Goal: Download file/media: Obtain a digital file from the website

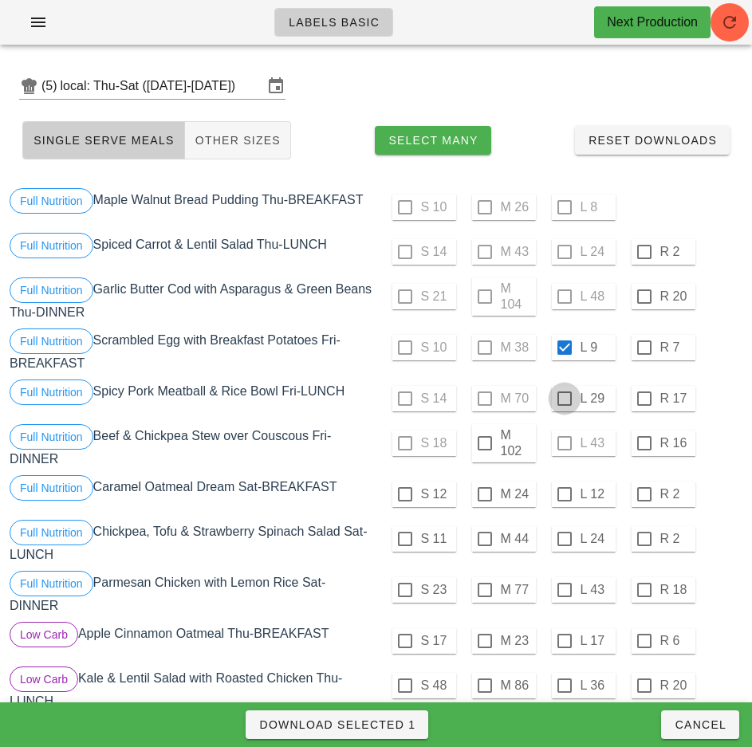
click at [564, 399] on div at bounding box center [564, 398] width 27 height 27
checkbox input "true"
click at [484, 441] on div at bounding box center [484, 443] width 27 height 27
checkbox input "true"
click at [395, 728] on span "Download Selected 3" at bounding box center [336, 724] width 157 height 13
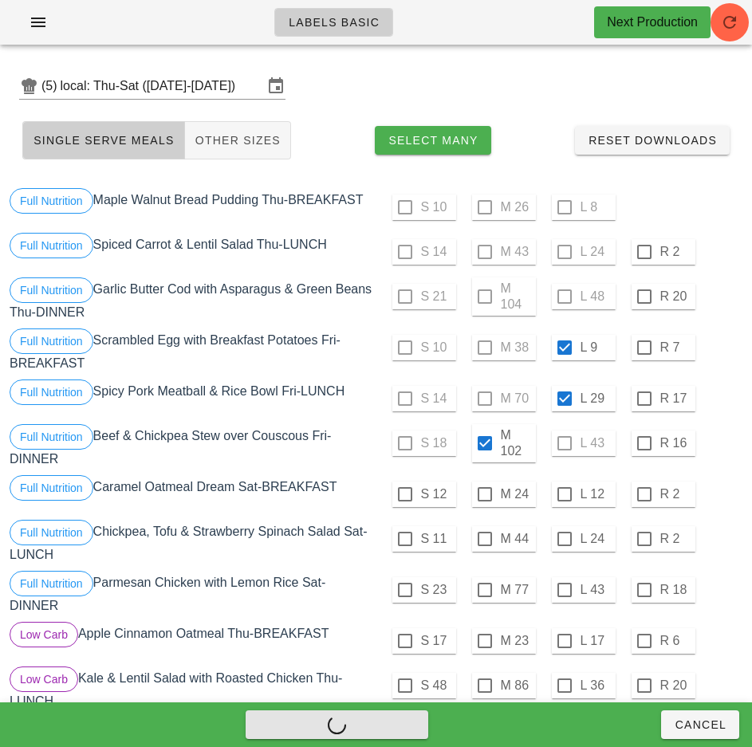
checkbox input "false"
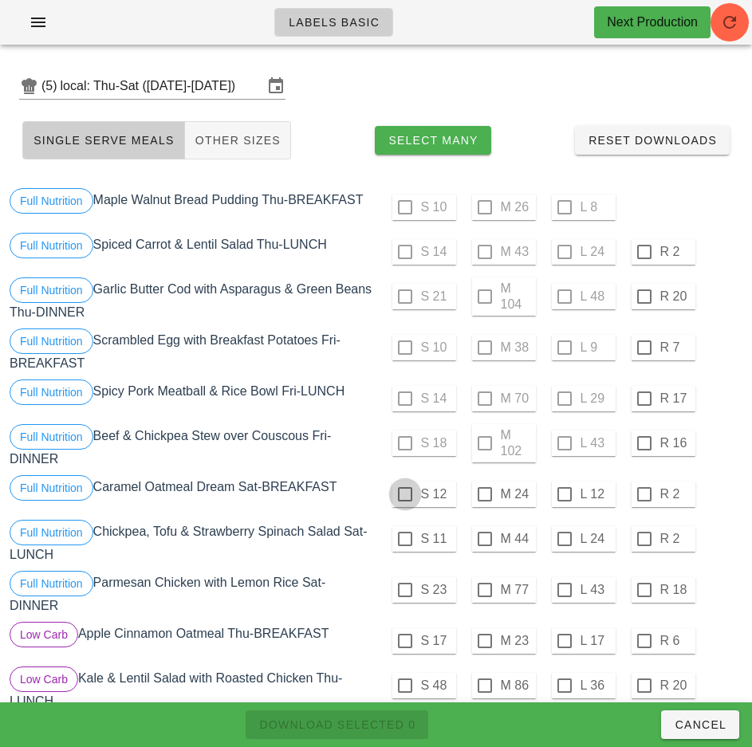
click at [404, 494] on div at bounding box center [404, 494] width 27 height 27
checkbox input "true"
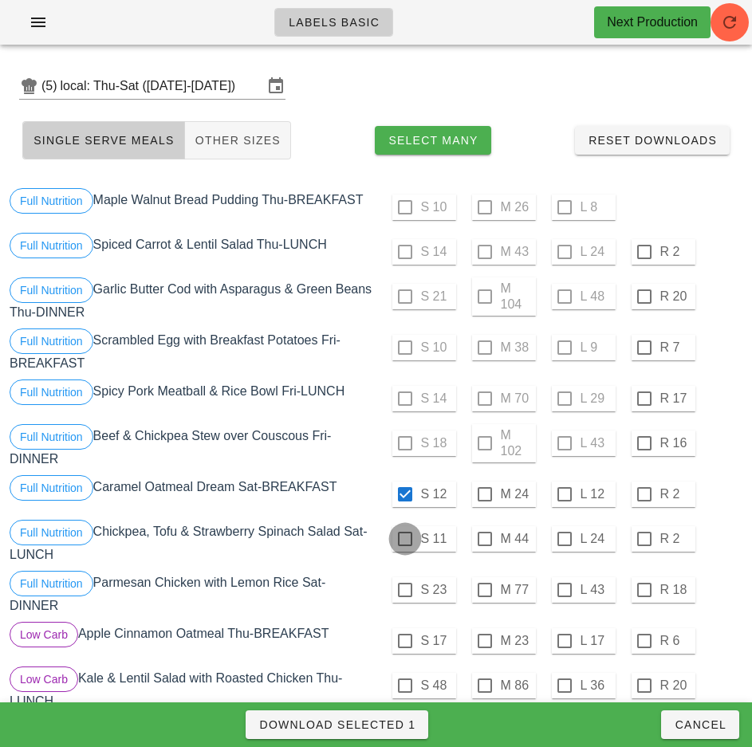
click at [404, 539] on div at bounding box center [404, 538] width 27 height 27
checkbox input "true"
click at [484, 590] on div at bounding box center [484, 589] width 27 height 27
checkbox input "true"
click at [387, 728] on span "Download Selected 3" at bounding box center [336, 724] width 157 height 13
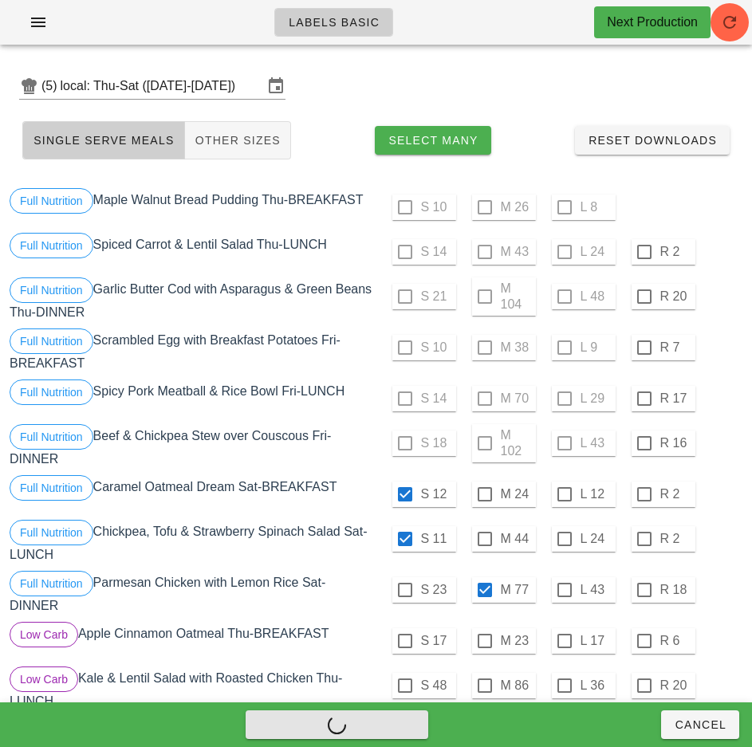
checkbox input "false"
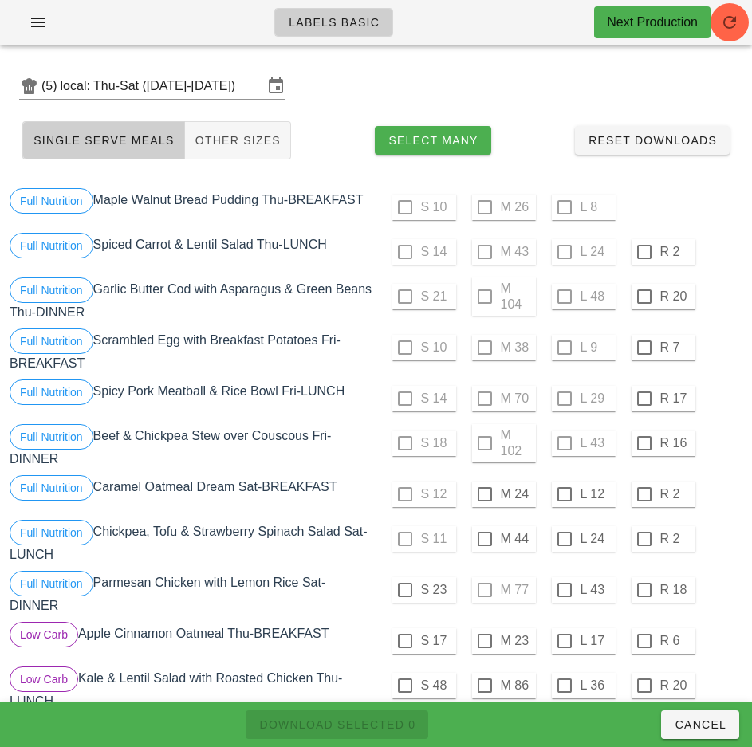
click at [364, 477] on div "Full Nutrition Caramel Oatmeal Dream Sat-BREAKFAST" at bounding box center [191, 494] width 370 height 45
click at [486, 496] on div at bounding box center [484, 494] width 27 height 27
checkbox input "true"
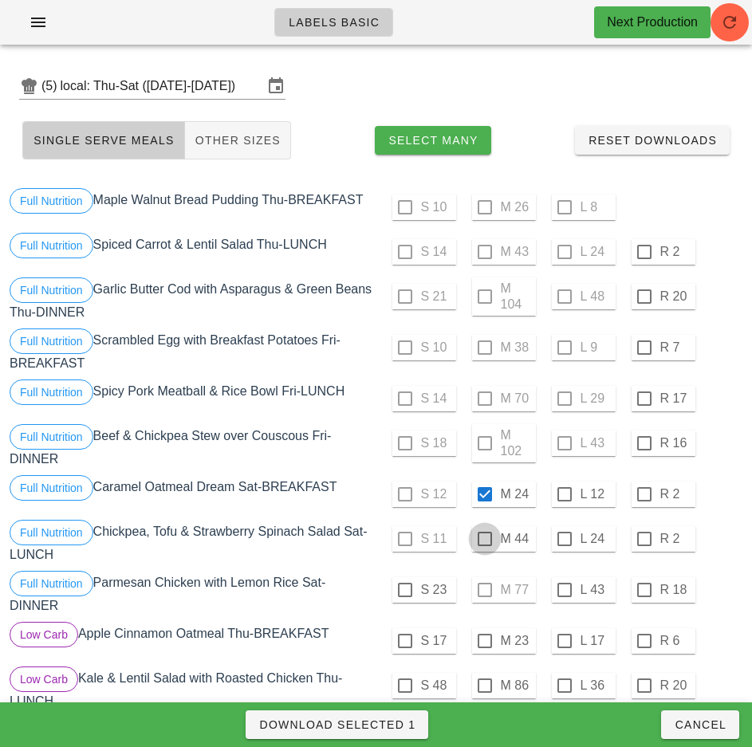
click at [484, 539] on div at bounding box center [484, 538] width 27 height 27
checkbox input "true"
click at [404, 590] on div at bounding box center [404, 589] width 27 height 27
checkbox input "true"
click at [404, 721] on span "Download Selected 3" at bounding box center [336, 724] width 157 height 13
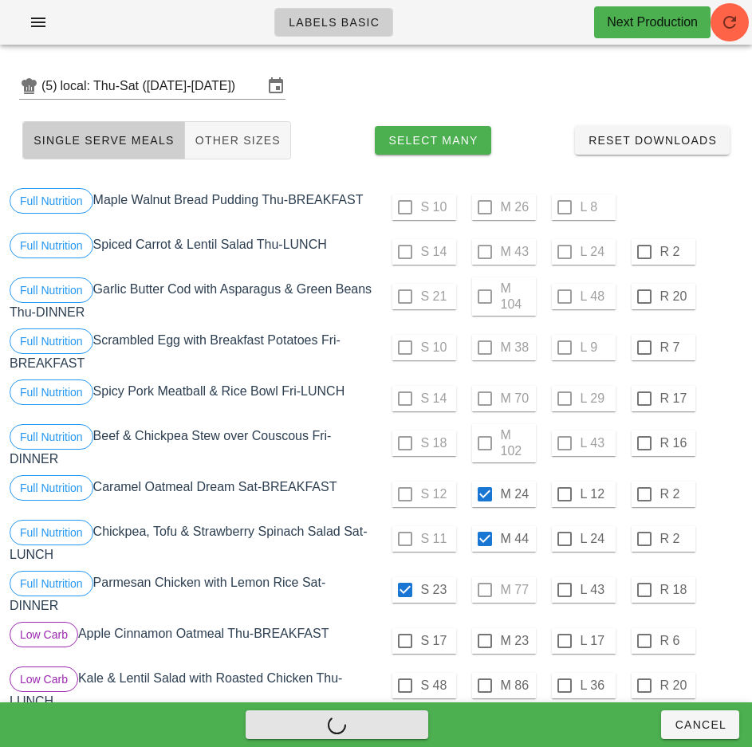
checkbox input "false"
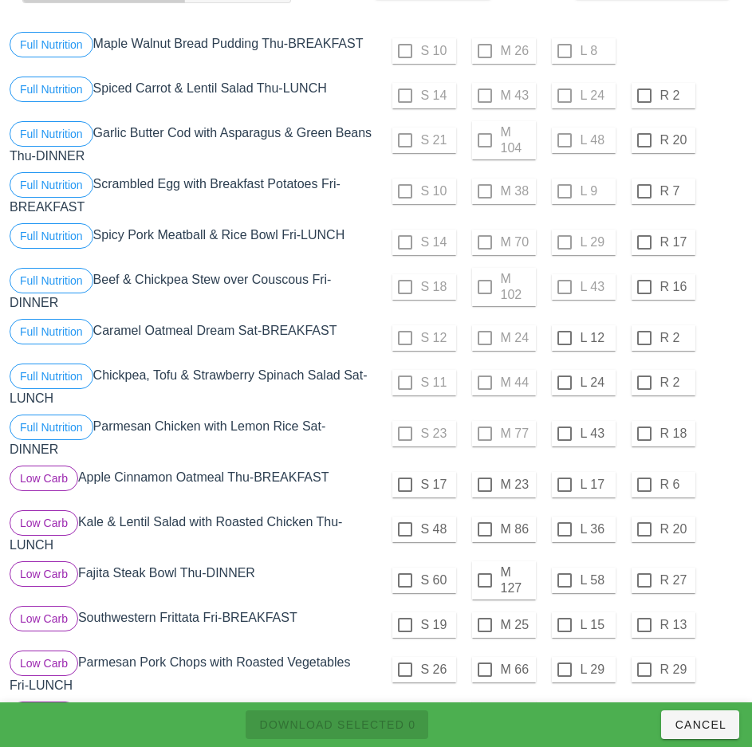
scroll to position [159, 0]
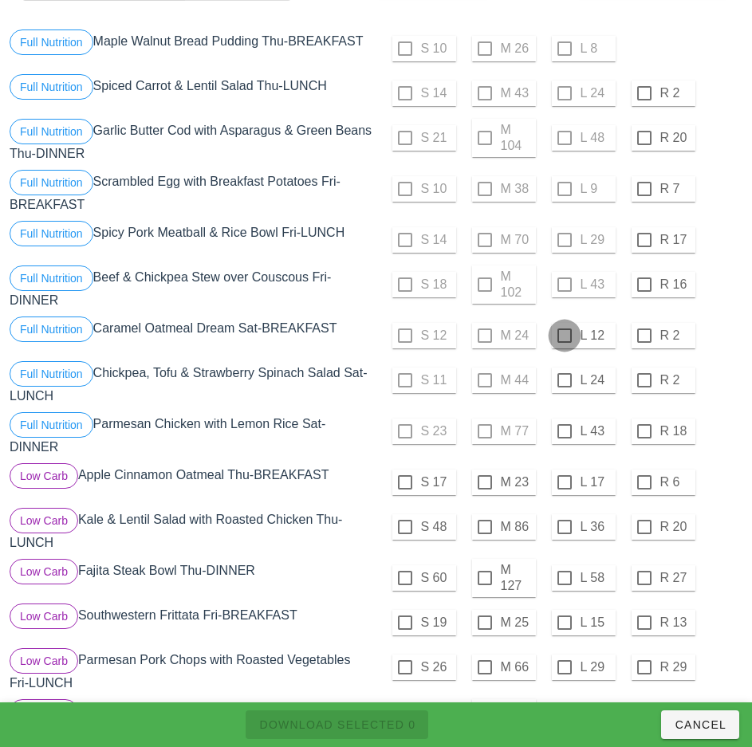
click at [564, 336] on div at bounding box center [564, 335] width 27 height 27
checkbox input "true"
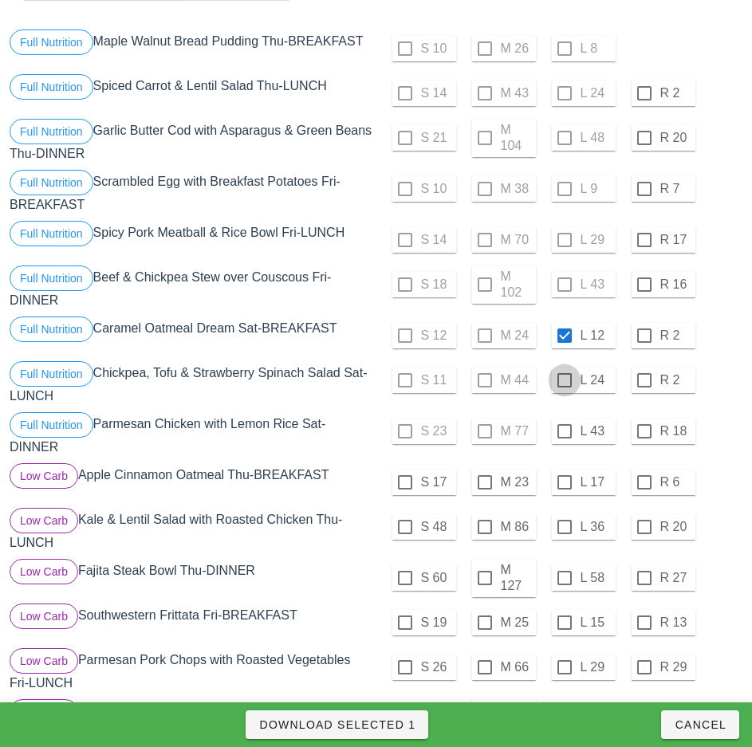
click at [564, 380] on div at bounding box center [564, 380] width 27 height 27
checkbox input "true"
click at [564, 431] on div at bounding box center [564, 431] width 27 height 27
checkbox input "true"
click at [398, 725] on span "Download Selected 3" at bounding box center [336, 724] width 157 height 13
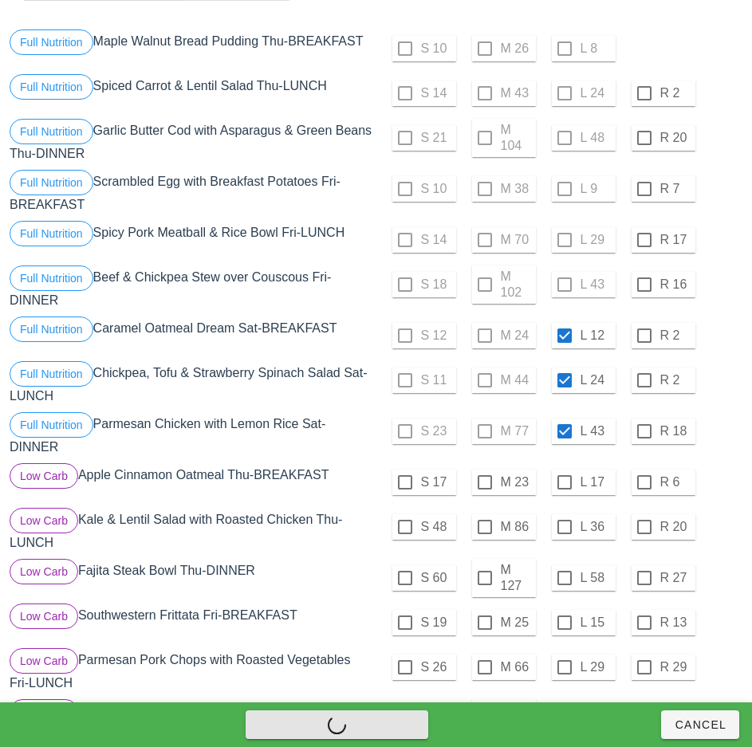
checkbox input "false"
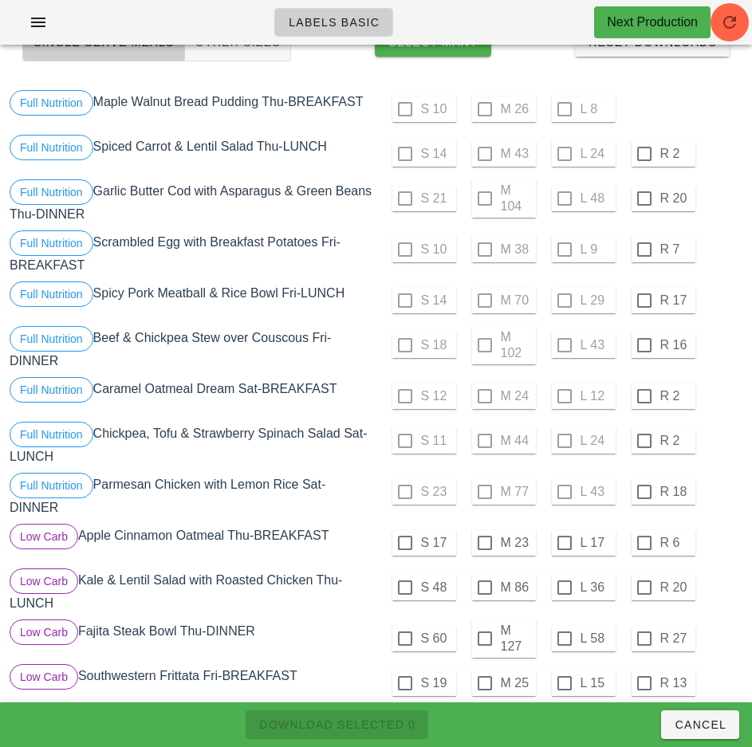
scroll to position [0, 0]
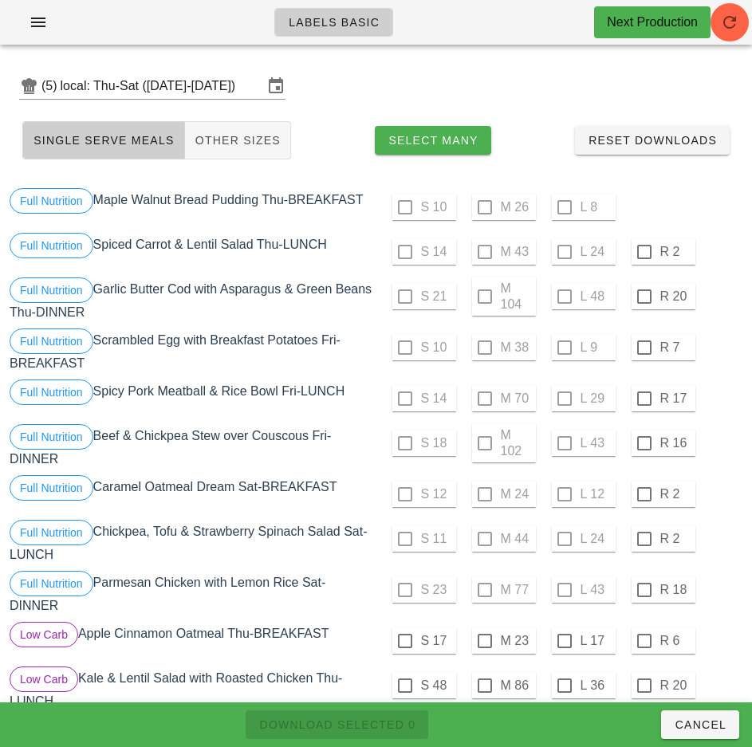
click at [730, 349] on div "S 10 M 38 L 9 R 7" at bounding box center [560, 347] width 363 height 38
click at [643, 252] on div at bounding box center [644, 251] width 27 height 27
click at [643, 297] on div at bounding box center [644, 296] width 27 height 27
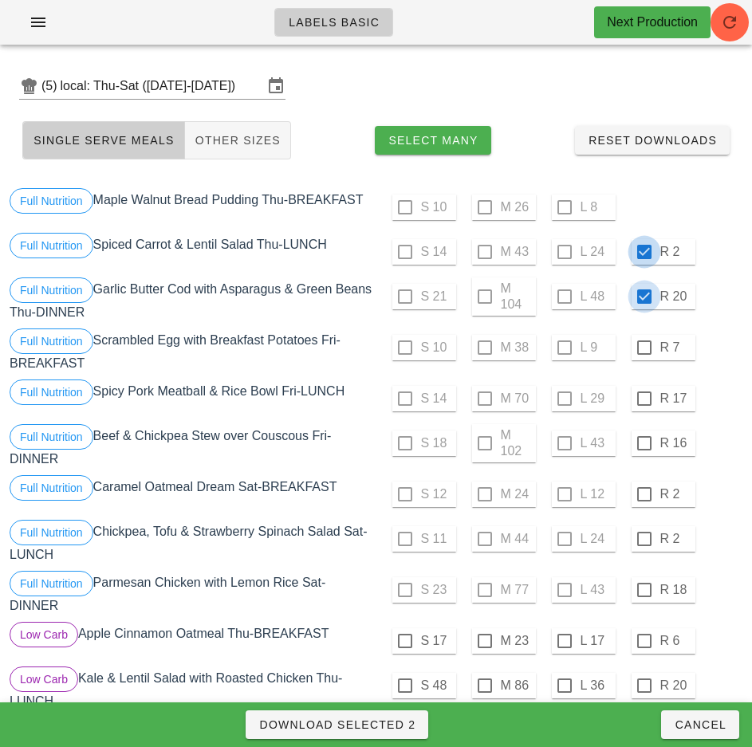
checkbox input "true"
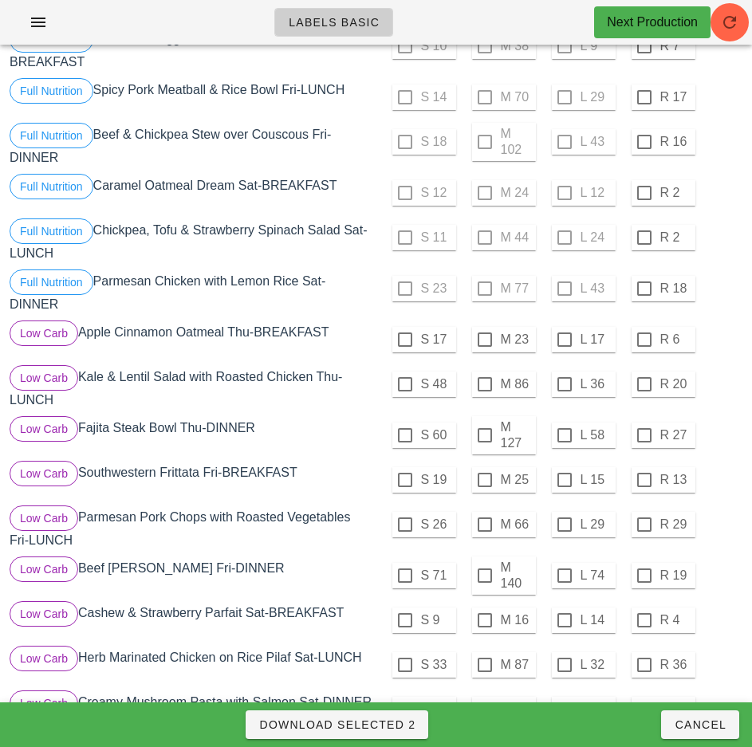
scroll to position [298, 0]
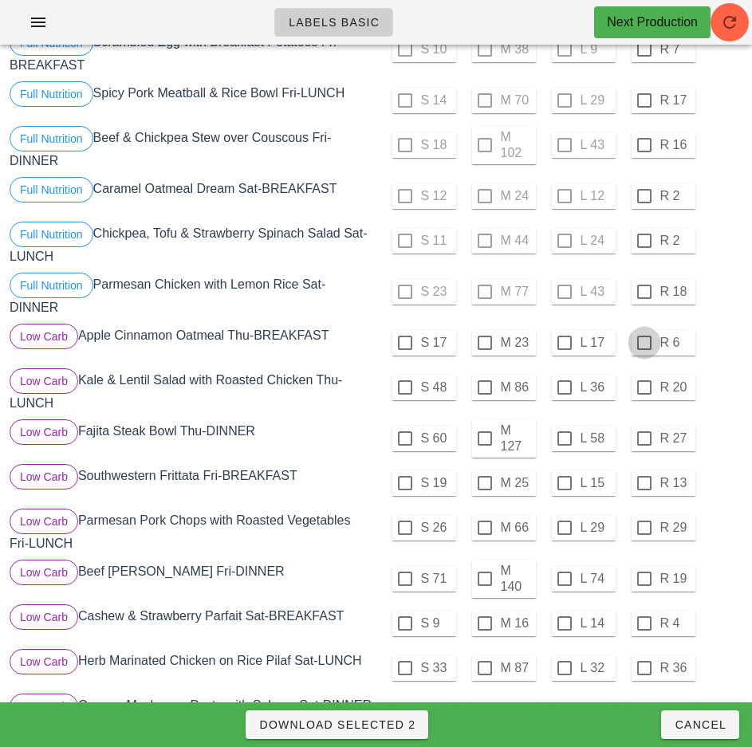
click at [643, 343] on div at bounding box center [644, 342] width 27 height 27
checkbox input "true"
click at [643, 387] on div at bounding box center [644, 387] width 27 height 27
checkbox input "true"
click at [643, 438] on div at bounding box center [644, 438] width 27 height 27
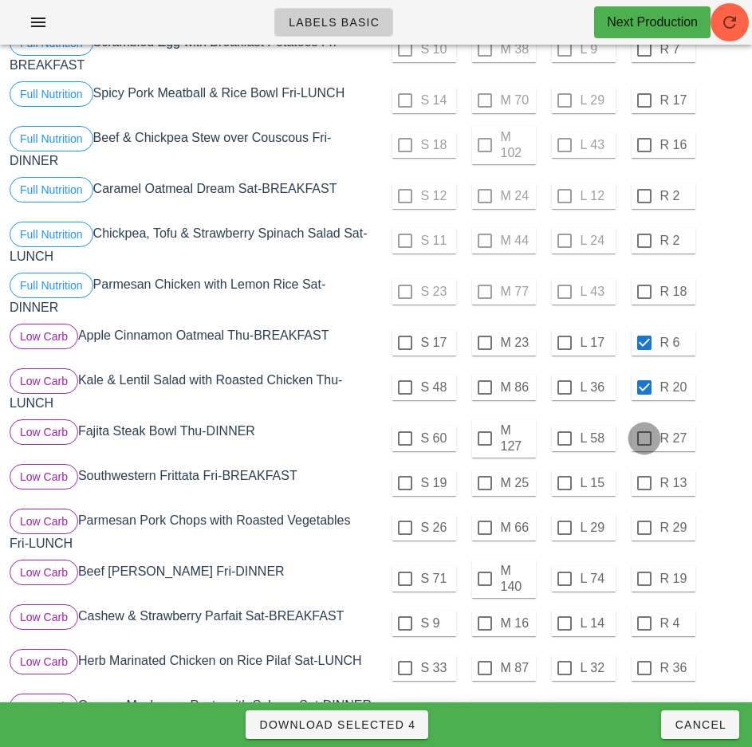
checkbox input "true"
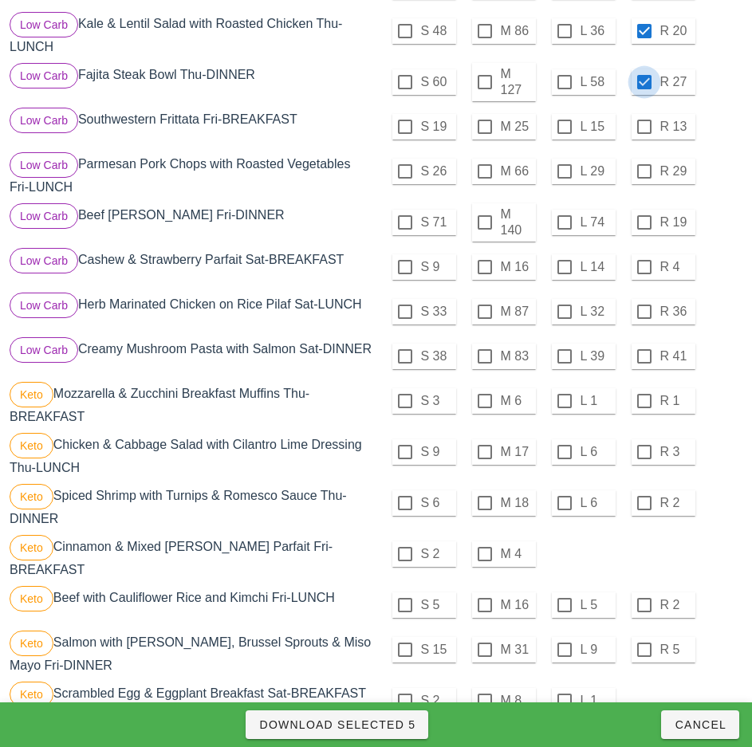
scroll to position [660, 0]
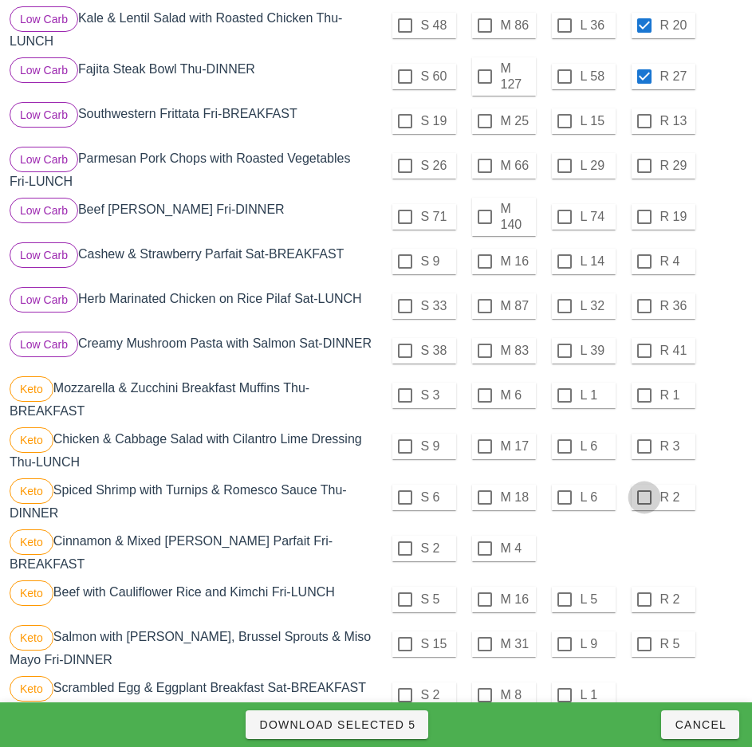
click at [642, 403] on div at bounding box center [644, 395] width 27 height 27
click at [643, 453] on div at bounding box center [644, 446] width 27 height 27
click at [643, 504] on div at bounding box center [644, 497] width 27 height 27
checkbox input "true"
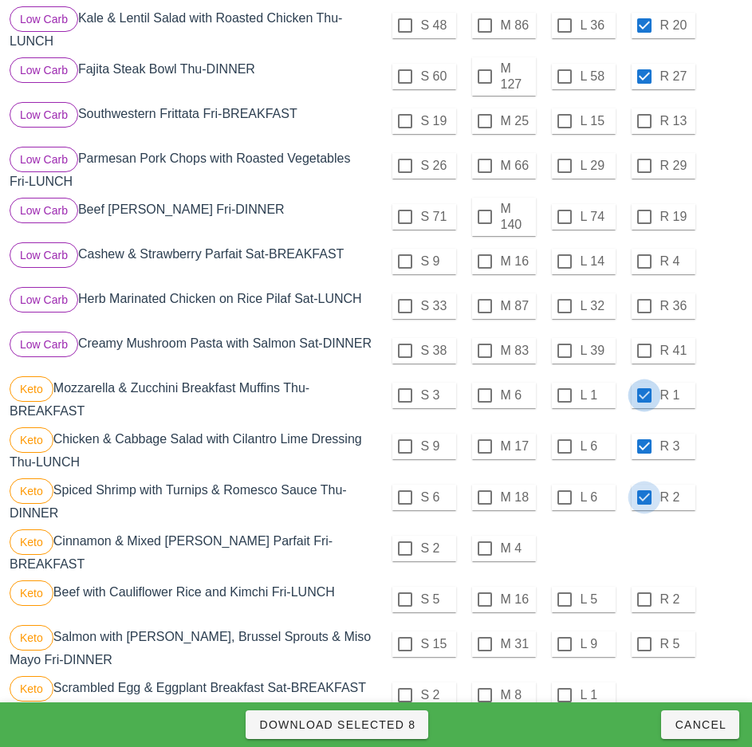
checkbox input "true"
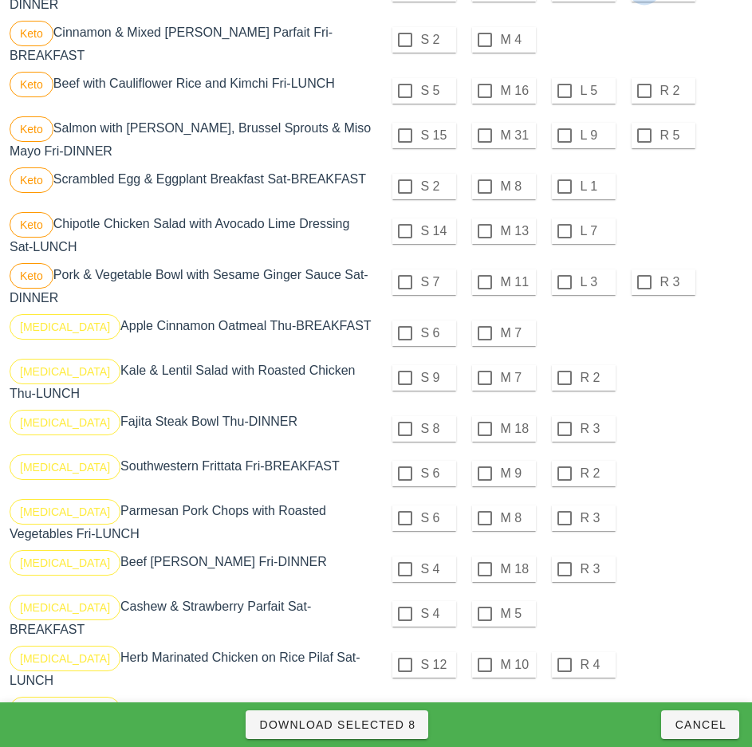
scroll to position [1172, 0]
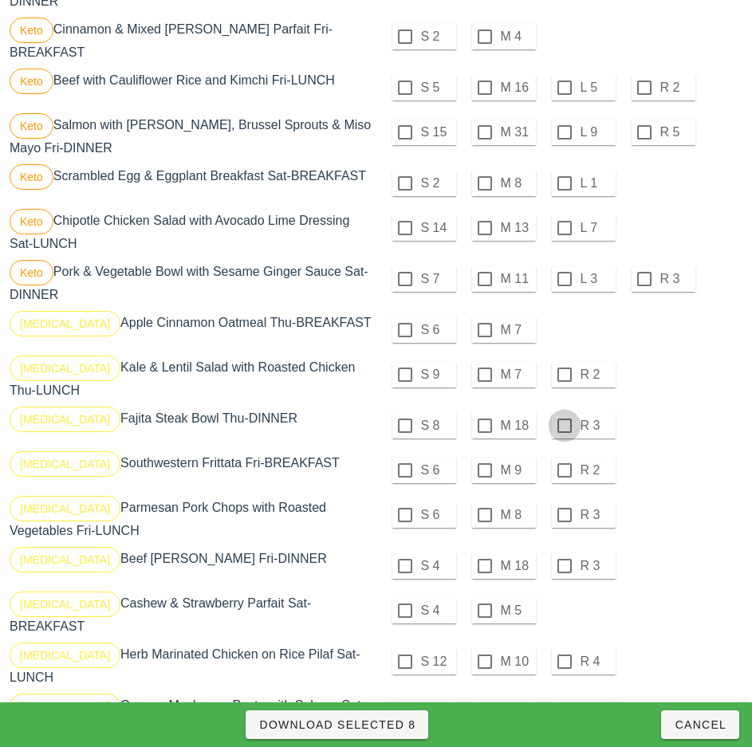
click at [564, 375] on div at bounding box center [564, 374] width 27 height 27
click at [565, 427] on div at bounding box center [564, 425] width 27 height 27
checkbox input "true"
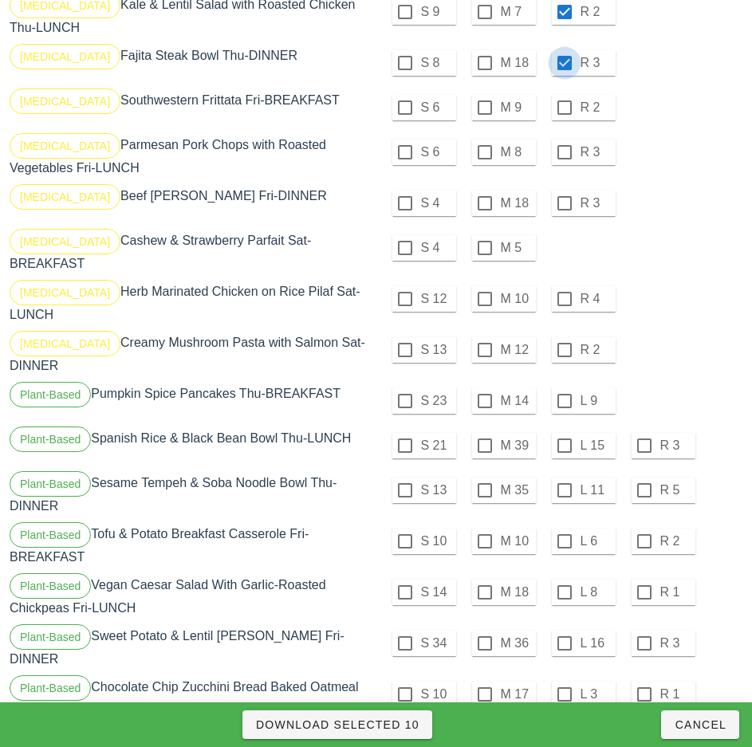
scroll to position [1537, 0]
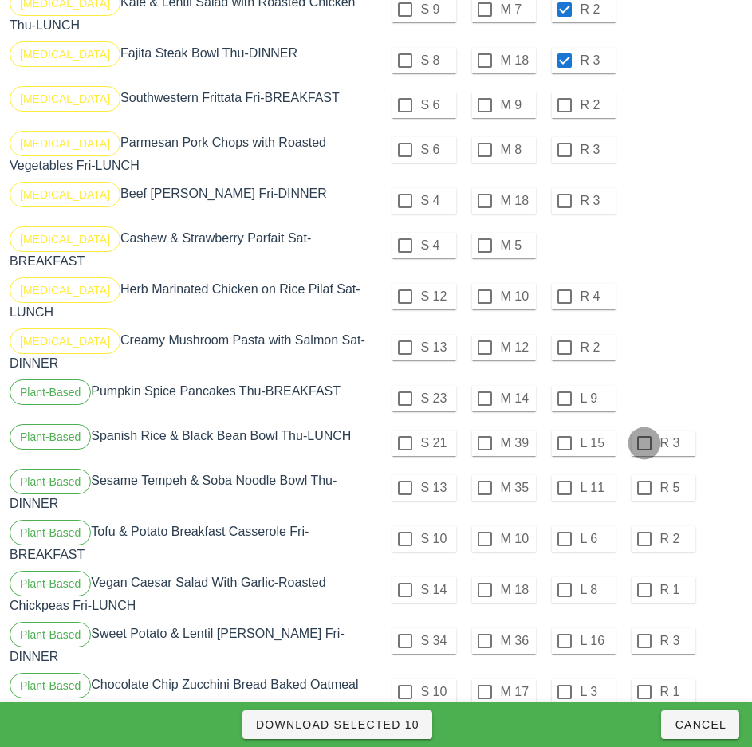
click at [643, 430] on div at bounding box center [644, 443] width 27 height 27
checkbox input "true"
click at [643, 474] on div at bounding box center [644, 487] width 27 height 27
checkbox input "true"
click at [403, 724] on span "Download Selected 12" at bounding box center [337, 724] width 164 height 13
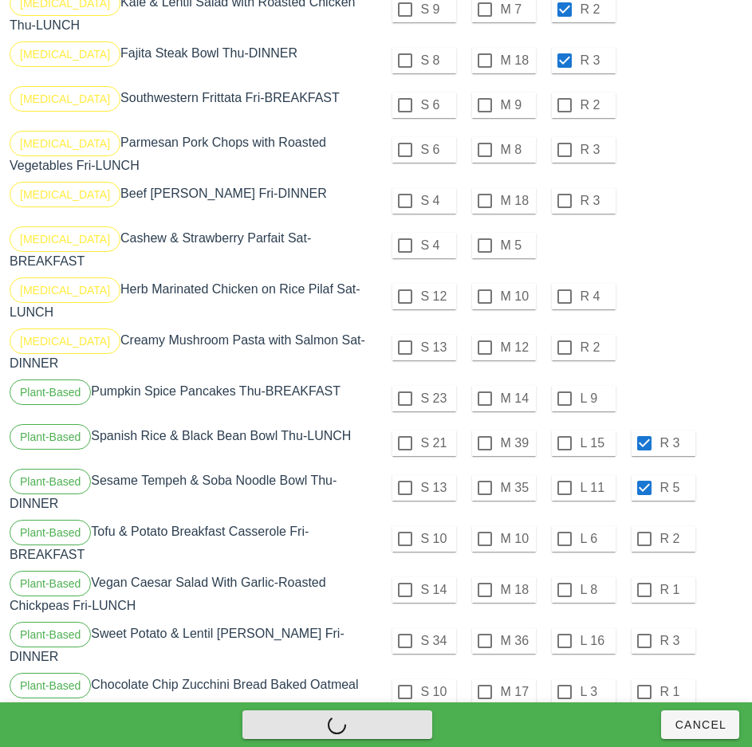
checkbox input "false"
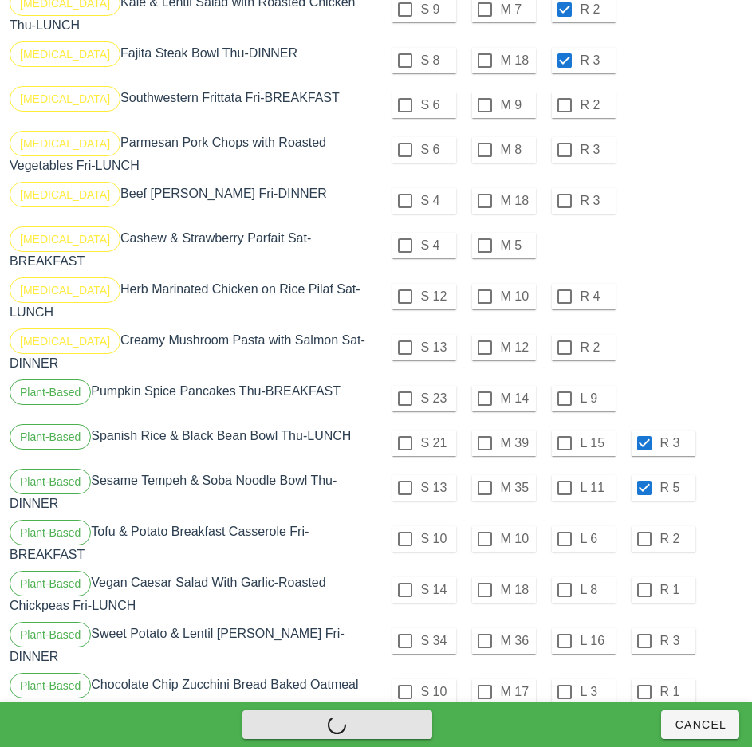
checkbox input "false"
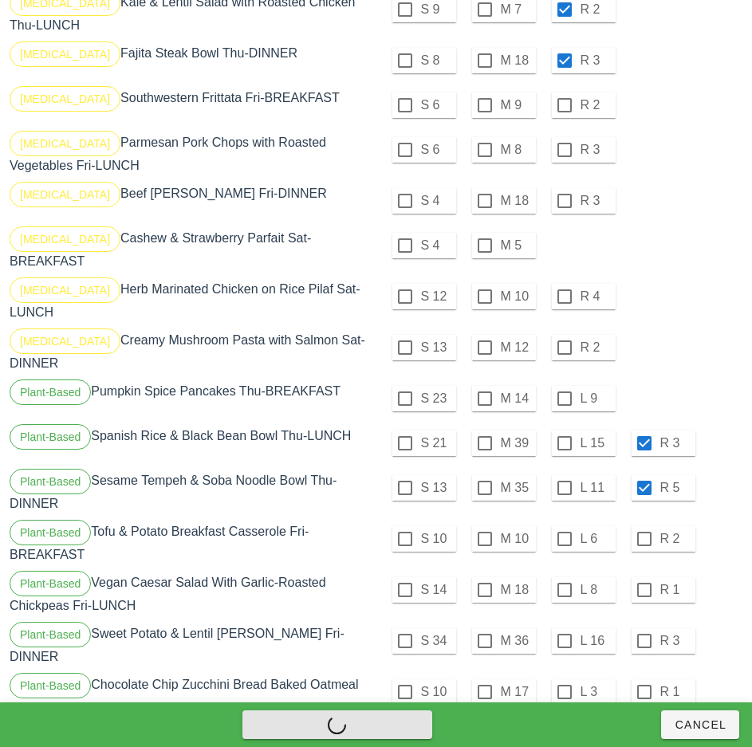
checkbox input "false"
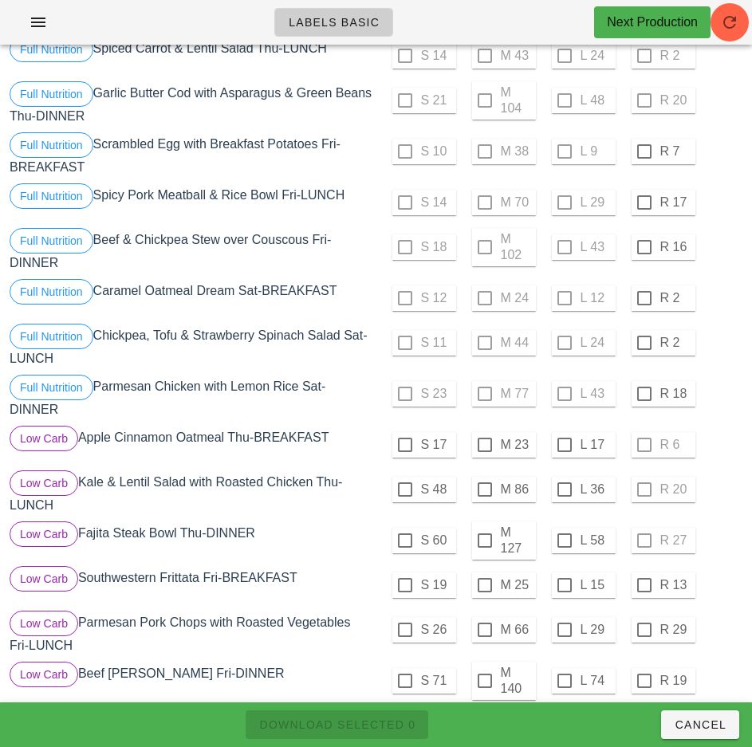
scroll to position [0, 0]
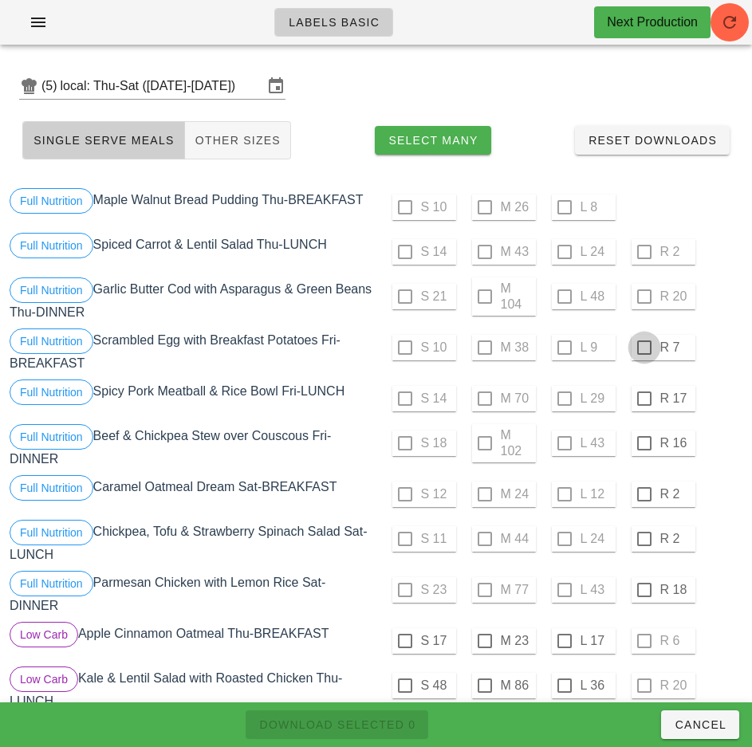
click at [643, 348] on div at bounding box center [644, 347] width 27 height 27
checkbox input "true"
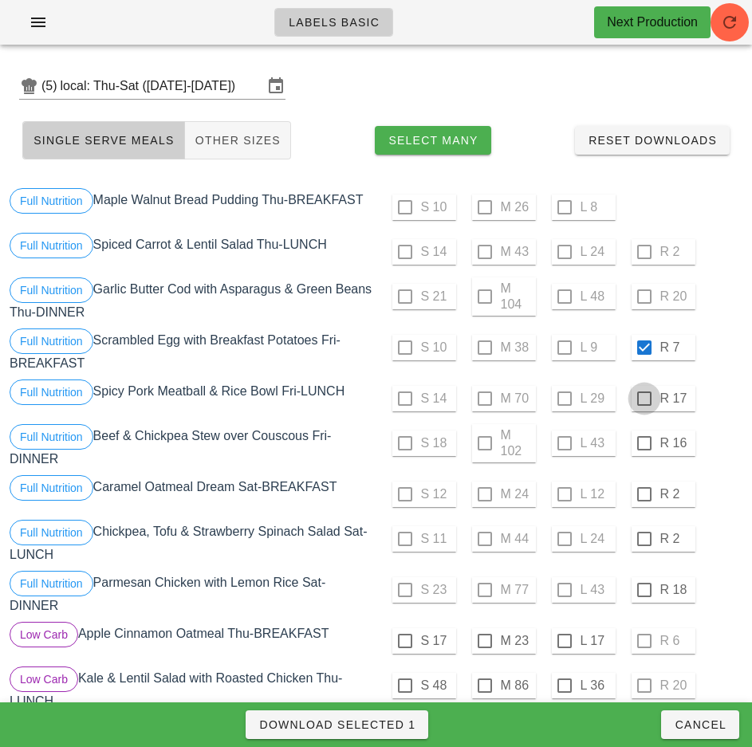
click at [643, 399] on div at bounding box center [644, 398] width 27 height 27
checkbox input "true"
click at [643, 443] on div at bounding box center [644, 443] width 27 height 27
checkbox input "true"
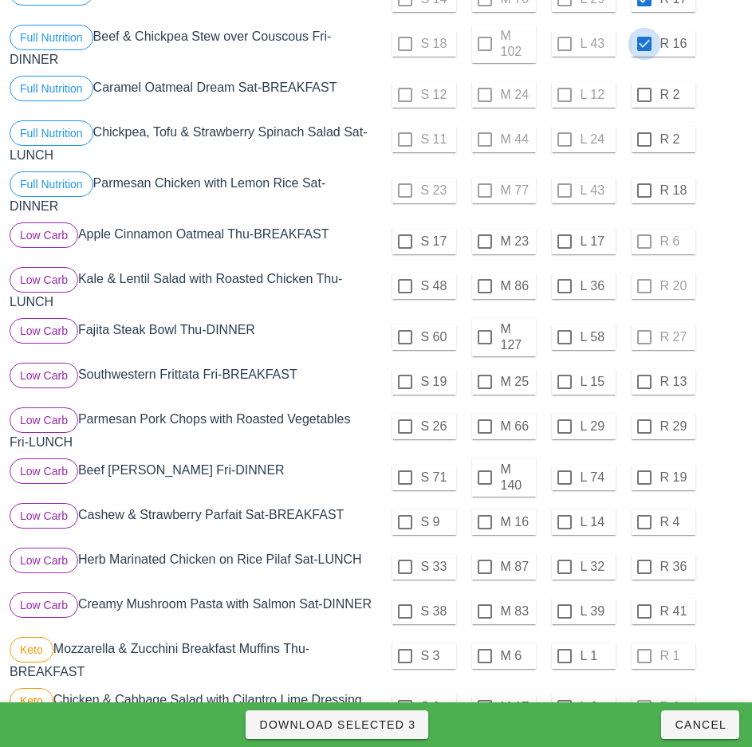
scroll to position [401, 0]
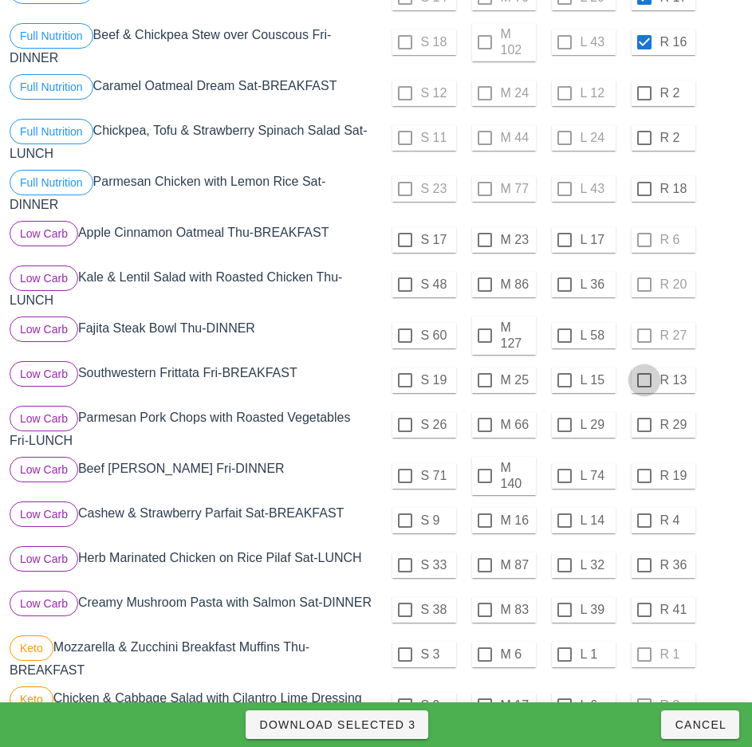
click at [643, 380] on div at bounding box center [644, 380] width 27 height 27
checkbox input "true"
click at [643, 425] on div at bounding box center [644, 424] width 27 height 27
checkbox input "true"
click at [643, 476] on div at bounding box center [644, 475] width 27 height 27
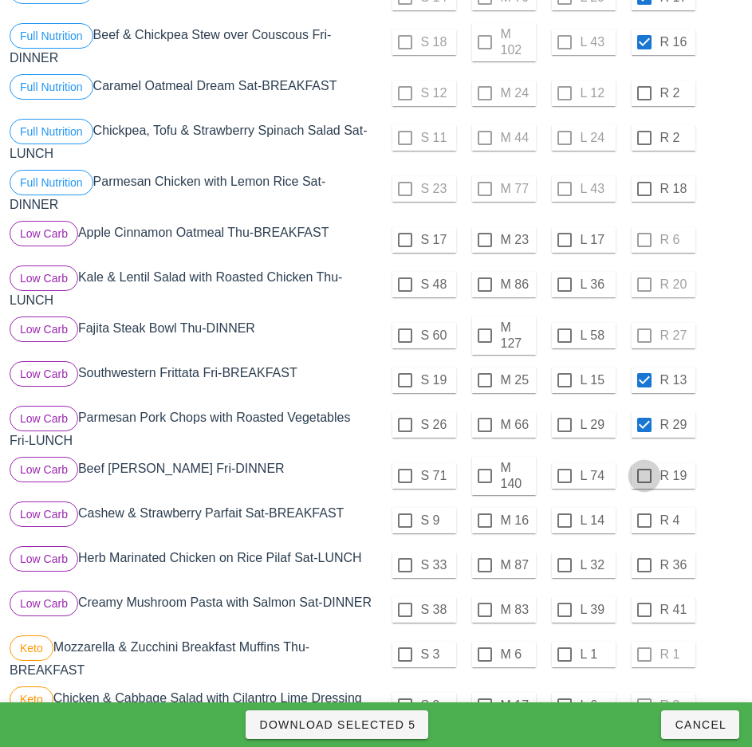
checkbox input "true"
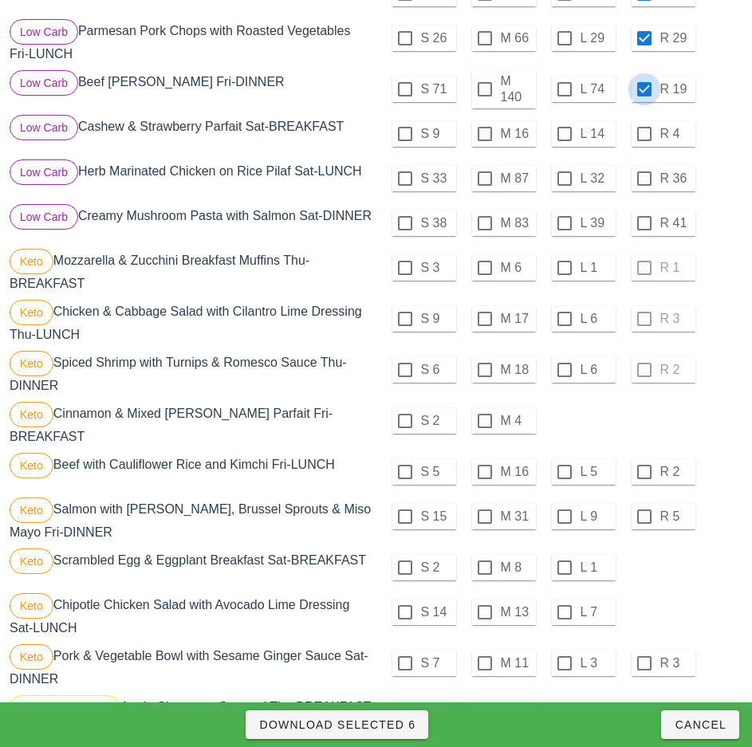
scroll to position [794, 0]
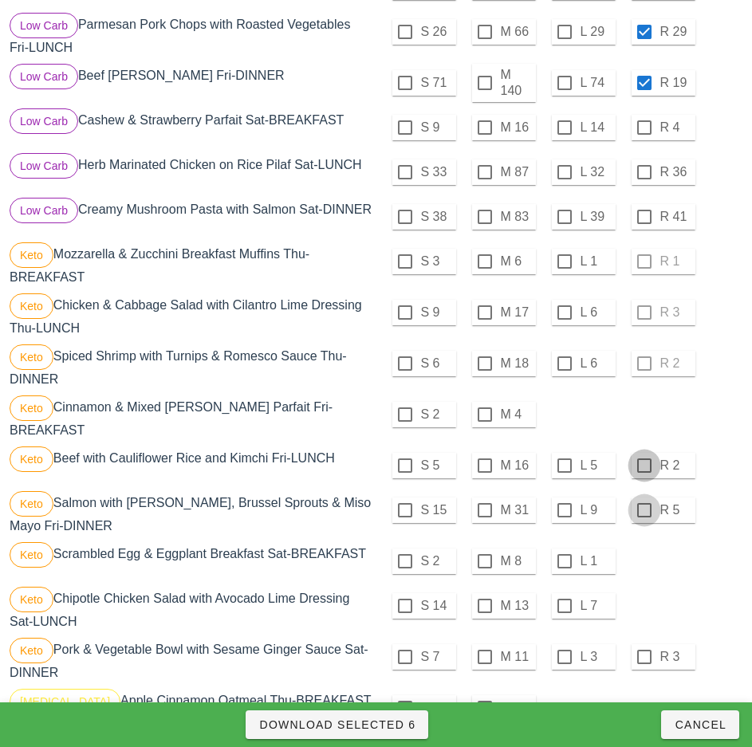
click at [643, 466] on div at bounding box center [644, 465] width 27 height 27
click at [643, 510] on div at bounding box center [644, 510] width 27 height 27
checkbox input "true"
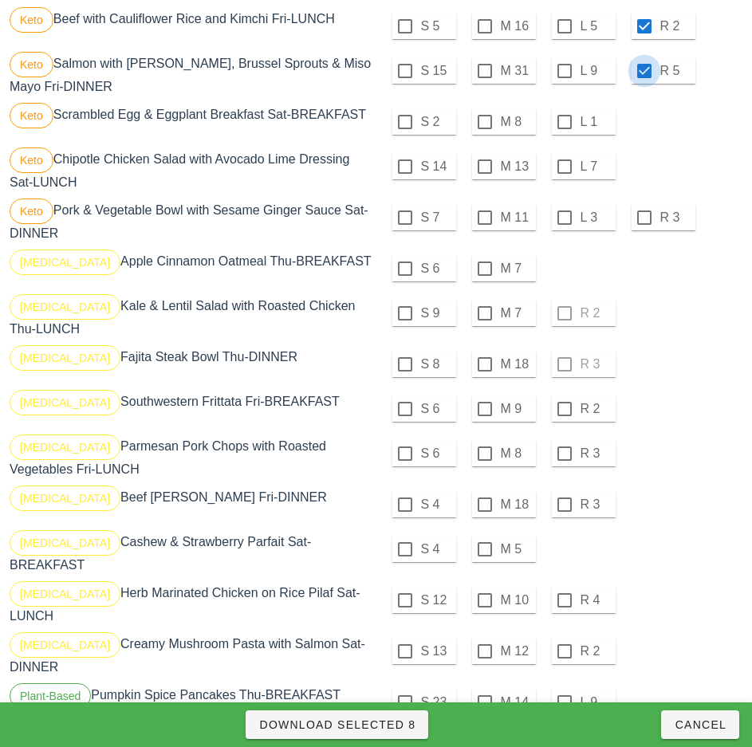
scroll to position [1238, 0]
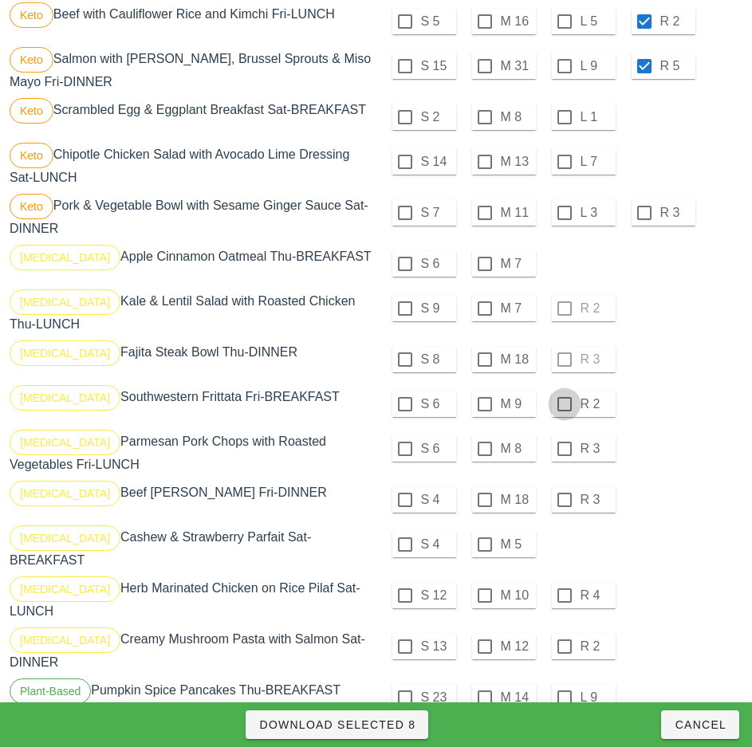
click at [564, 404] on div at bounding box center [564, 404] width 27 height 27
checkbox input "true"
click at [564, 449] on div at bounding box center [564, 448] width 27 height 27
checkbox input "true"
click at [564, 500] on div at bounding box center [564, 499] width 27 height 27
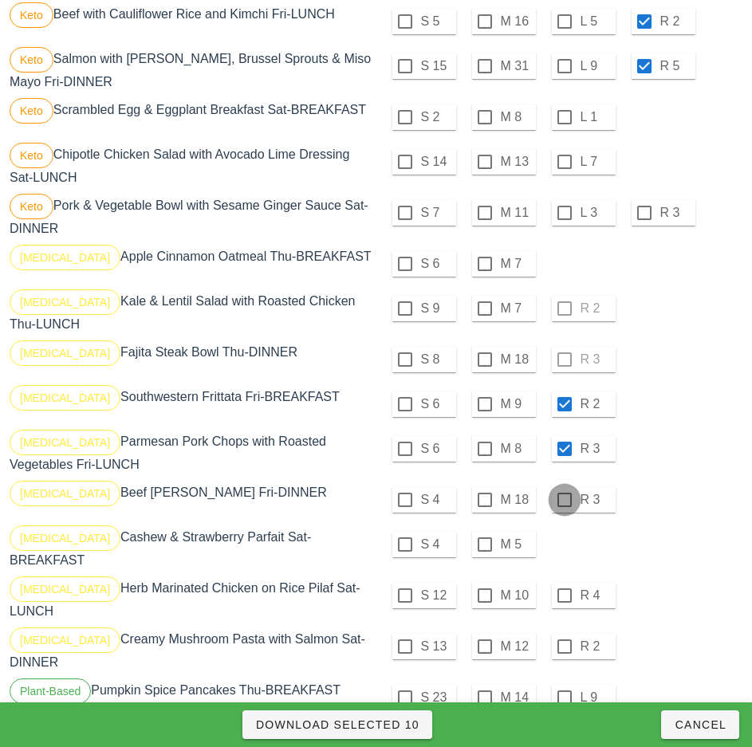
checkbox input "true"
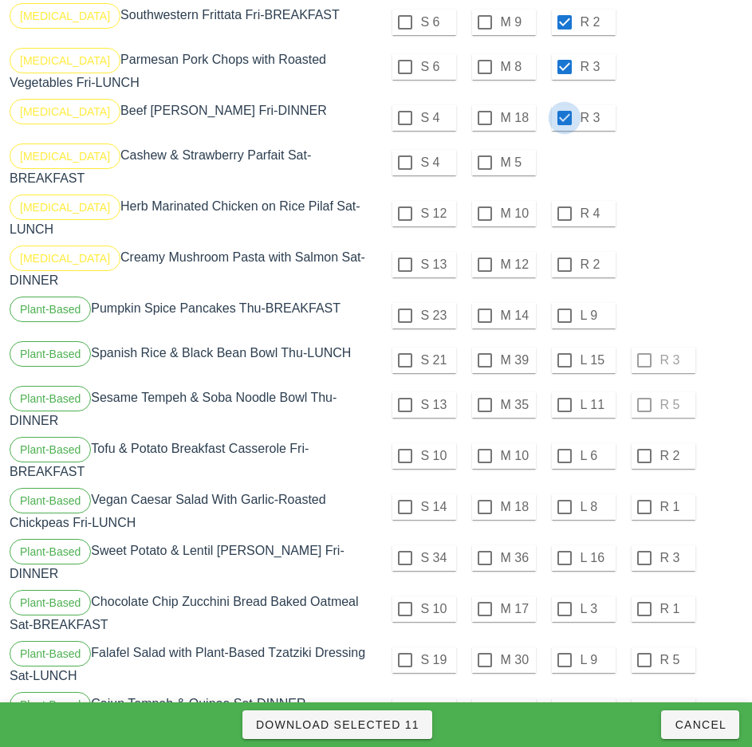
scroll to position [1621, 0]
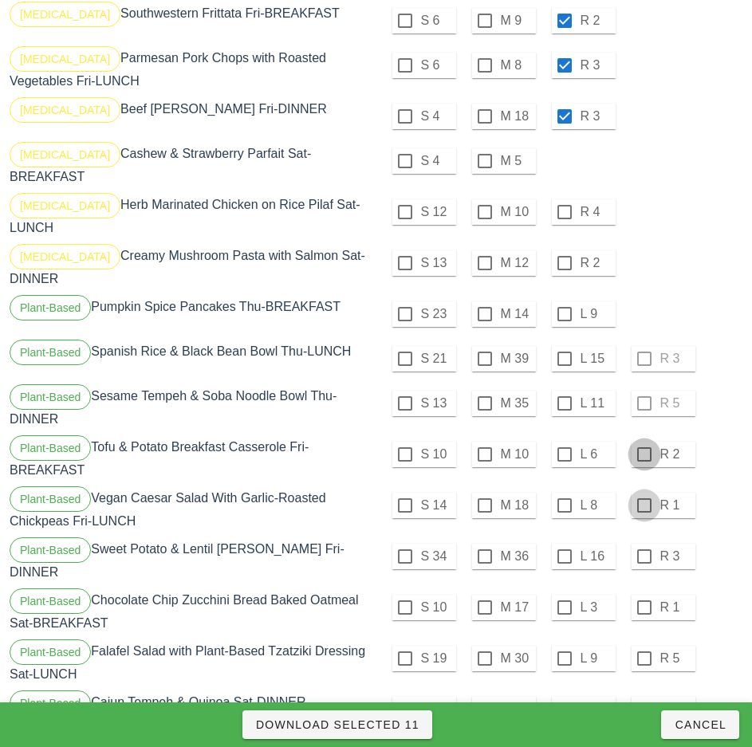
click at [643, 441] on div at bounding box center [644, 454] width 27 height 27
click at [643, 492] on div at bounding box center [644, 505] width 27 height 27
checkbox input "true"
click at [643, 543] on div at bounding box center [644, 556] width 27 height 27
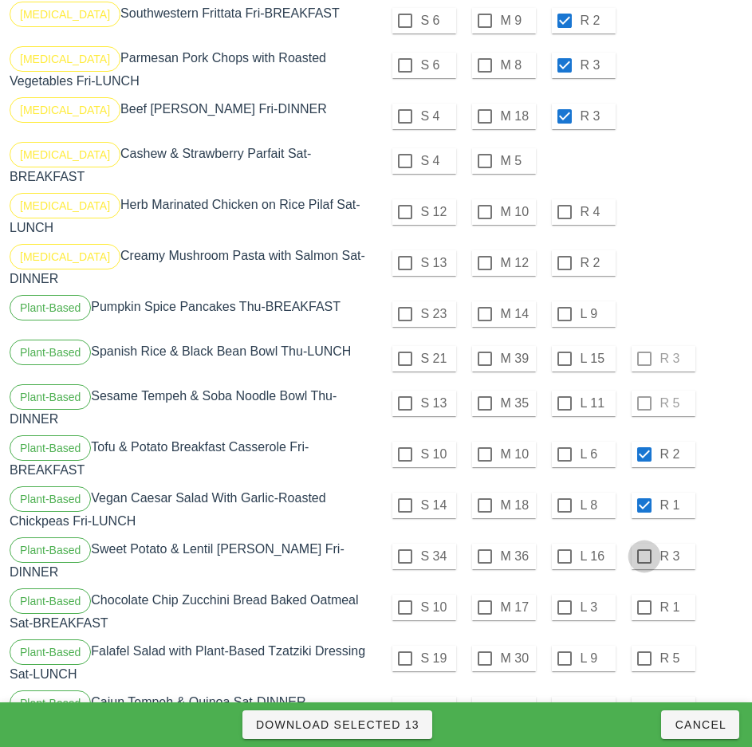
checkbox input "true"
click at [396, 729] on span "Download Selected 14" at bounding box center [337, 724] width 164 height 13
checkbox input "false"
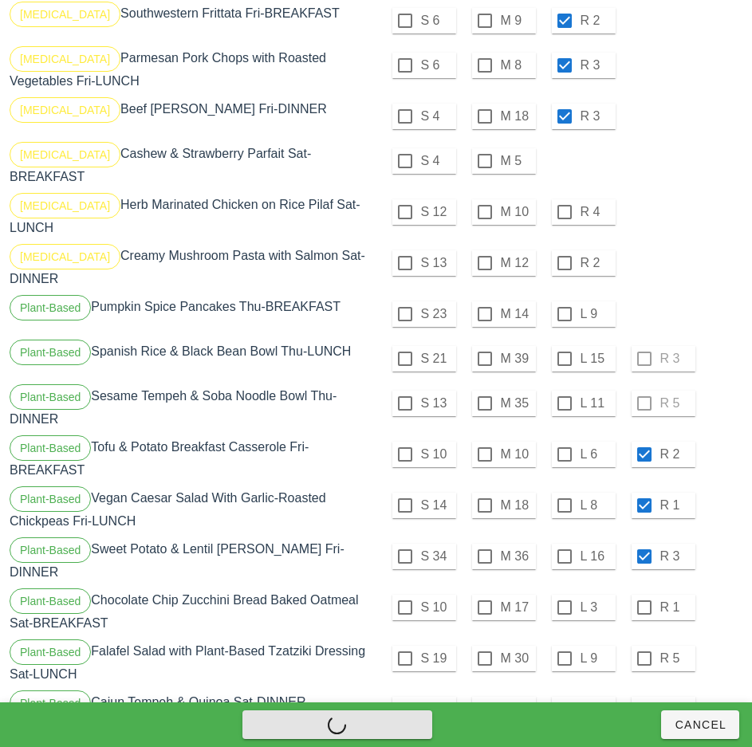
checkbox input "false"
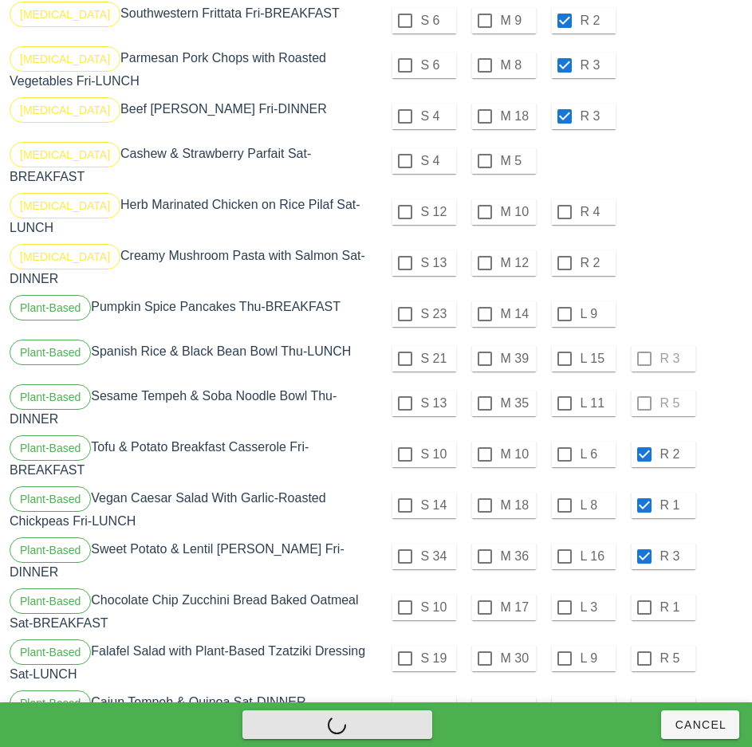
checkbox input "false"
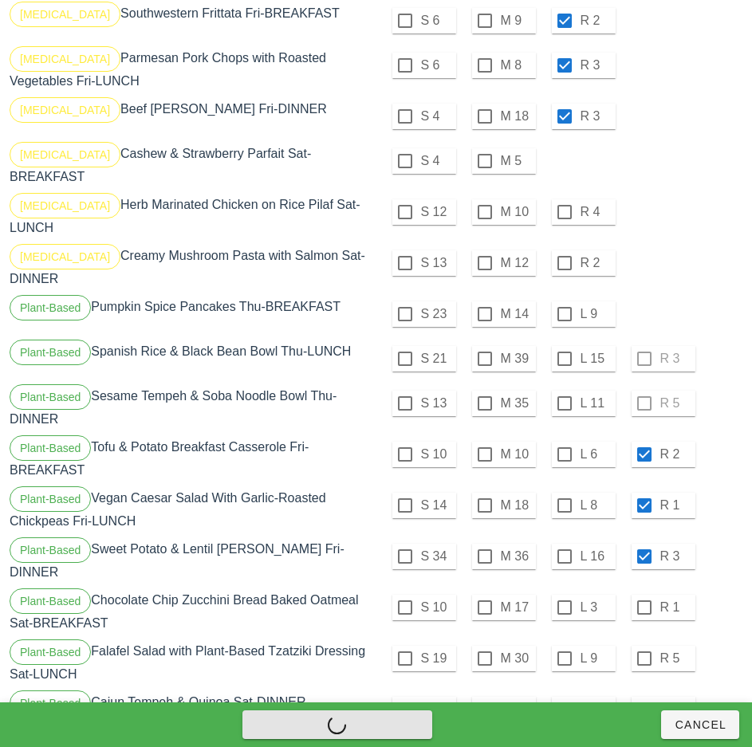
checkbox input "false"
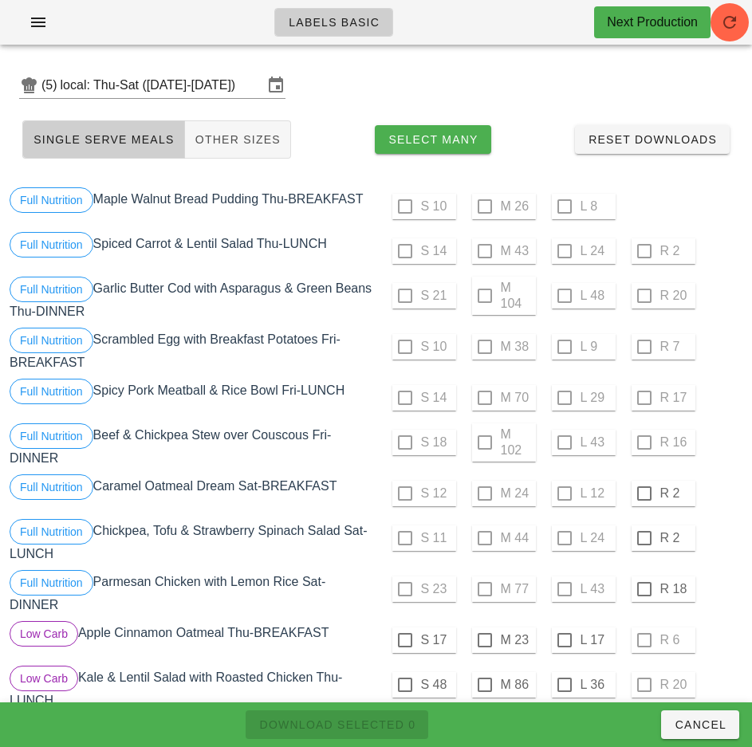
scroll to position [0, 0]
click at [643, 494] on div at bounding box center [644, 494] width 27 height 27
click at [641, 536] on div at bounding box center [644, 538] width 27 height 27
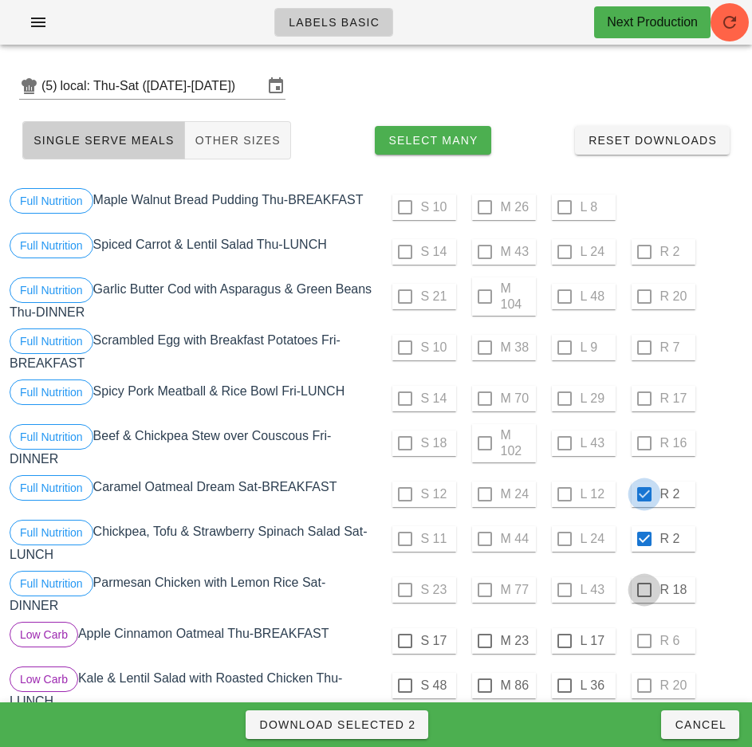
click at [643, 590] on div at bounding box center [644, 589] width 27 height 27
checkbox input "true"
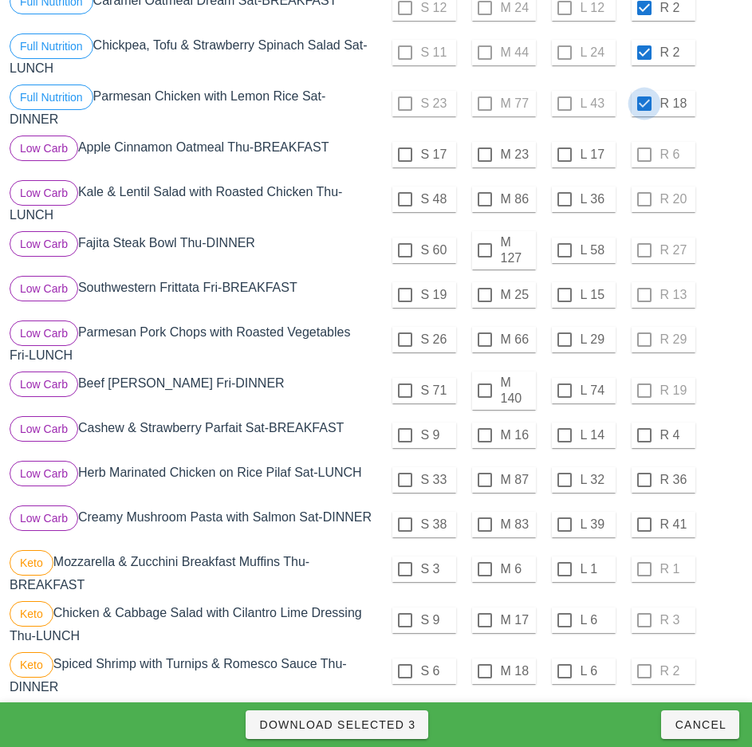
scroll to position [497, 0]
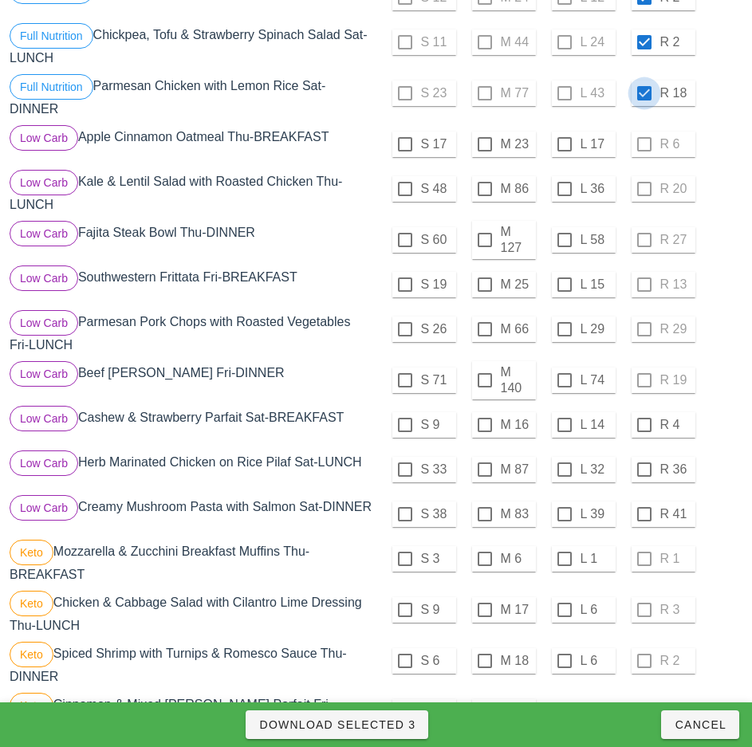
click at [643, 425] on div at bounding box center [644, 424] width 27 height 27
click at [643, 469] on div at bounding box center [644, 469] width 27 height 27
checkbox input "true"
click at [643, 514] on div at bounding box center [644, 514] width 27 height 27
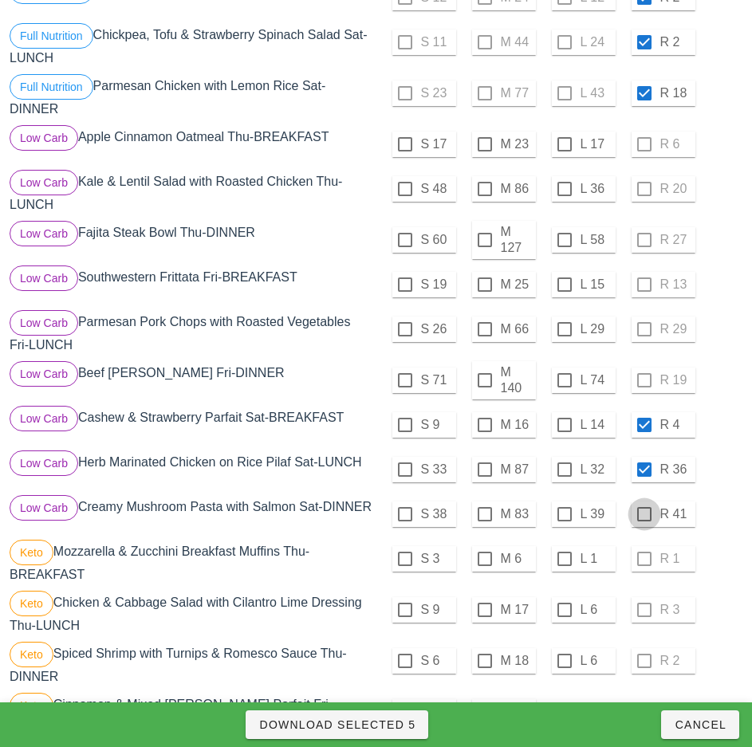
checkbox input "true"
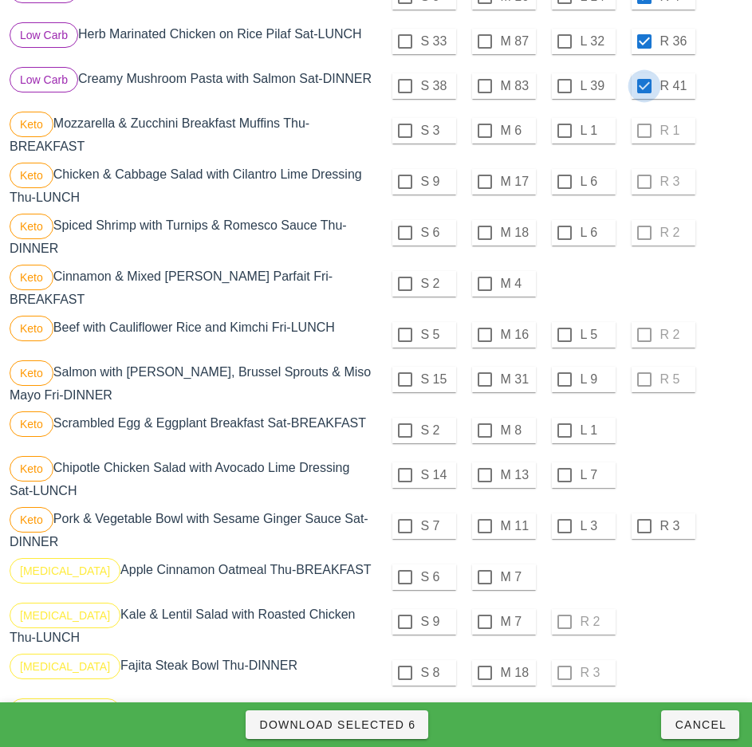
scroll to position [927, 0]
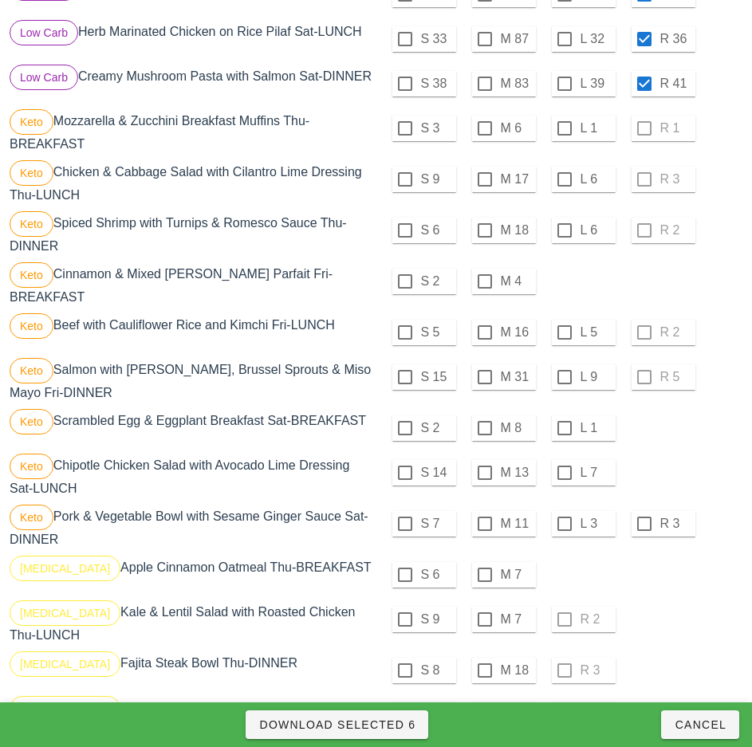
click at [642, 332] on div "S 5 M 16 L 5 R 2" at bounding box center [560, 332] width 363 height 38
click at [639, 384] on div "S 15 M 31 L 9 R 5" at bounding box center [560, 377] width 363 height 38
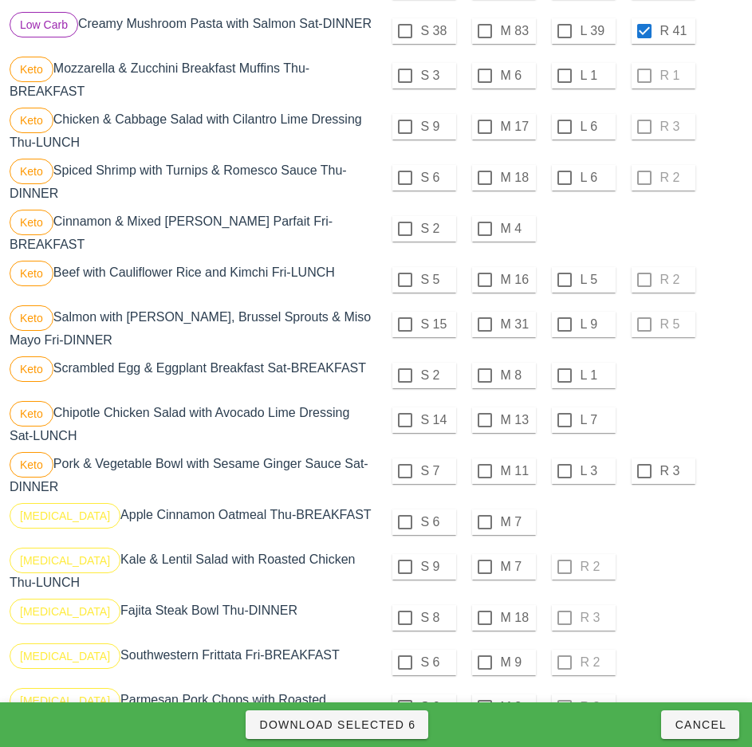
scroll to position [980, 0]
click at [643, 470] on div at bounding box center [644, 470] width 27 height 27
checkbox input "true"
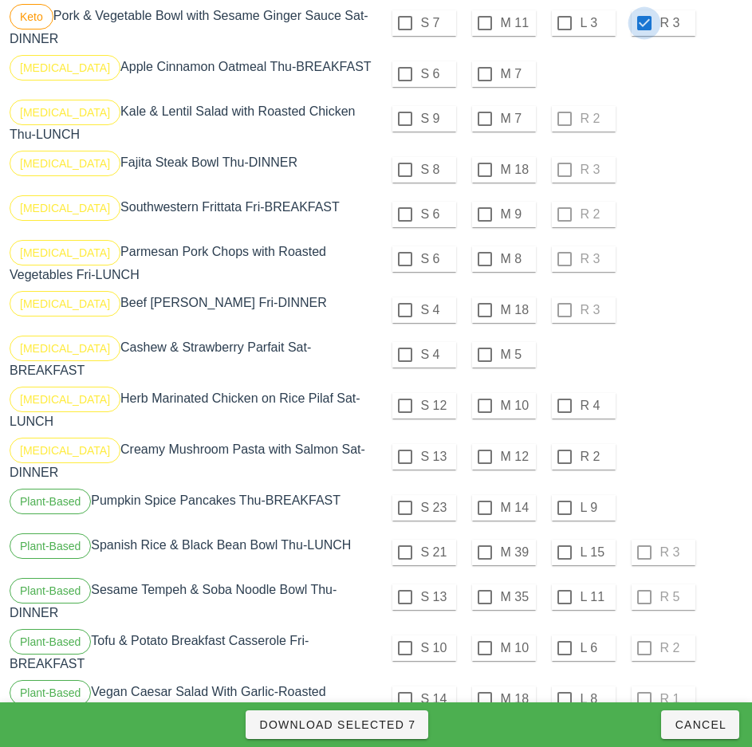
scroll to position [1433, 0]
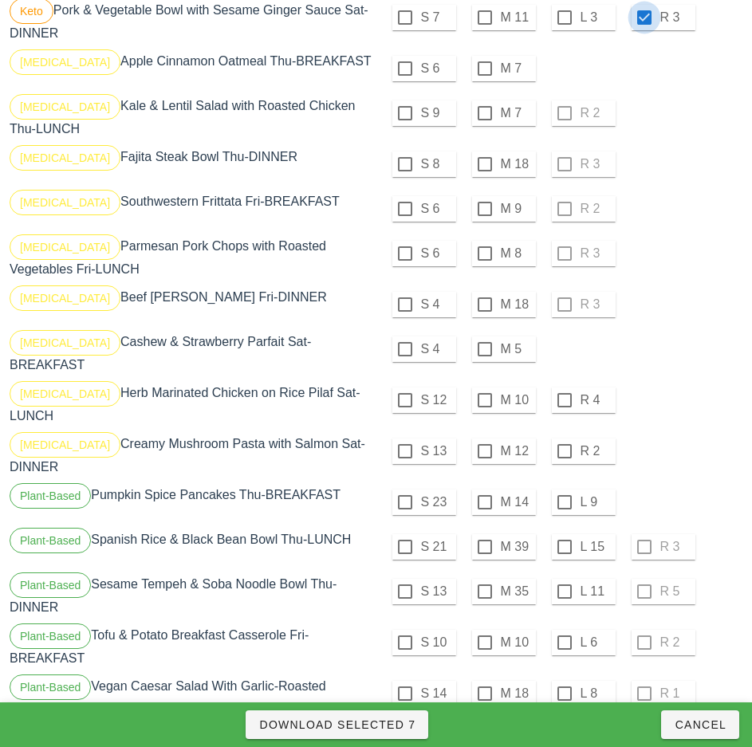
click at [564, 394] on div at bounding box center [564, 400] width 27 height 27
checkbox input "true"
click at [561, 441] on div at bounding box center [564, 451] width 27 height 27
checkbox input "true"
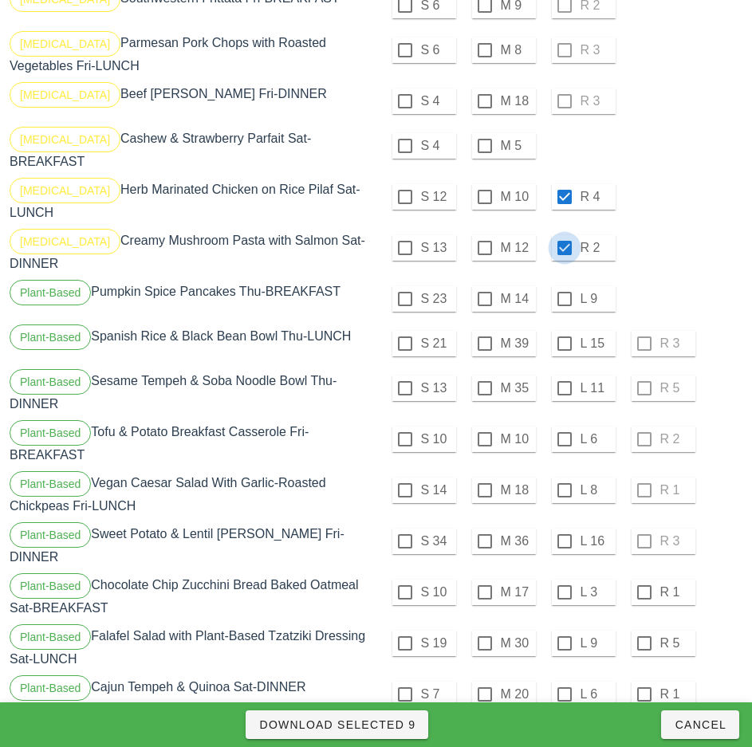
scroll to position [1651, 0]
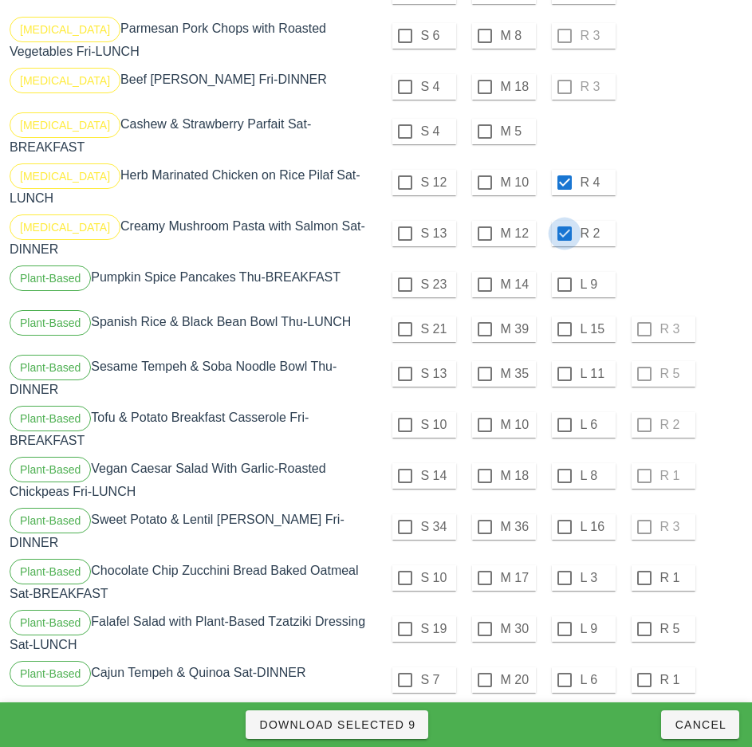
click at [643, 564] on div at bounding box center [644, 577] width 27 height 27
checkbox input "true"
click at [643, 615] on div at bounding box center [644, 628] width 27 height 27
checkbox input "true"
click at [645, 666] on div at bounding box center [644, 679] width 27 height 27
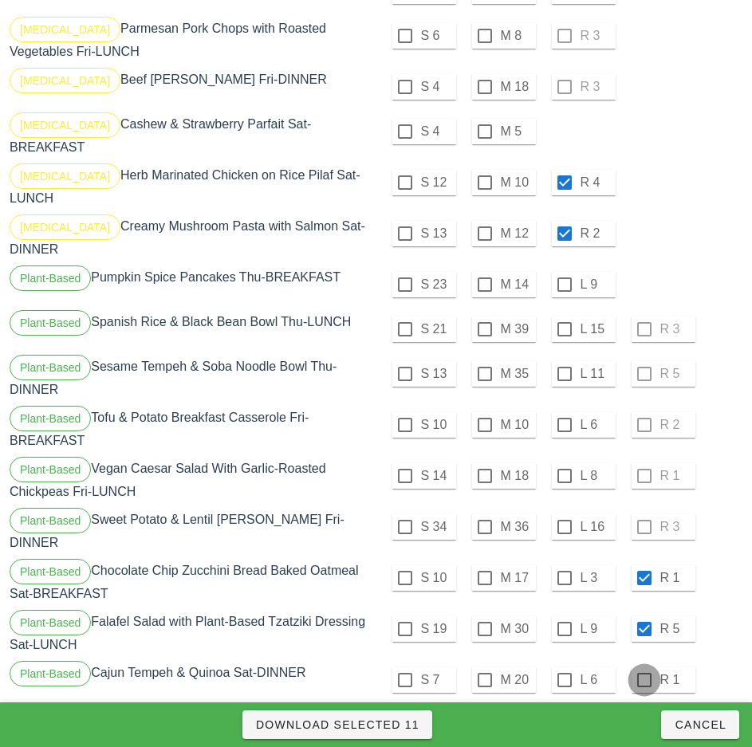
checkbox input "true"
click at [412, 725] on span "Download Selected 12" at bounding box center [337, 724] width 164 height 13
checkbox input "false"
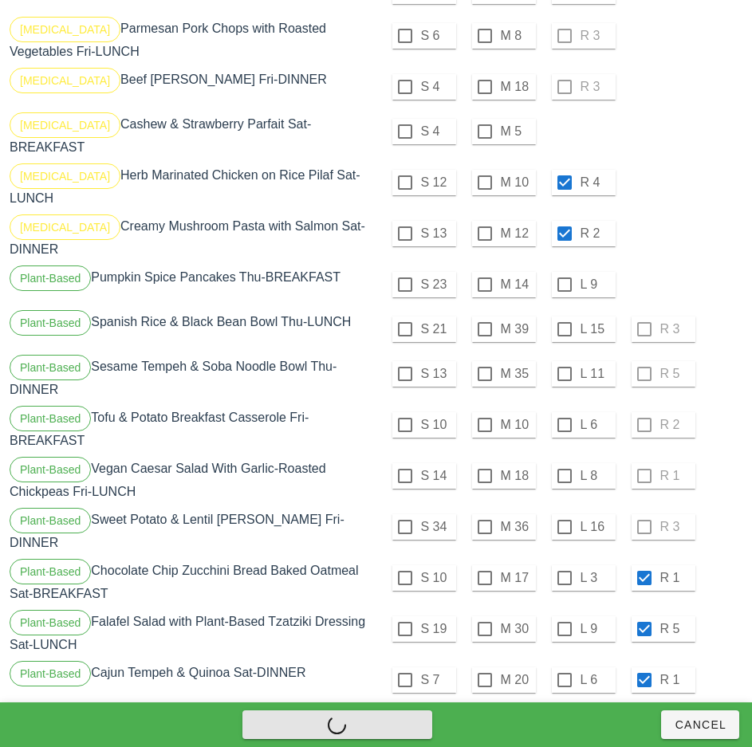
checkbox input "false"
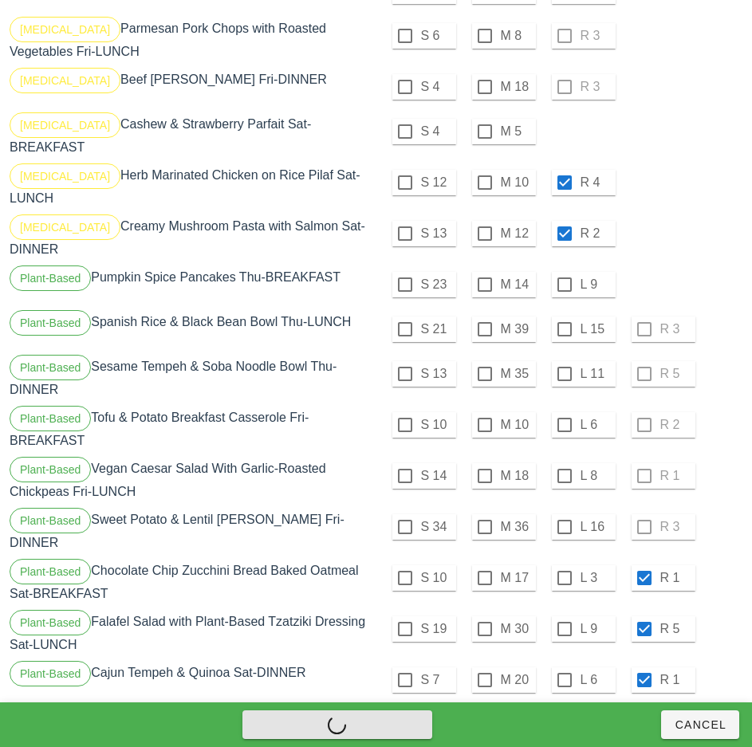
checkbox input "false"
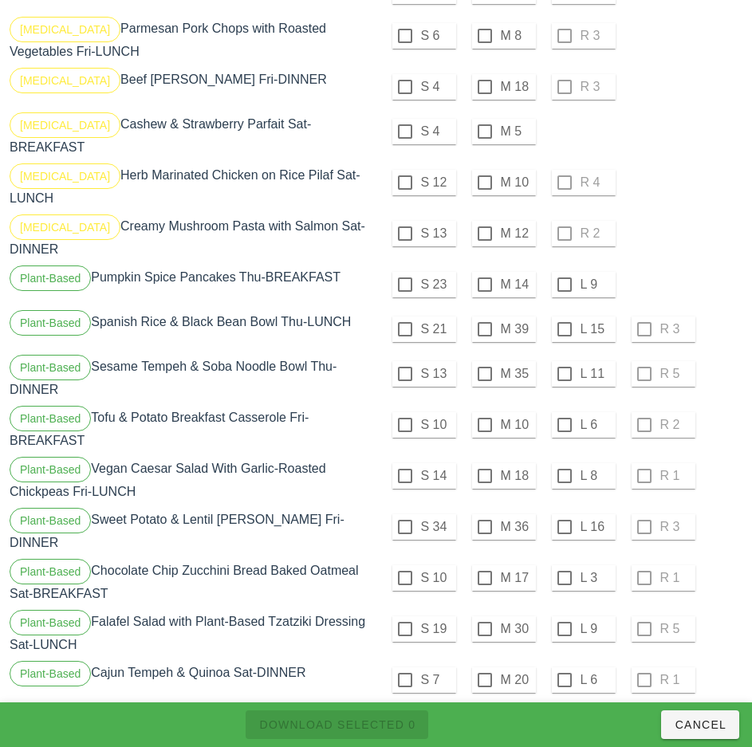
click at [701, 214] on div "S 13 M 12 R 2" at bounding box center [560, 233] width 363 height 38
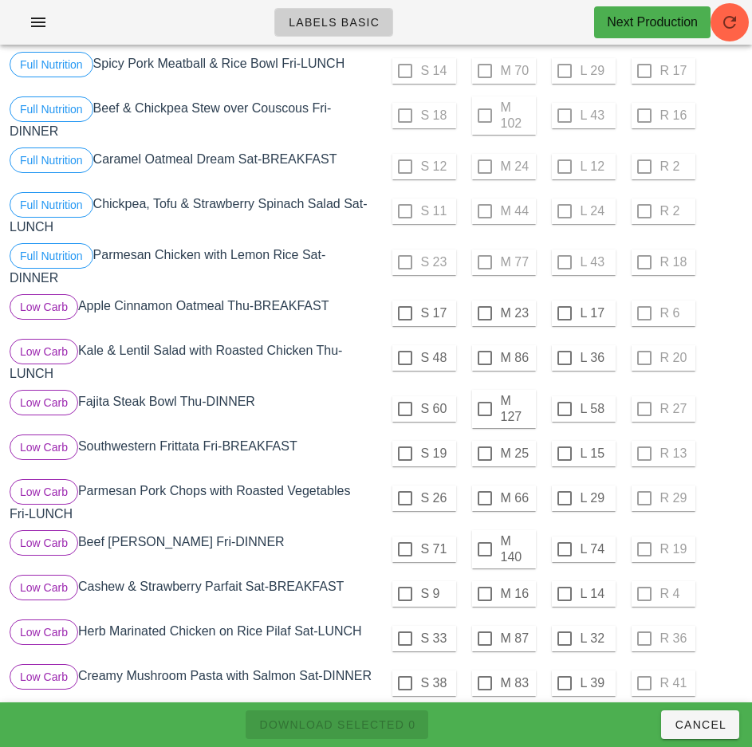
scroll to position [326, 0]
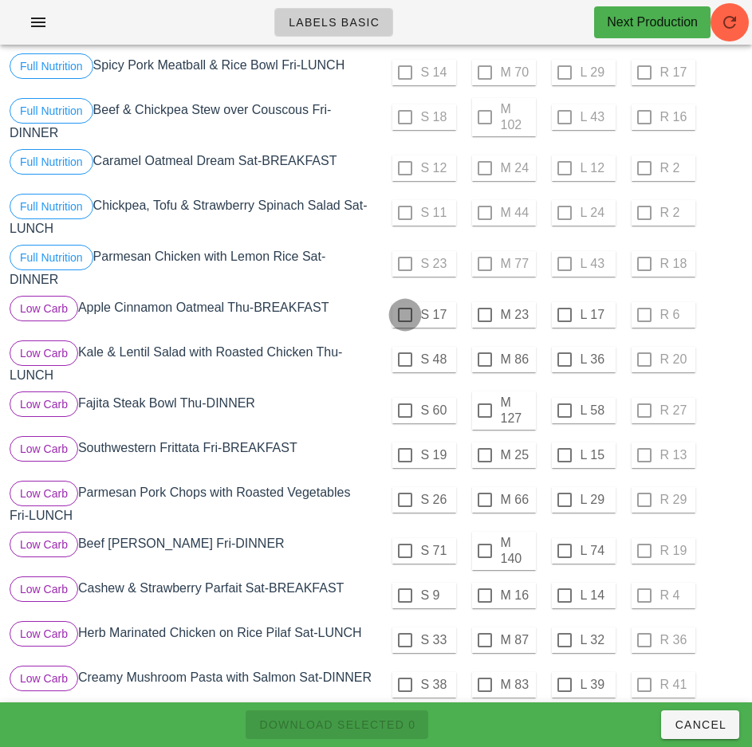
click at [404, 315] on div at bounding box center [404, 314] width 27 height 27
checkbox input "true"
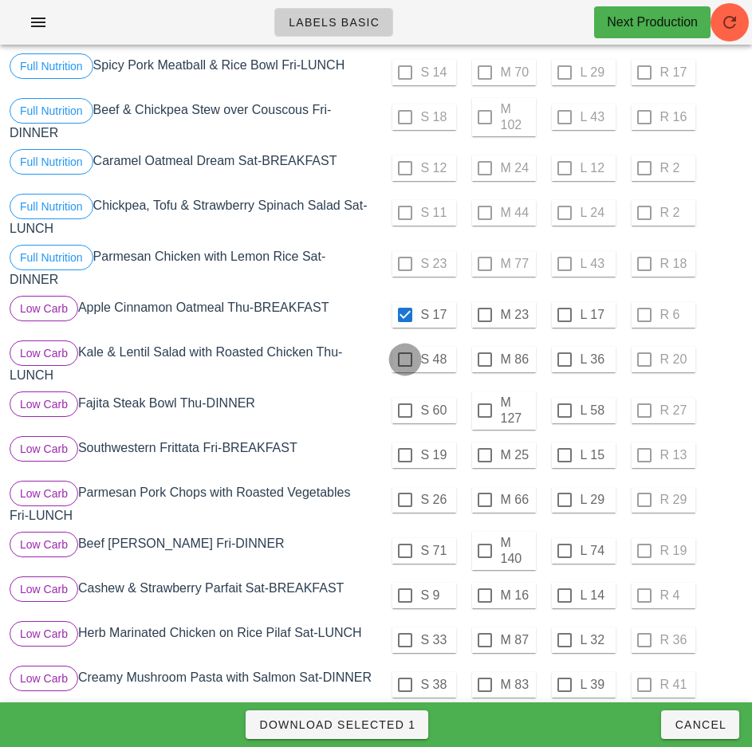
click at [403, 362] on div at bounding box center [404, 359] width 27 height 27
checkbox input "true"
click at [404, 411] on div at bounding box center [404, 410] width 27 height 27
checkbox input "true"
click at [396, 724] on span "Download Selected 3" at bounding box center [336, 724] width 157 height 13
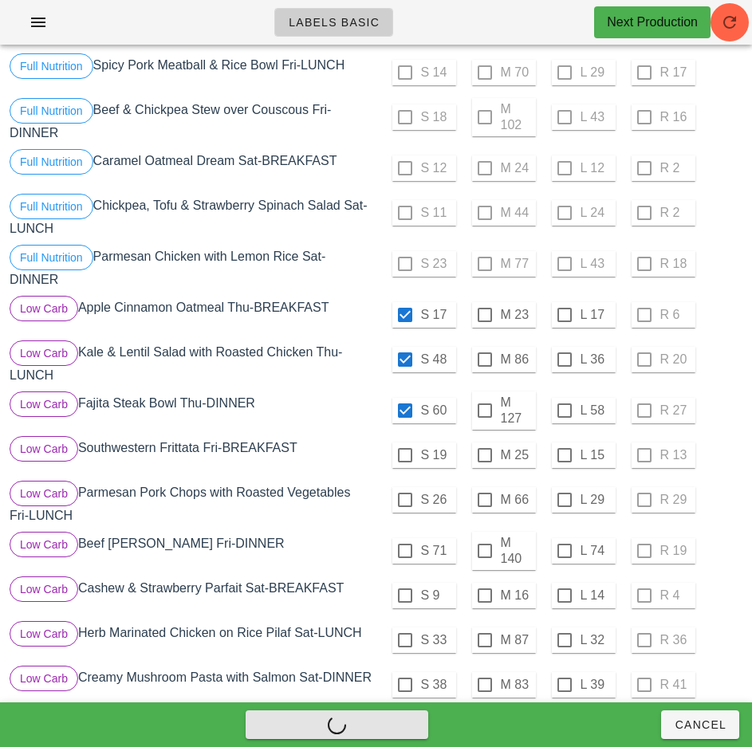
checkbox input "false"
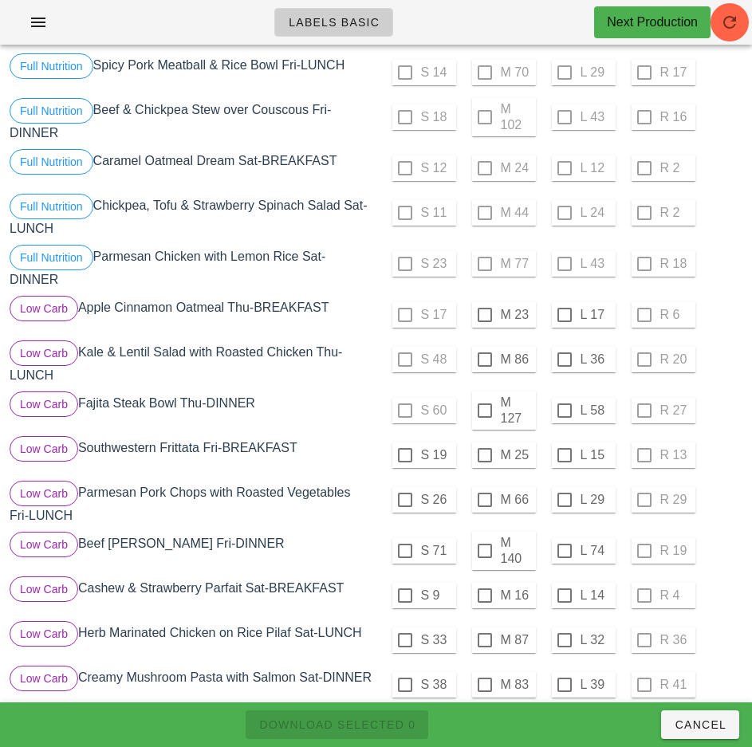
click at [354, 393] on div "Low Carb Fajita Steak Bowl Thu-DINNER" at bounding box center [191, 410] width 370 height 45
click at [484, 411] on div at bounding box center [484, 410] width 27 height 27
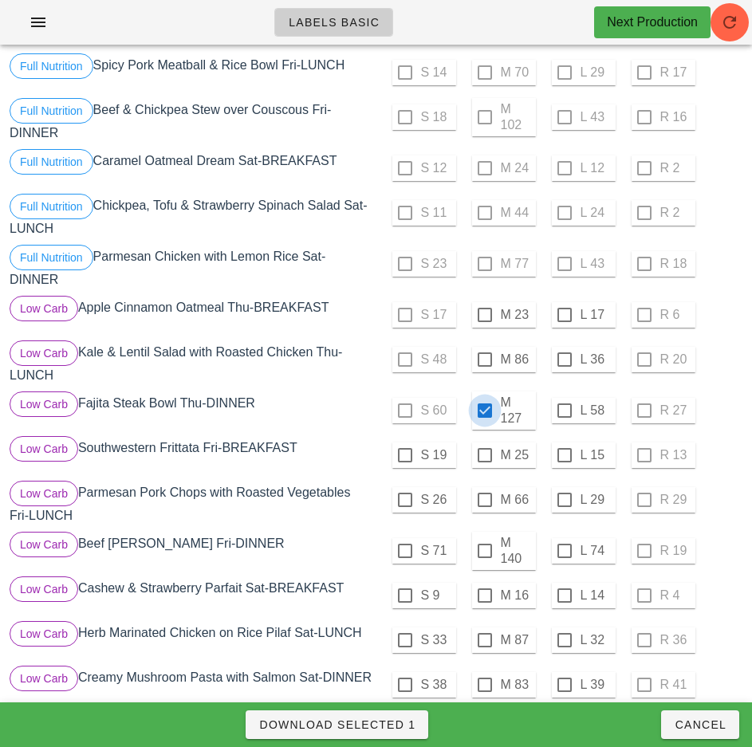
click at [403, 728] on span "Download Selected 1" at bounding box center [336, 724] width 157 height 13
checkbox input "false"
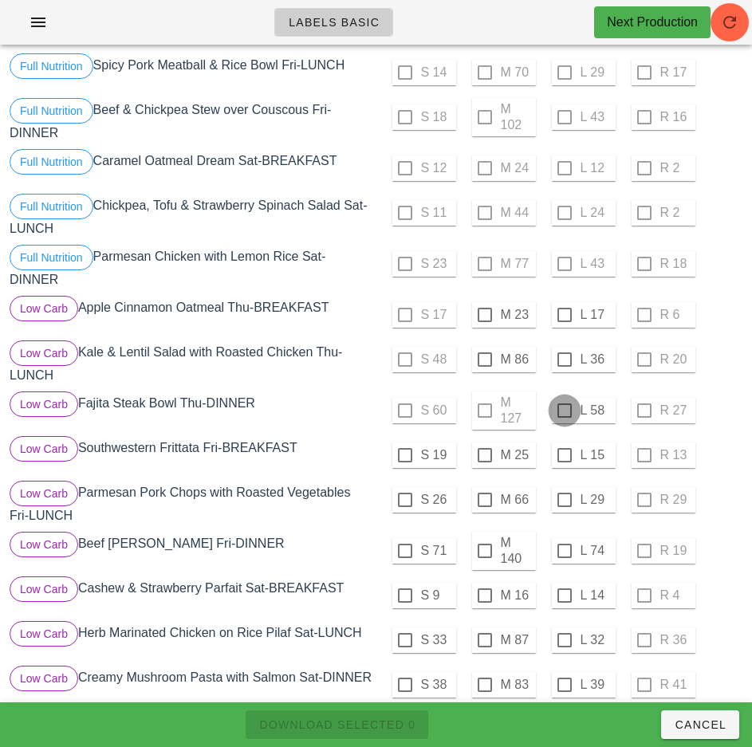
click at [564, 411] on div at bounding box center [564, 410] width 27 height 27
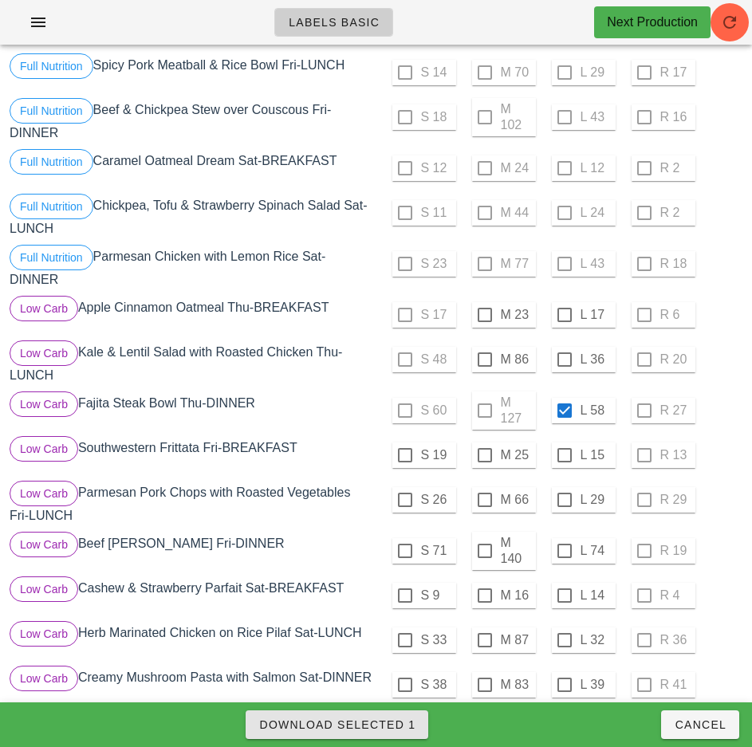
click at [399, 720] on span "Download Selected 1" at bounding box center [336, 724] width 157 height 13
checkbox input "false"
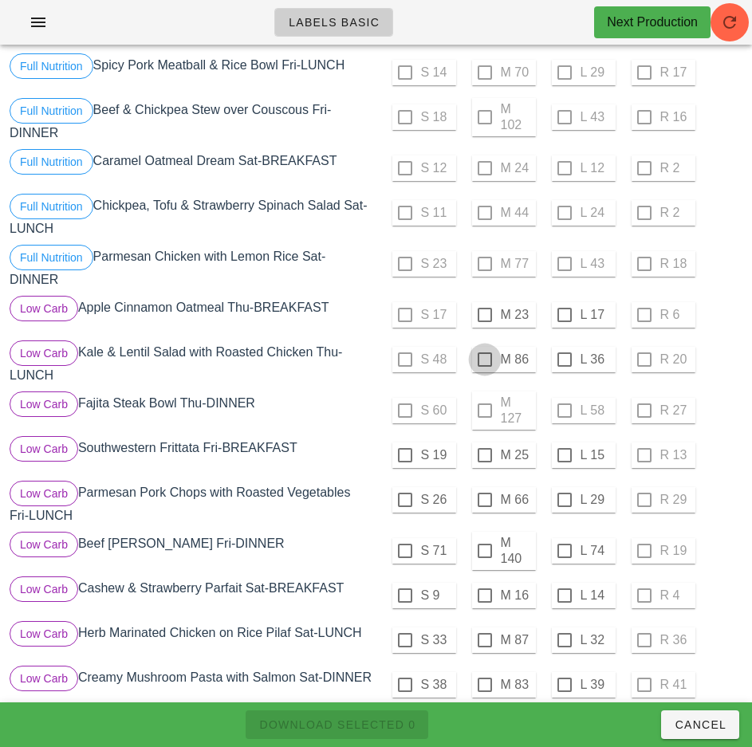
click at [484, 359] on div at bounding box center [484, 359] width 27 height 27
click at [391, 725] on span "Download Selected 1" at bounding box center [336, 724] width 157 height 13
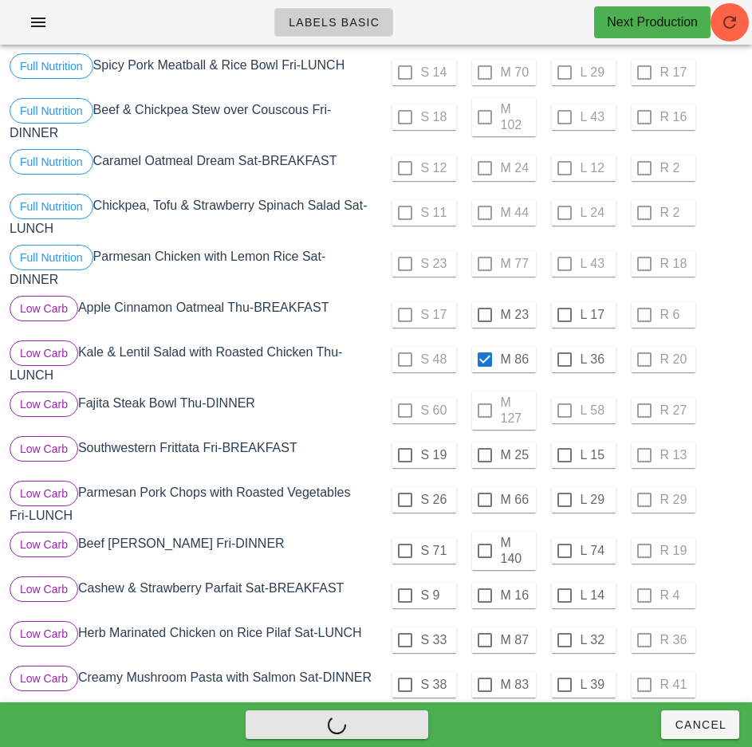
checkbox input "false"
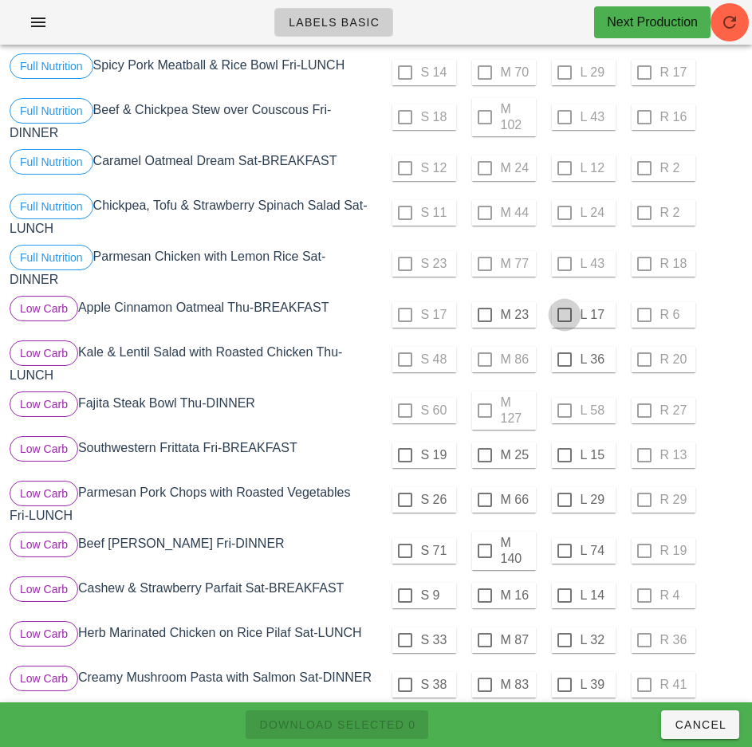
click at [564, 315] on div at bounding box center [564, 314] width 27 height 27
checkbox input "true"
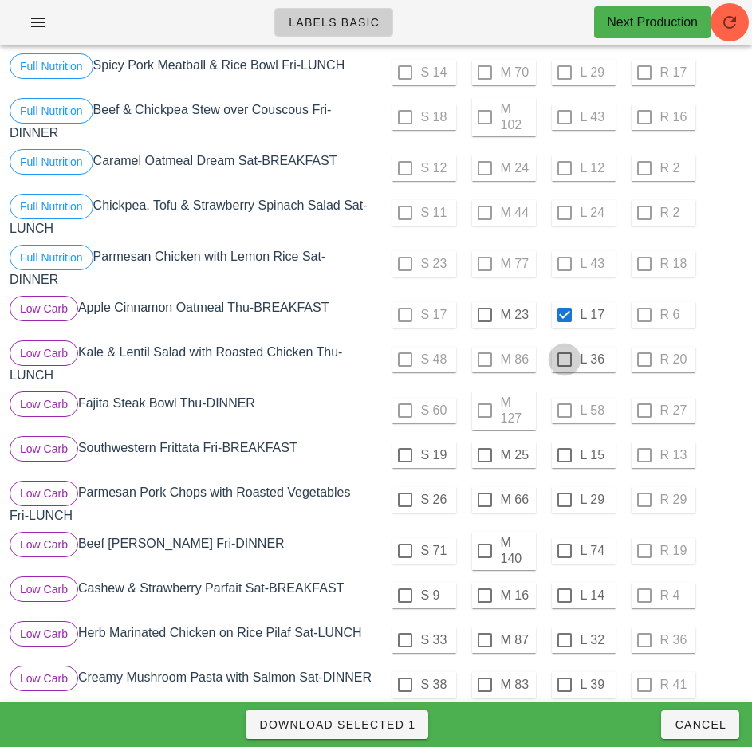
click at [564, 359] on div at bounding box center [564, 359] width 27 height 27
checkbox input "true"
click at [400, 726] on span "Download Selected 2" at bounding box center [336, 724] width 157 height 13
checkbox input "false"
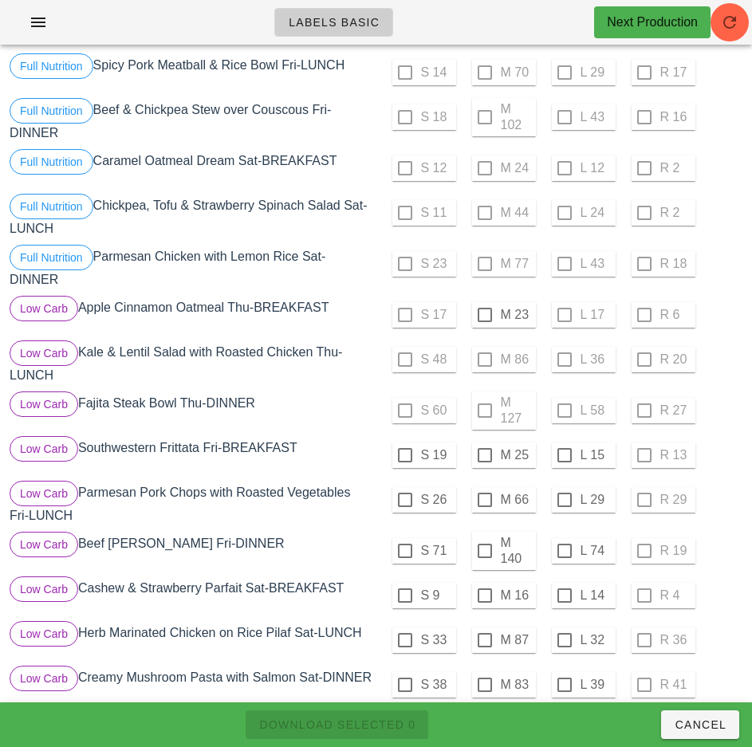
click at [358, 348] on div "Low Carb Kale & Lentil Salad with Roasted Chicken Thu-LUNCH" at bounding box center [191, 362] width 370 height 51
click at [484, 315] on div at bounding box center [484, 314] width 27 height 27
checkbox input "true"
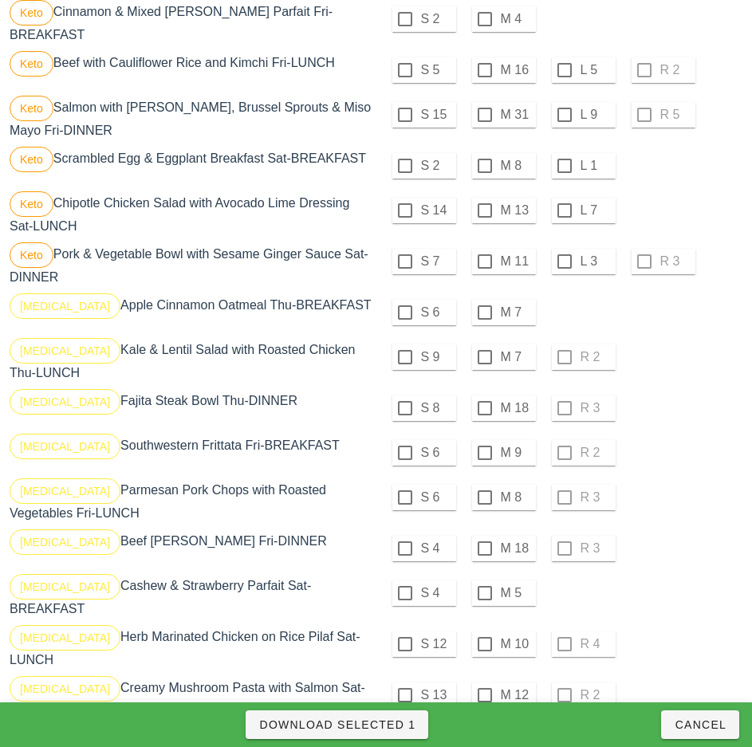
scroll to position [1191, 0]
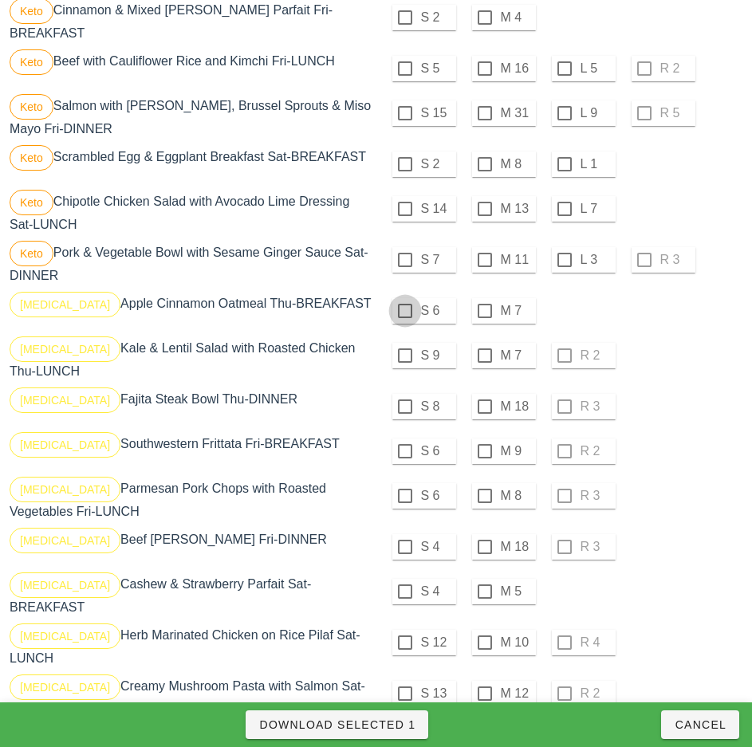
click at [404, 311] on div at bounding box center [404, 310] width 27 height 27
checkbox input "true"
click at [404, 356] on div at bounding box center [404, 355] width 27 height 27
checkbox input "true"
click at [404, 407] on div at bounding box center [404, 406] width 27 height 27
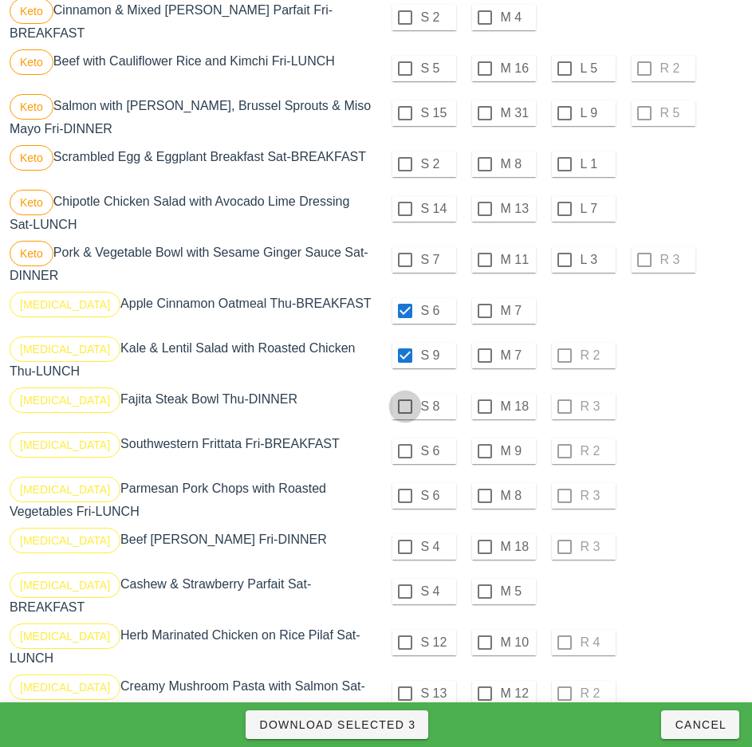
checkbox input "true"
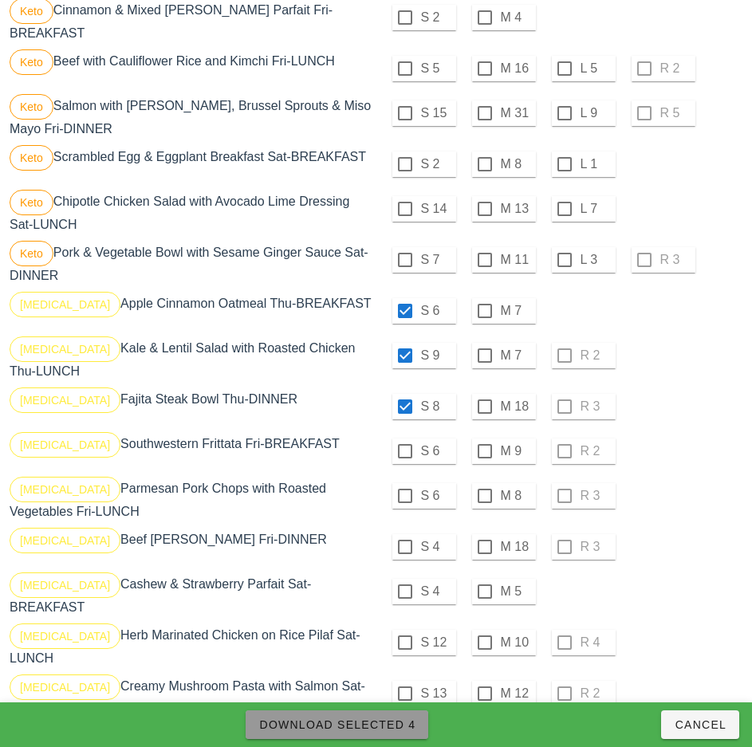
click at [404, 721] on span "Download Selected 4" at bounding box center [336, 724] width 157 height 13
checkbox input "false"
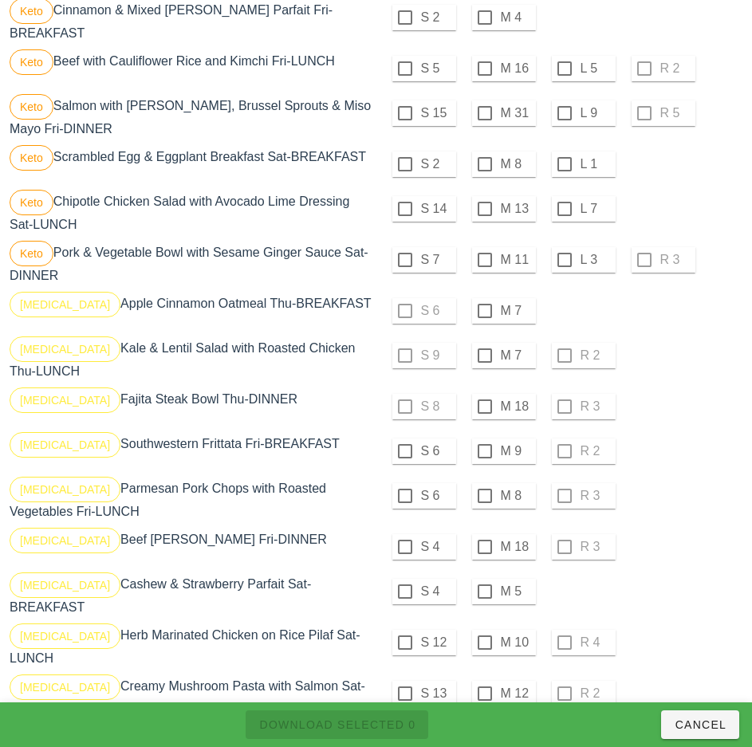
click at [338, 430] on div "[MEDICAL_DATA] Southwestern Frittata Fri-BREAKFAST" at bounding box center [191, 451] width 370 height 45
click at [484, 311] on div at bounding box center [484, 310] width 27 height 27
checkbox input "true"
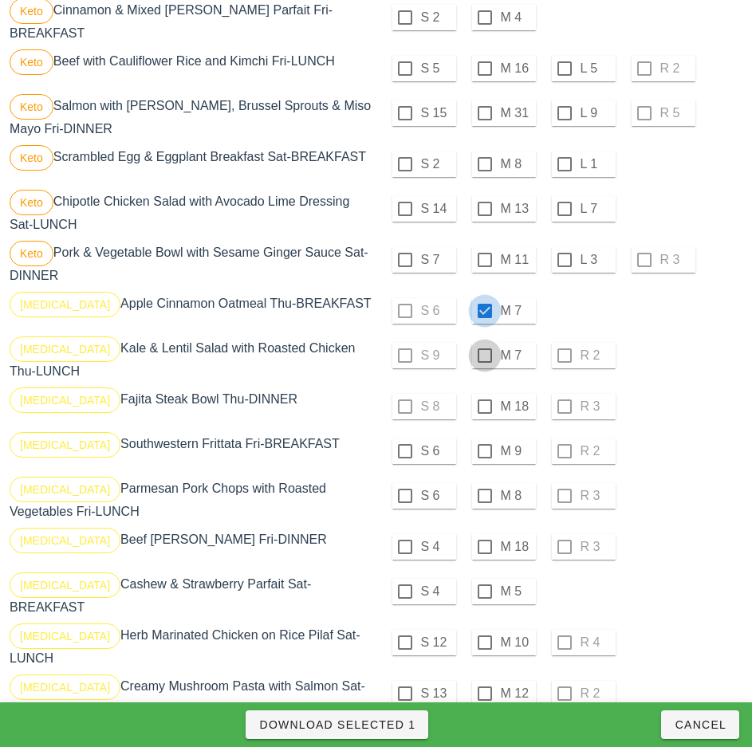
click at [484, 356] on div at bounding box center [484, 355] width 27 height 27
checkbox input "true"
click at [484, 407] on div at bounding box center [484, 406] width 27 height 27
checkbox input "true"
click at [388, 725] on span "Download Selected 3" at bounding box center [336, 724] width 157 height 13
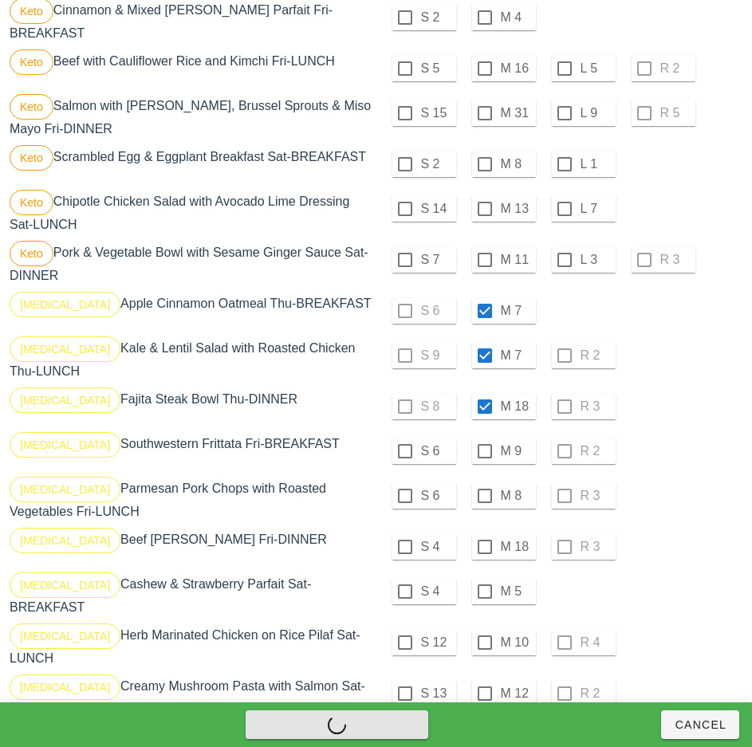
checkbox input "false"
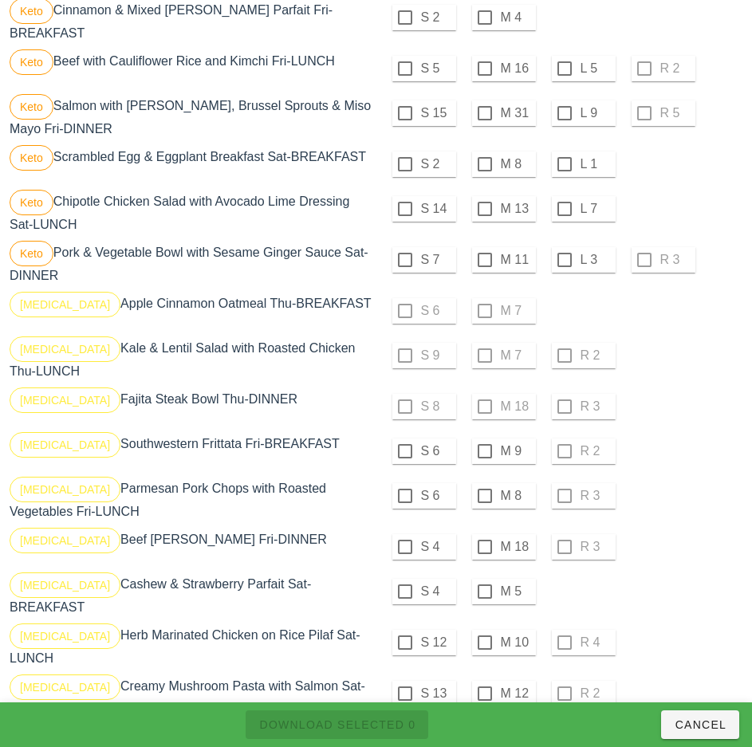
click at [678, 461] on div "S 6 M 9 R 2" at bounding box center [560, 451] width 363 height 38
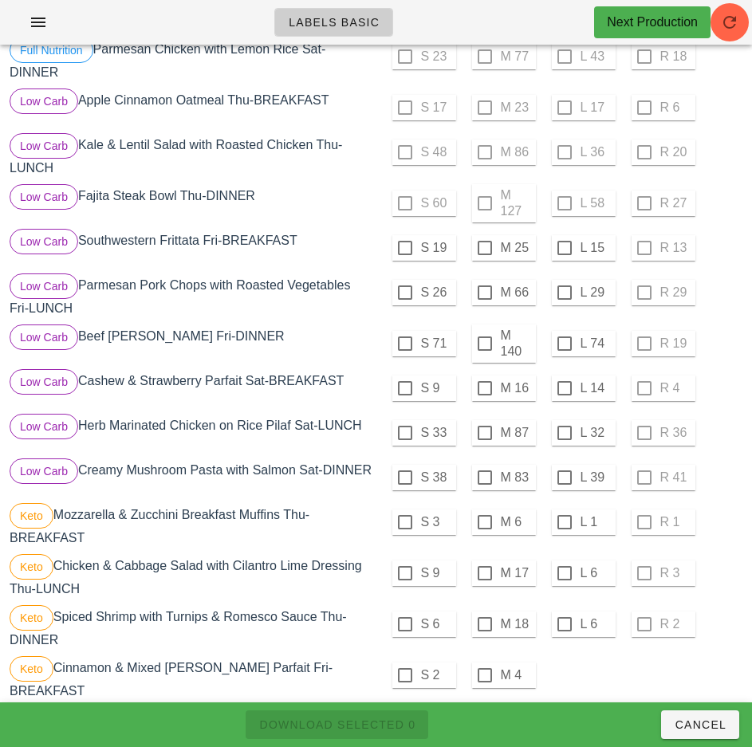
scroll to position [532, 0]
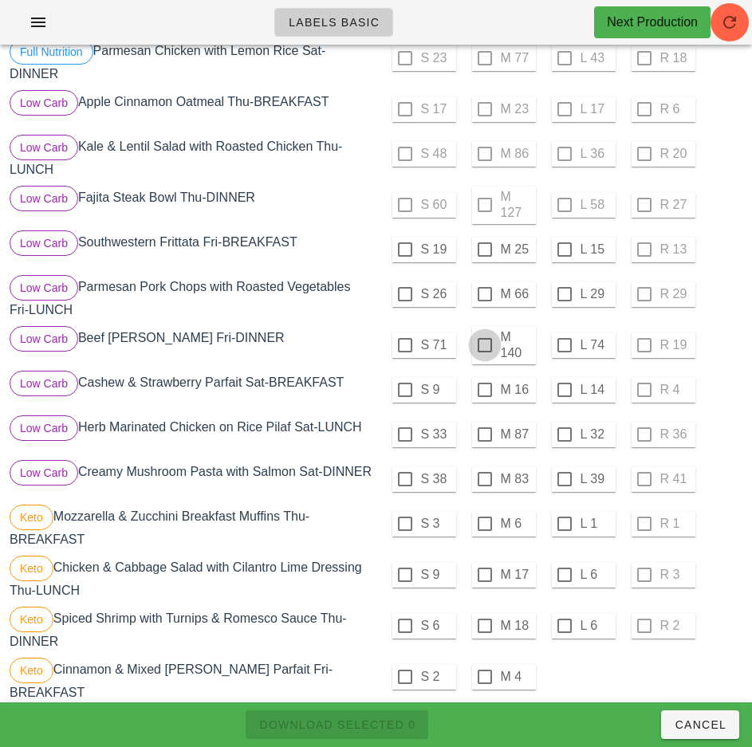
click at [484, 345] on div at bounding box center [484, 345] width 27 height 27
click at [399, 726] on span "Download Selected 1" at bounding box center [336, 724] width 157 height 13
checkbox input "false"
click at [404, 345] on div at bounding box center [404, 345] width 27 height 27
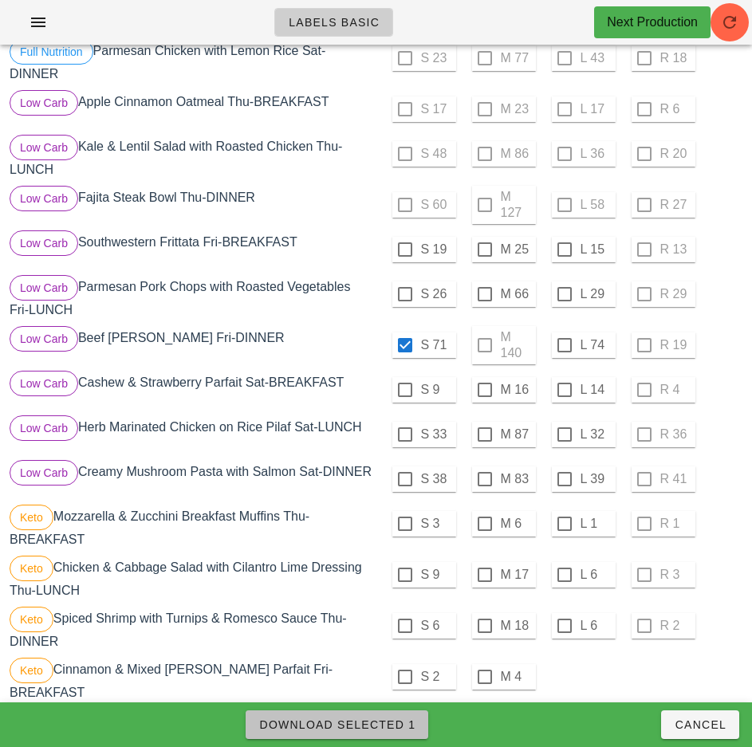
click at [389, 737] on button "Download Selected 1" at bounding box center [337, 724] width 183 height 29
checkbox input "false"
click at [344, 319] on div "Low Carb Parmesan Pork Chops with Roasted Vegetables Fri-LUNCH" at bounding box center [191, 297] width 370 height 51
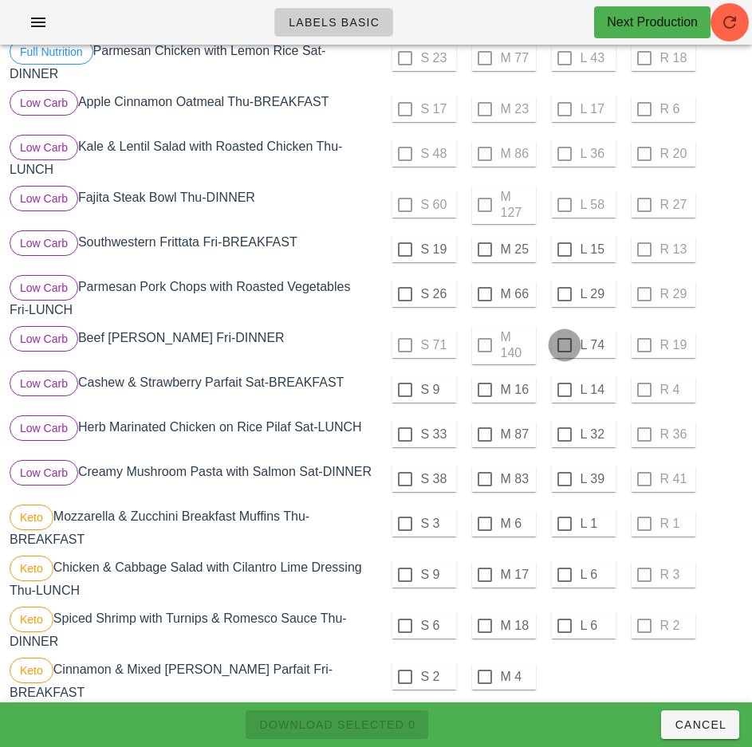
click at [577, 348] on div at bounding box center [564, 345] width 27 height 27
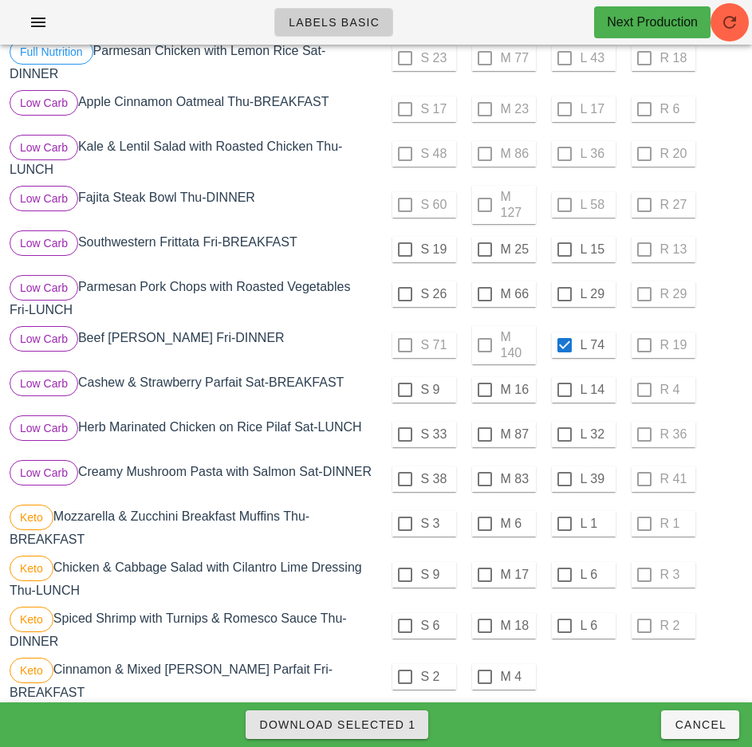
click at [380, 724] on span "Download Selected 1" at bounding box center [336, 724] width 157 height 13
checkbox input "false"
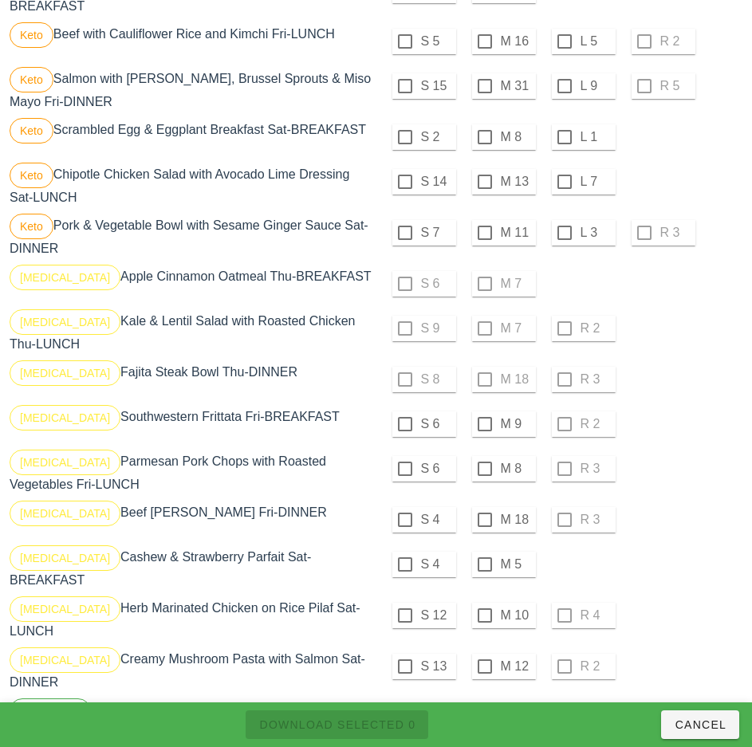
scroll to position [1219, 0]
click at [404, 423] on div at bounding box center [404, 423] width 27 height 27
checkbox input "true"
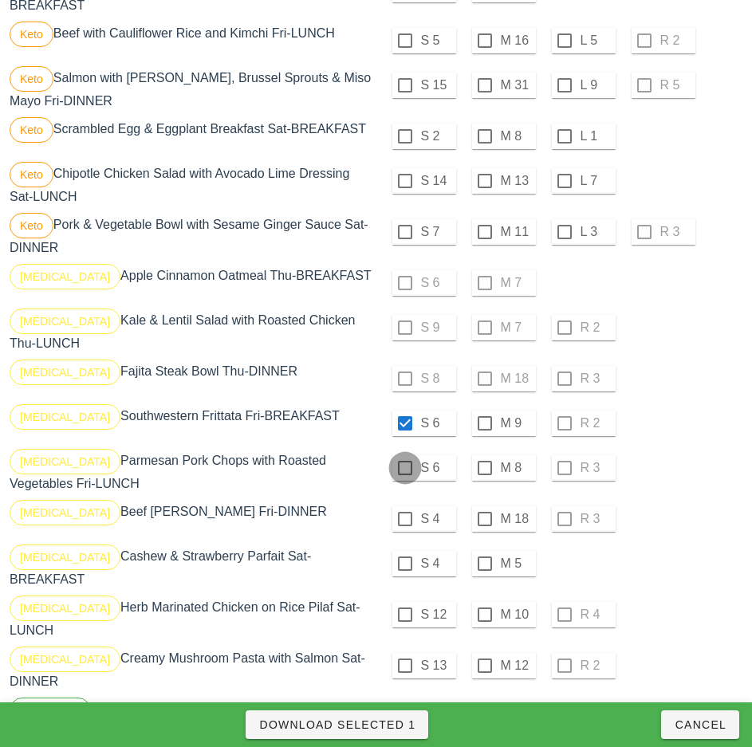
click at [404, 468] on div at bounding box center [404, 467] width 27 height 27
checkbox input "true"
click at [405, 521] on div at bounding box center [404, 518] width 27 height 27
checkbox input "true"
click at [408, 727] on span "Download Selected 3" at bounding box center [336, 724] width 157 height 13
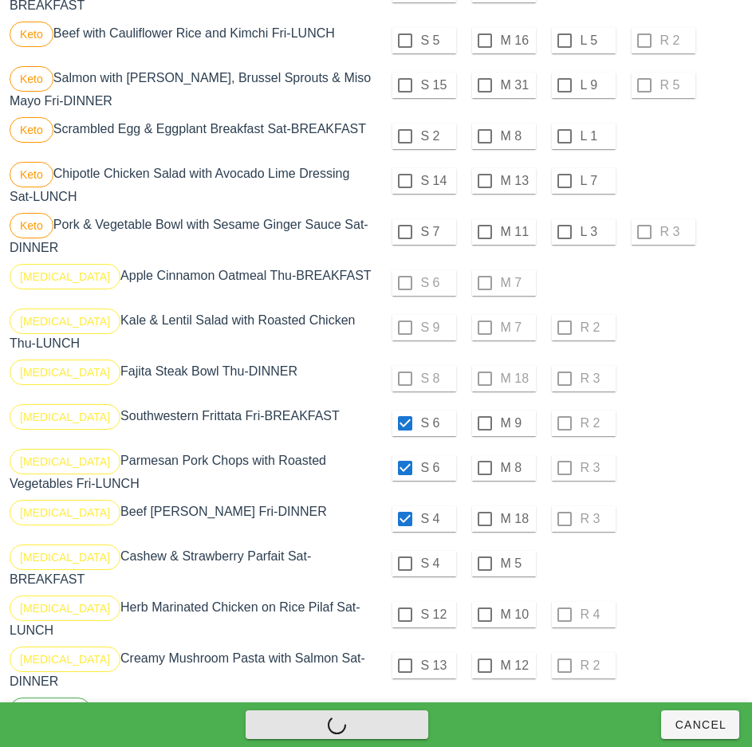
checkbox input "false"
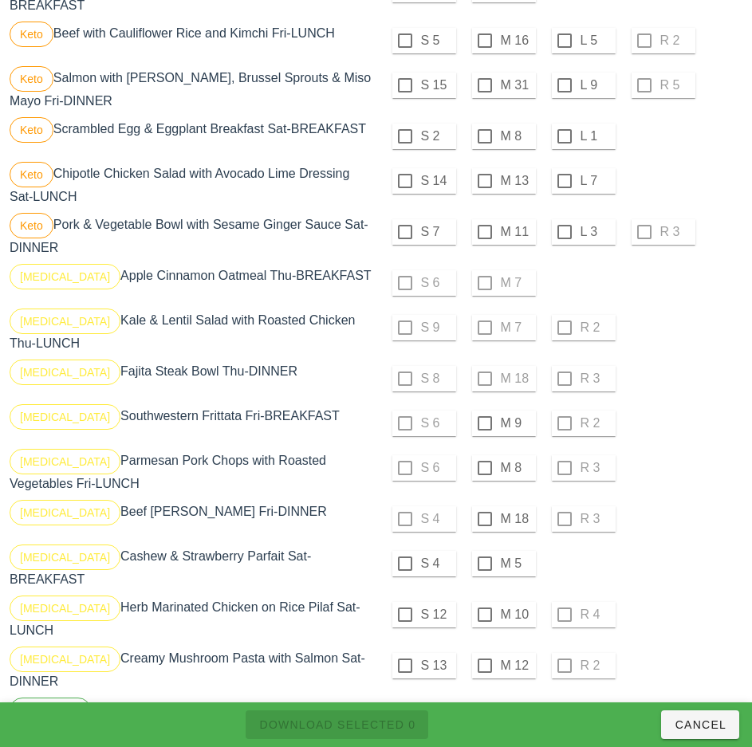
click at [683, 497] on div "S 4 M 18 R 3" at bounding box center [561, 519] width 370 height 45
click at [484, 423] on div at bounding box center [484, 423] width 27 height 27
checkbox input "true"
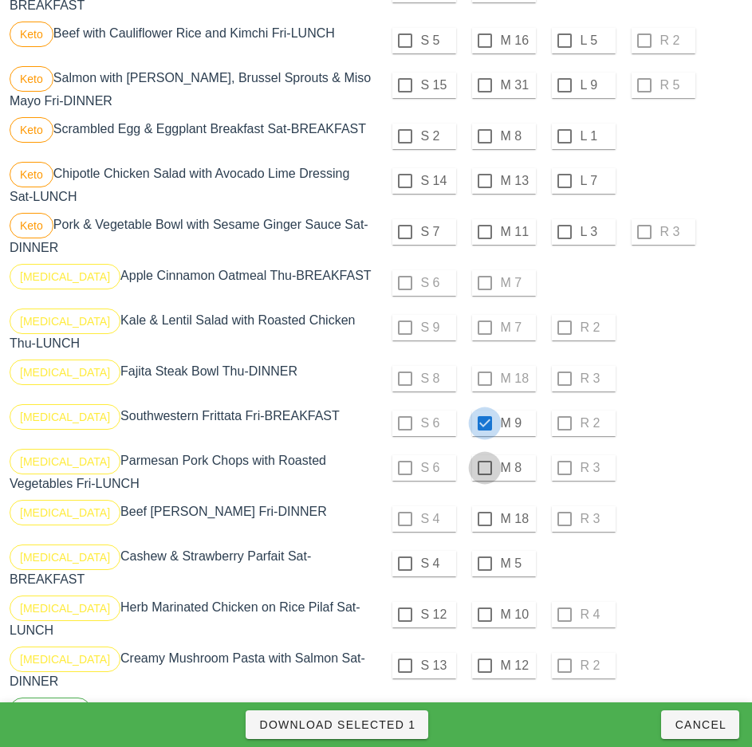
click at [484, 468] on div at bounding box center [484, 467] width 27 height 27
checkbox input "true"
click at [484, 519] on div at bounding box center [484, 518] width 27 height 27
checkbox input "true"
click at [392, 725] on span "Download Selected 3" at bounding box center [336, 724] width 157 height 13
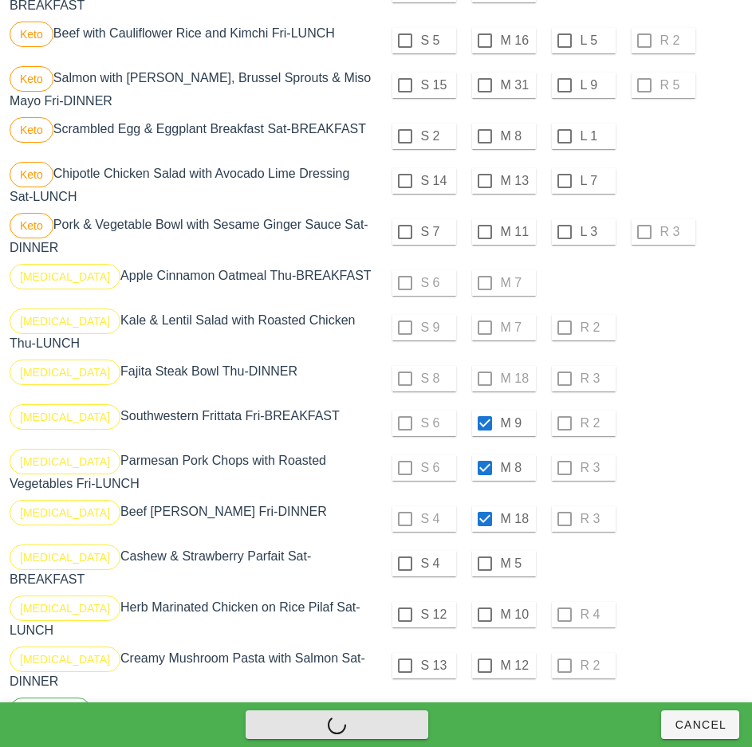
checkbox input "false"
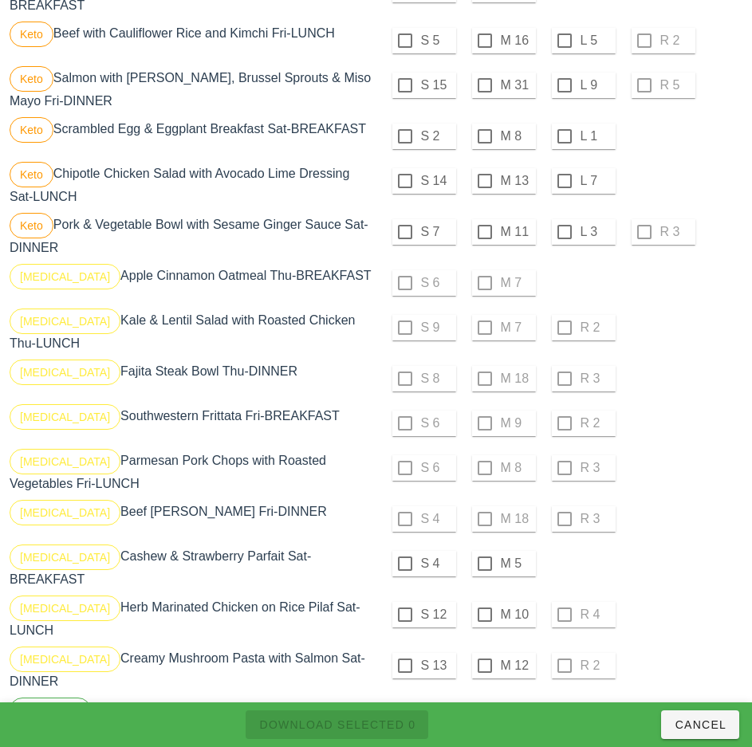
click at [705, 435] on div "S 6 M 9 R 2" at bounding box center [560, 423] width 363 height 38
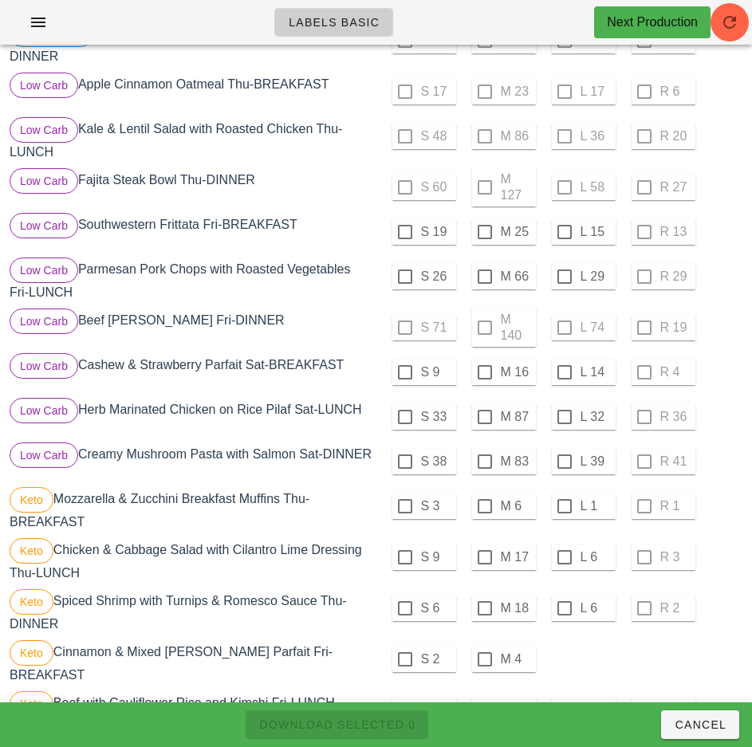
scroll to position [544, 0]
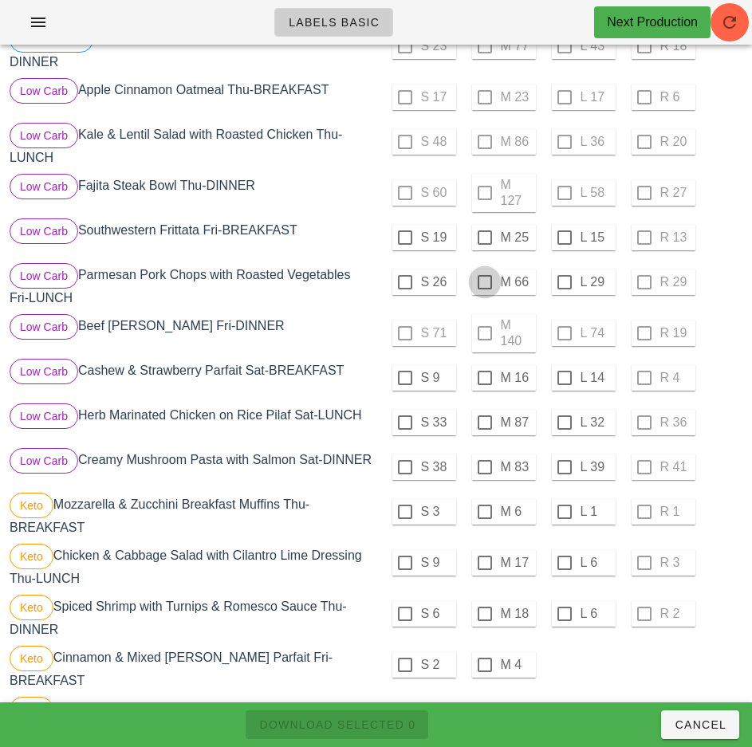
click at [484, 282] on div at bounding box center [484, 282] width 27 height 27
checkbox input "true"
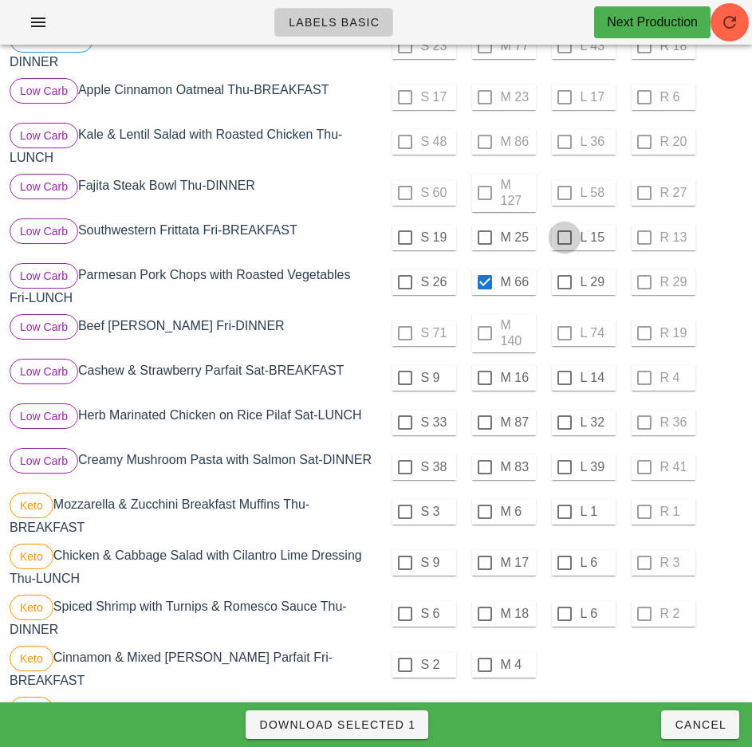
click at [564, 238] on div at bounding box center [564, 237] width 27 height 27
click at [400, 725] on span "Download Selected 2" at bounding box center [336, 724] width 157 height 13
checkbox input "false"
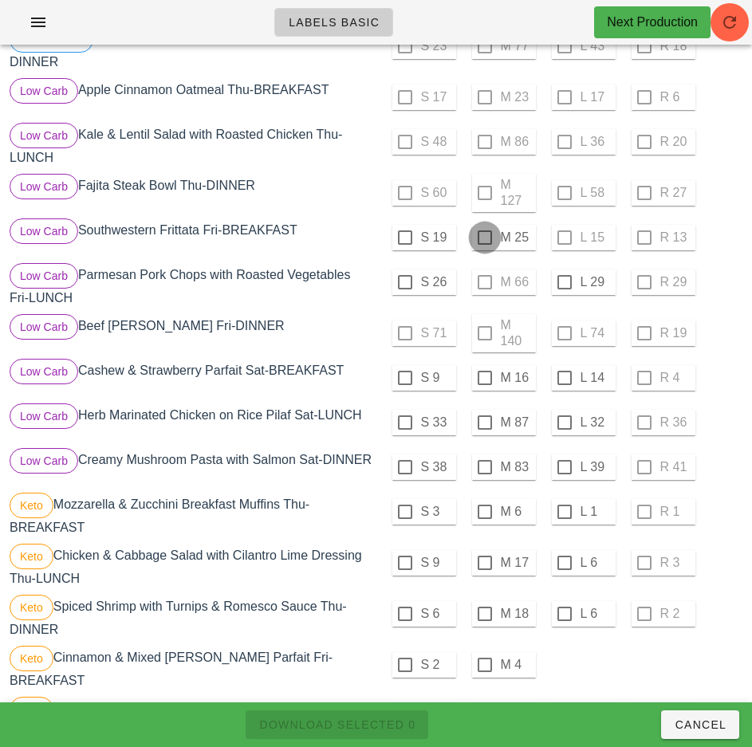
click at [485, 239] on div at bounding box center [484, 237] width 27 height 27
checkbox input "true"
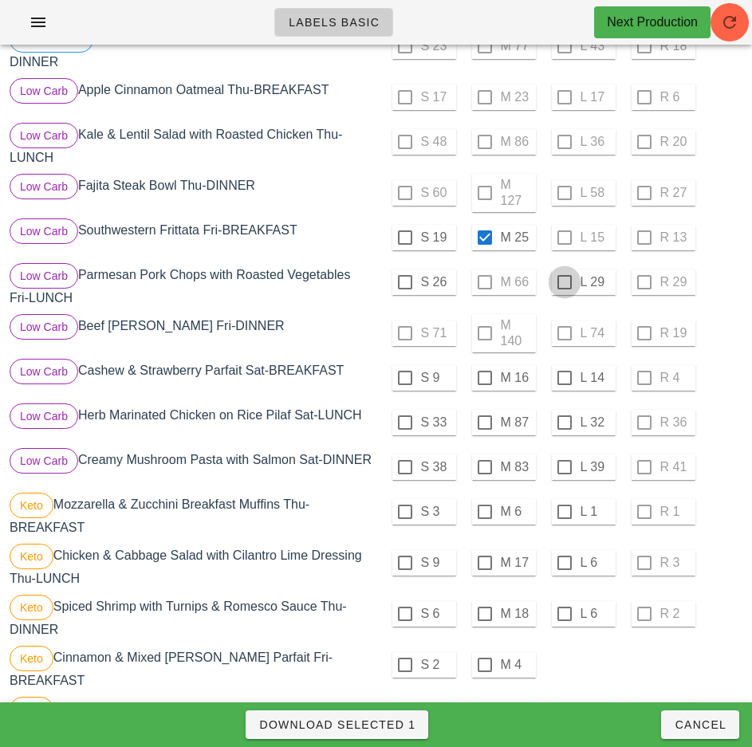
click at [564, 282] on div at bounding box center [564, 282] width 27 height 27
checkbox input "true"
click at [406, 721] on span "Download Selected 2" at bounding box center [336, 724] width 157 height 13
checkbox input "false"
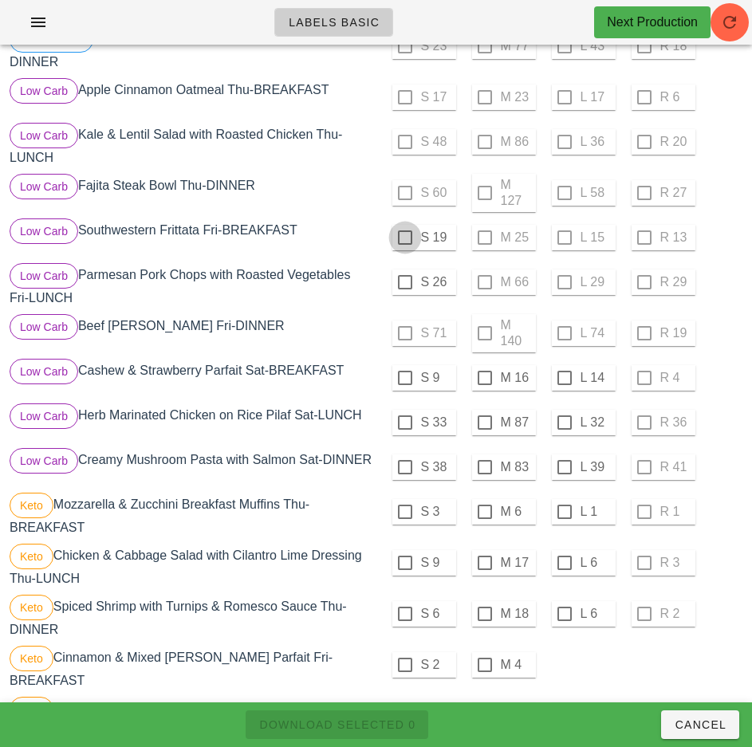
click at [404, 238] on div at bounding box center [404, 237] width 27 height 27
checkbox input "true"
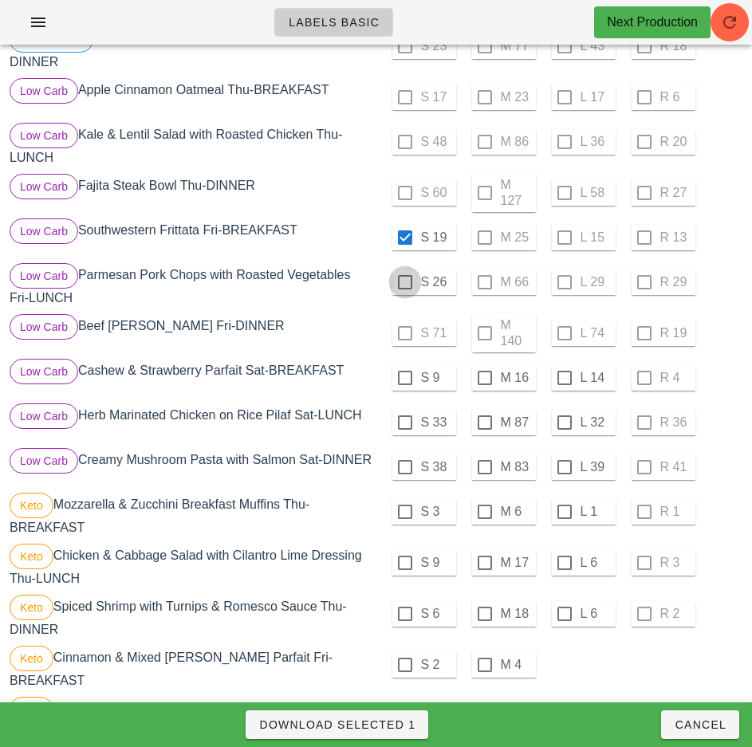
click at [404, 282] on div at bounding box center [404, 282] width 27 height 27
checkbox input "true"
click at [399, 725] on span "Download Selected 2" at bounding box center [336, 724] width 157 height 13
checkbox input "false"
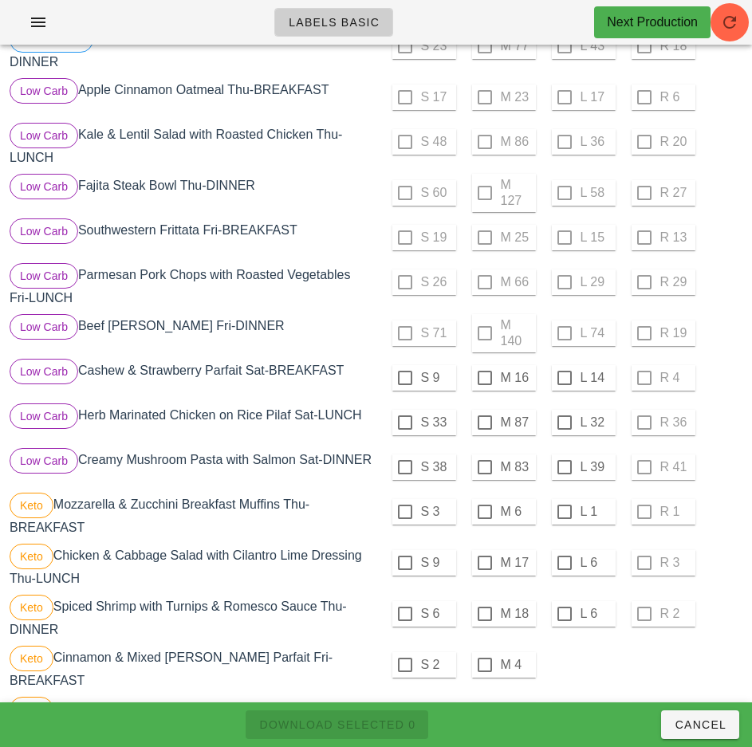
click at [711, 539] on div "S 3 M 6 L 1 R 1" at bounding box center [561, 514] width 370 height 51
click at [484, 467] on div at bounding box center [484, 467] width 27 height 27
click at [381, 730] on span "Download Selected 1" at bounding box center [336, 724] width 157 height 13
checkbox input "false"
click at [484, 422] on div at bounding box center [484, 422] width 27 height 27
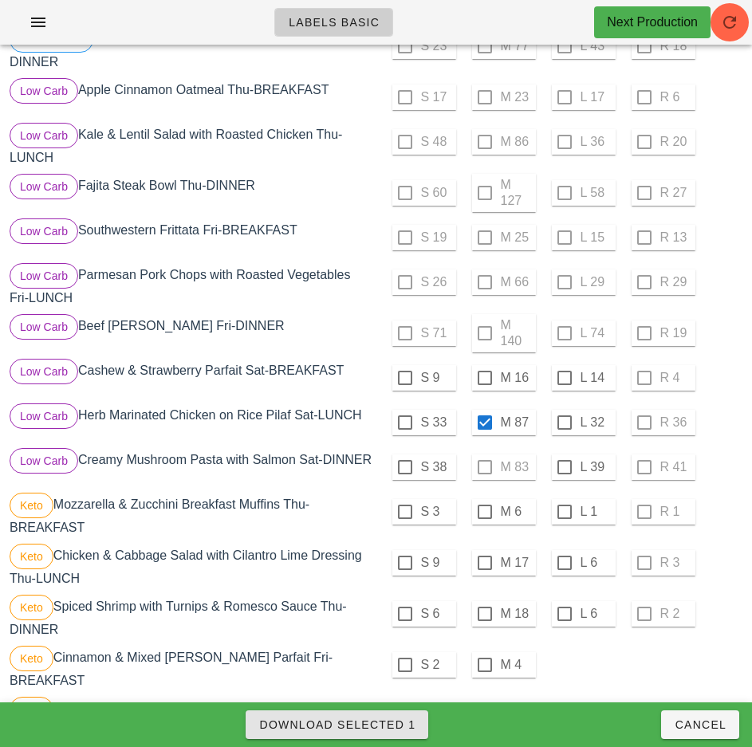
click at [395, 728] on span "Download Selected 1" at bounding box center [336, 724] width 157 height 13
checkbox input "false"
click at [737, 487] on div "S 38 M 83 L 39 R 41" at bounding box center [561, 467] width 370 height 45
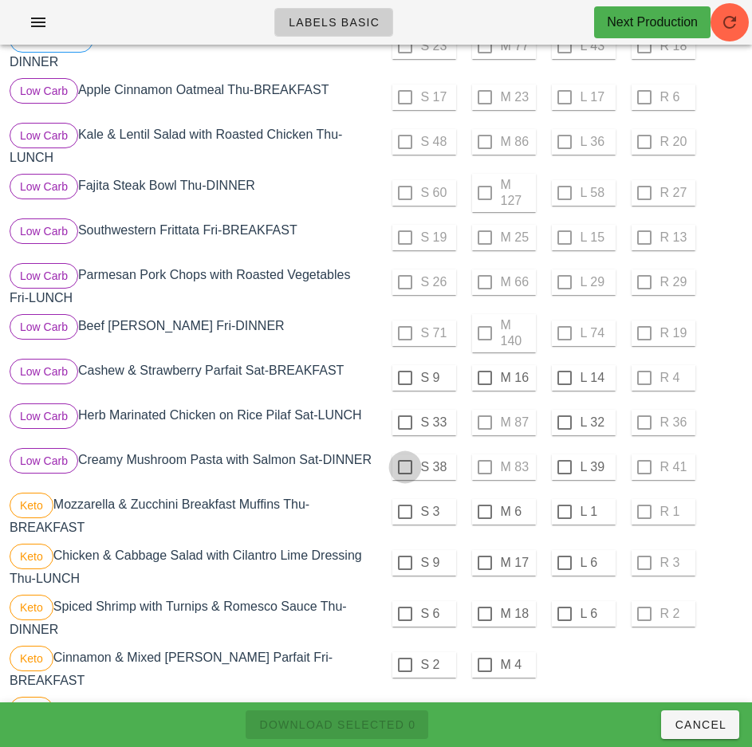
click at [405, 468] on div at bounding box center [404, 467] width 27 height 27
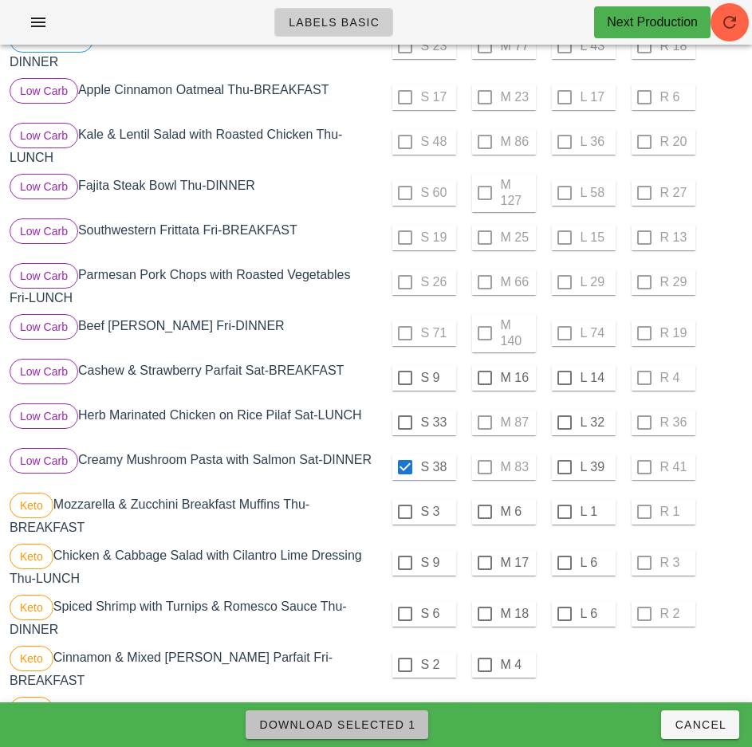
click at [390, 720] on span "Download Selected 1" at bounding box center [336, 724] width 157 height 13
checkbox input "false"
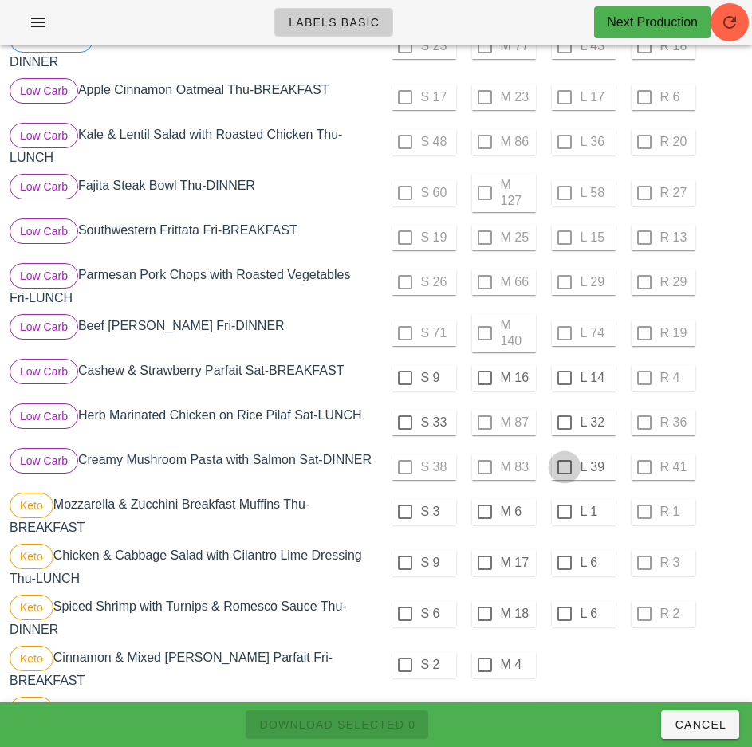
click at [564, 467] on div at bounding box center [564, 467] width 27 height 27
click at [394, 719] on span "Download Selected 1" at bounding box center [336, 724] width 157 height 13
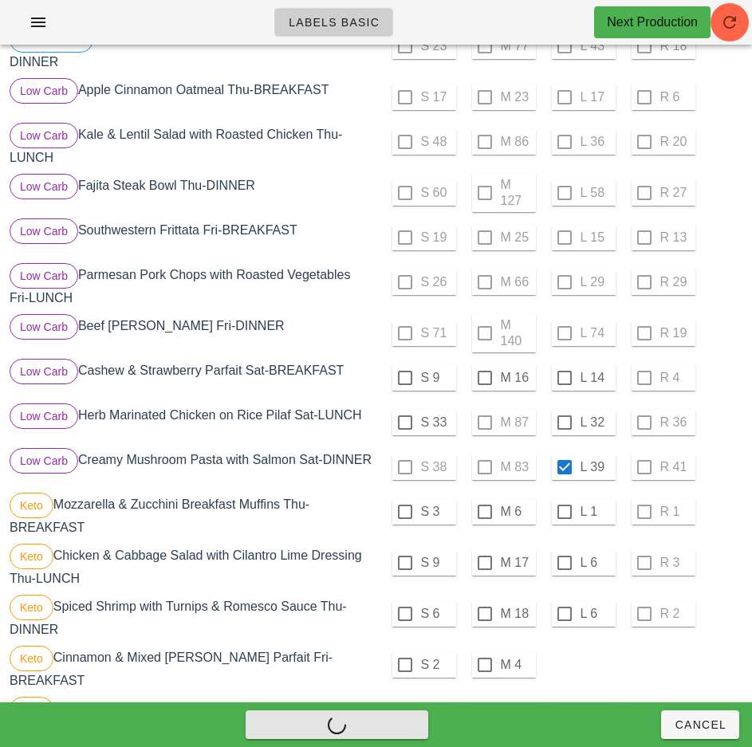
checkbox input "false"
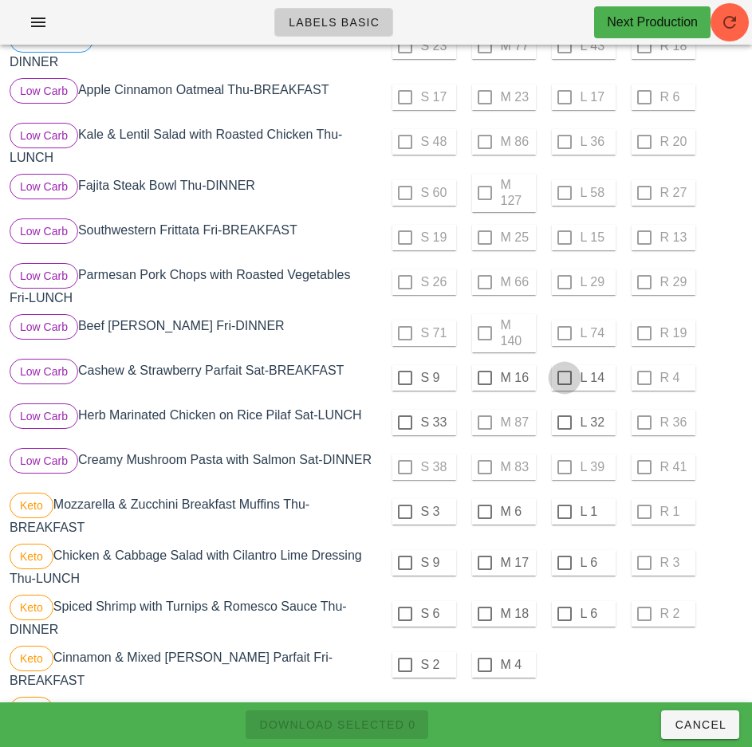
click at [565, 375] on div at bounding box center [564, 377] width 27 height 27
checkbox input "true"
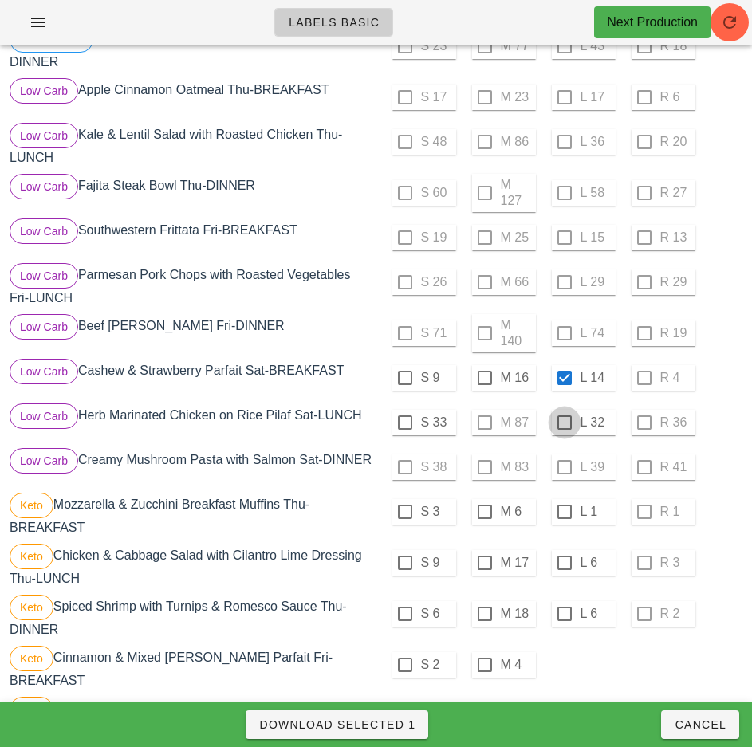
click at [564, 422] on div at bounding box center [564, 422] width 27 height 27
checkbox input "true"
click at [404, 718] on span "Download Selected 2" at bounding box center [336, 724] width 157 height 13
checkbox input "false"
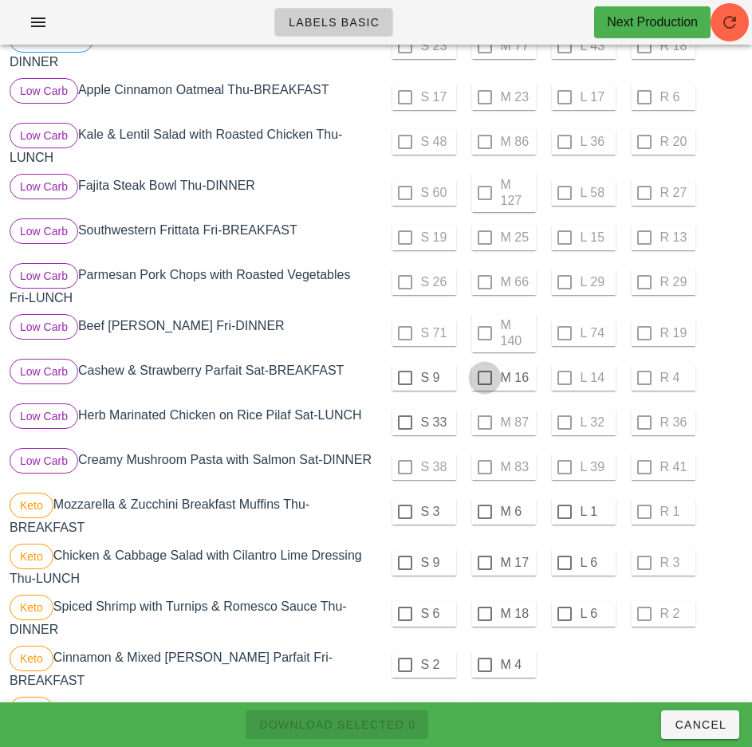
click at [484, 377] on div at bounding box center [484, 377] width 27 height 27
checkbox input "true"
click at [404, 422] on div at bounding box center [404, 422] width 27 height 27
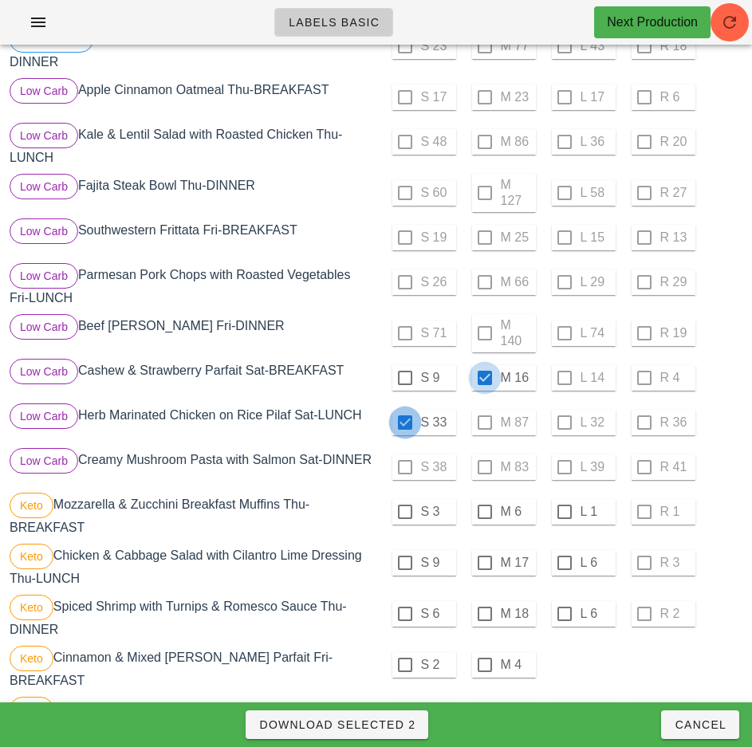
checkbox input "true"
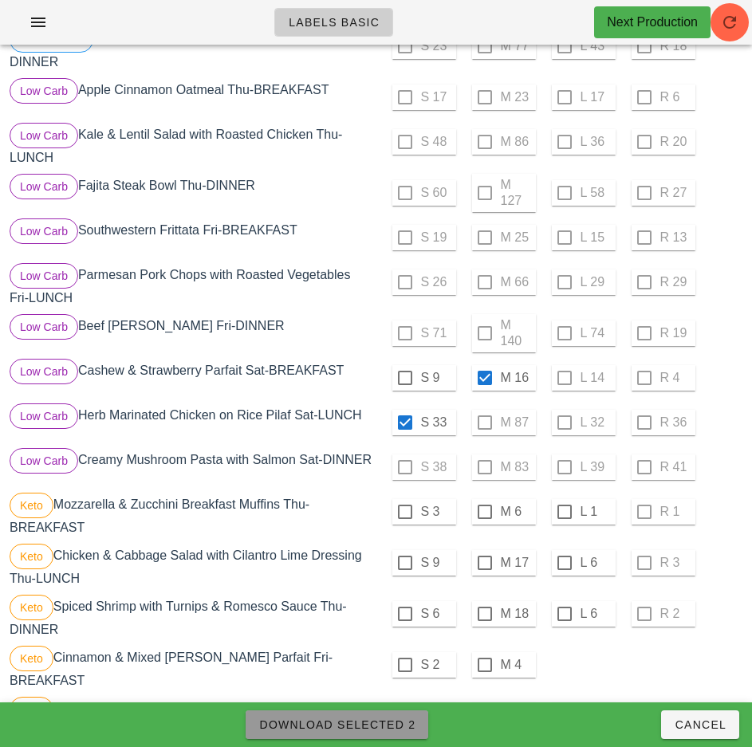
click at [400, 723] on span "Download Selected 2" at bounding box center [336, 724] width 157 height 13
checkbox input "false"
click at [698, 577] on div "S 9 M 17 L 6 R 3" at bounding box center [560, 563] width 363 height 38
click at [411, 241] on div "S 19 M 25 L 15 R 13" at bounding box center [560, 237] width 363 height 38
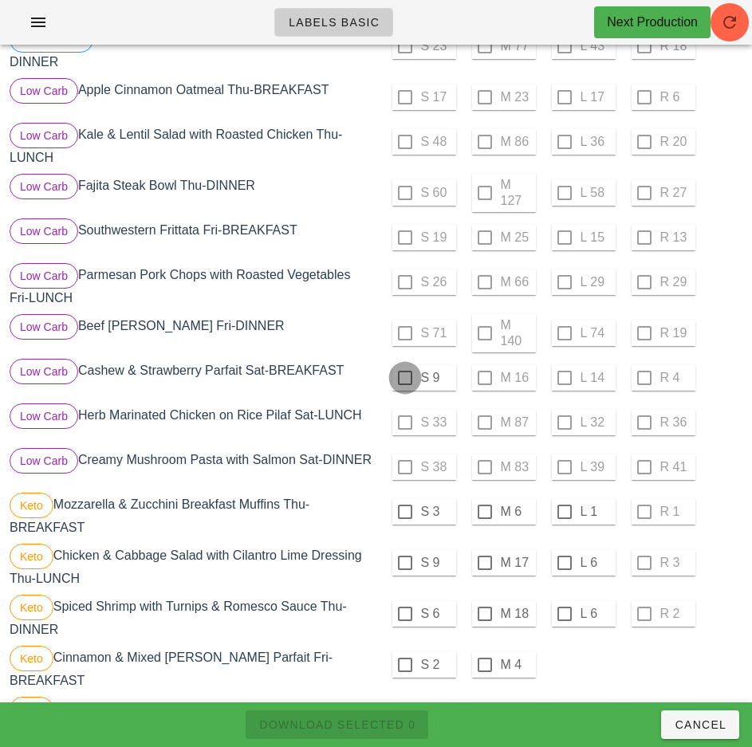
click at [404, 378] on div at bounding box center [404, 377] width 27 height 27
checkbox input "true"
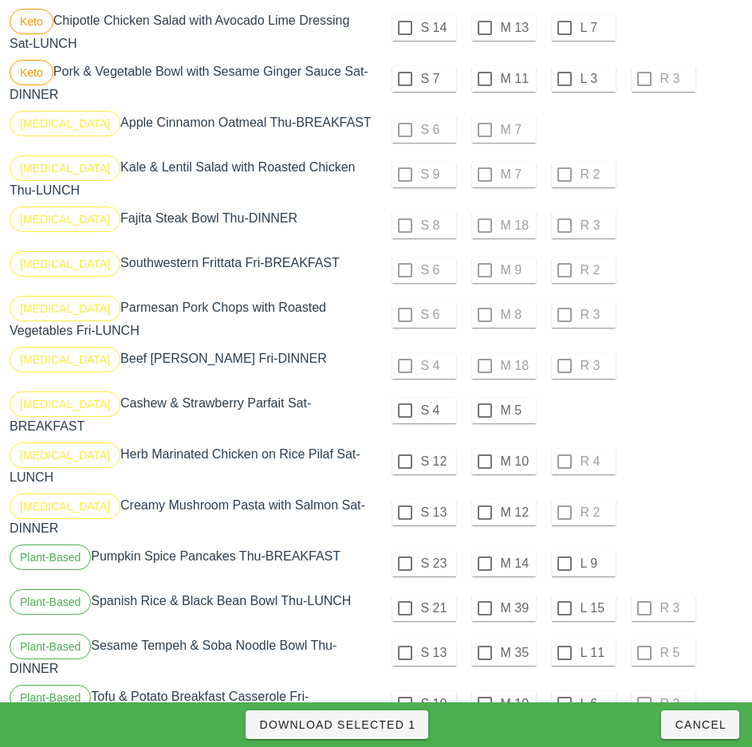
scroll to position [1373, 0]
click at [404, 410] on div at bounding box center [404, 409] width 27 height 27
checkbox input "true"
click at [404, 454] on div at bounding box center [404, 460] width 27 height 27
checkbox input "true"
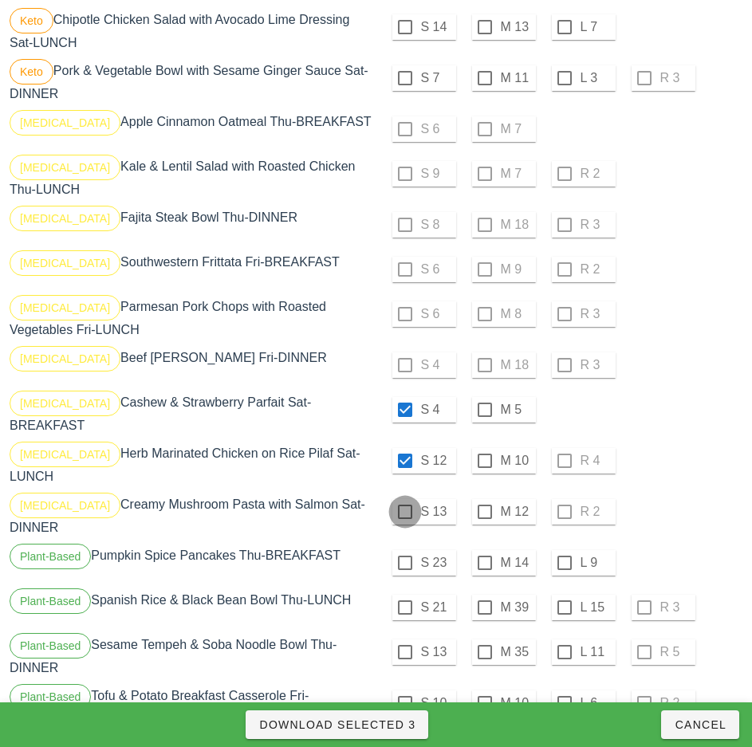
click at [404, 499] on div at bounding box center [404, 511] width 27 height 27
checkbox input "true"
click at [403, 723] on span "Download Selected 4" at bounding box center [336, 724] width 157 height 13
checkbox input "false"
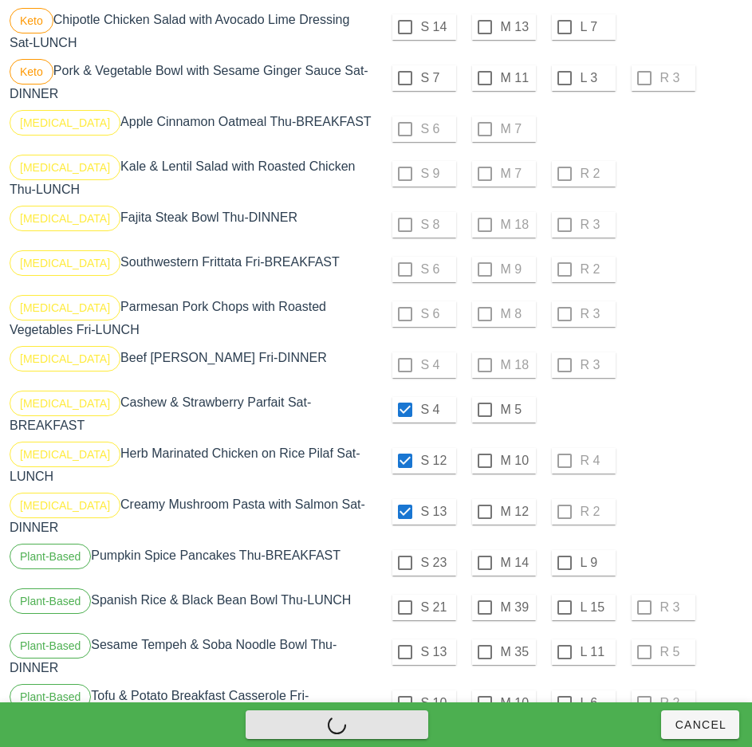
checkbox input "false"
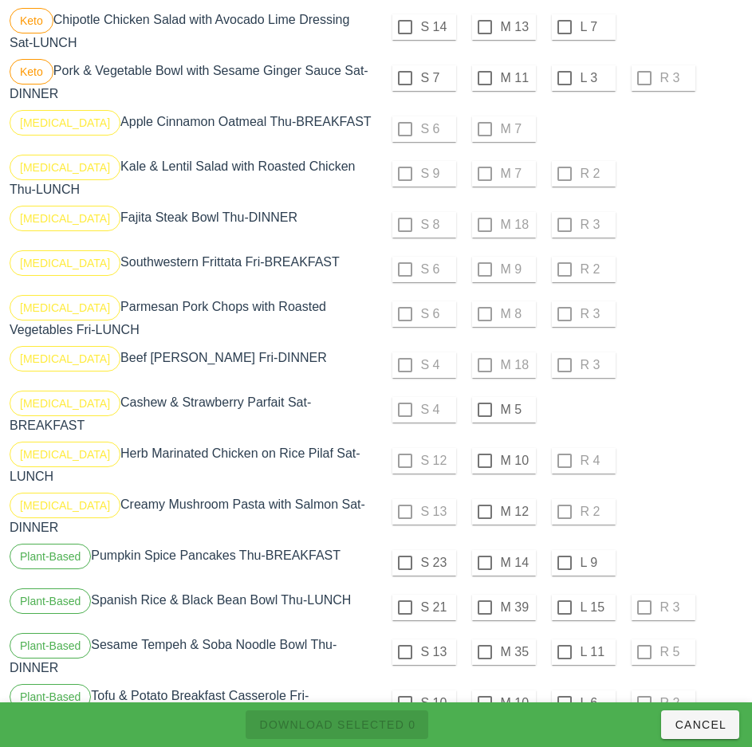
click at [660, 442] on div "S 12 M 10 R 4" at bounding box center [560, 461] width 363 height 38
click at [484, 410] on div at bounding box center [484, 409] width 27 height 27
checkbox input "true"
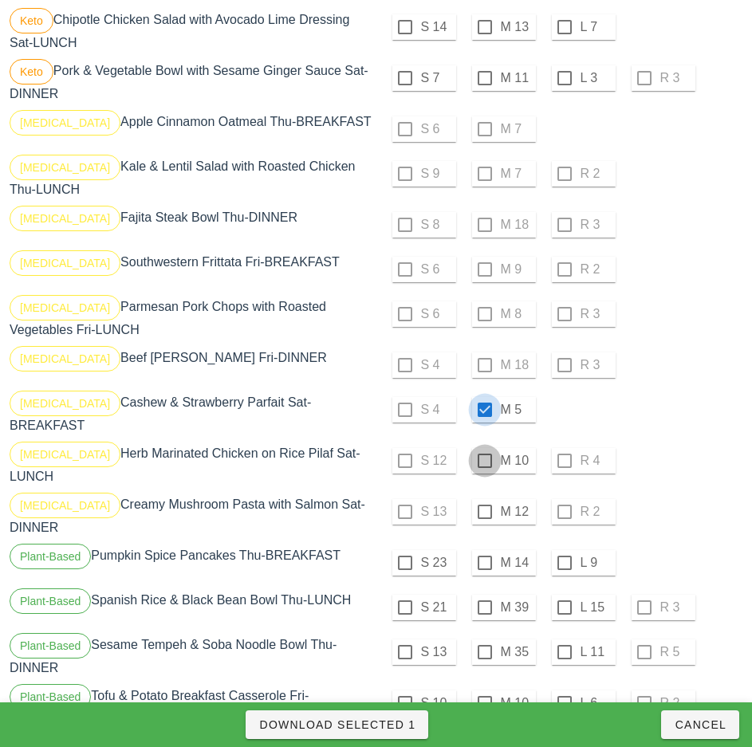
click at [484, 454] on div at bounding box center [484, 460] width 27 height 27
checkbox input "true"
click at [484, 499] on div at bounding box center [484, 511] width 27 height 27
checkbox input "true"
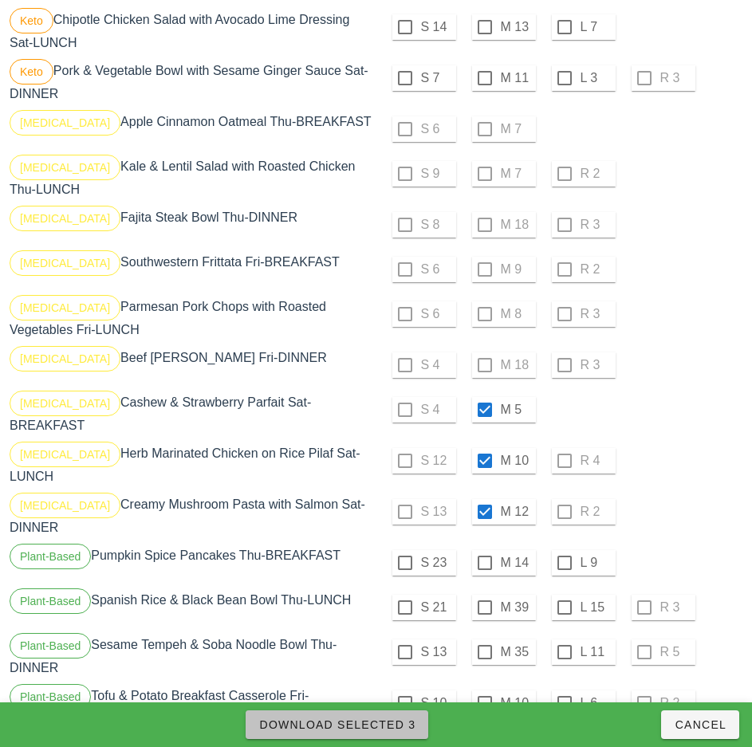
click at [403, 718] on span "Download Selected 3" at bounding box center [336, 724] width 157 height 13
checkbox input "false"
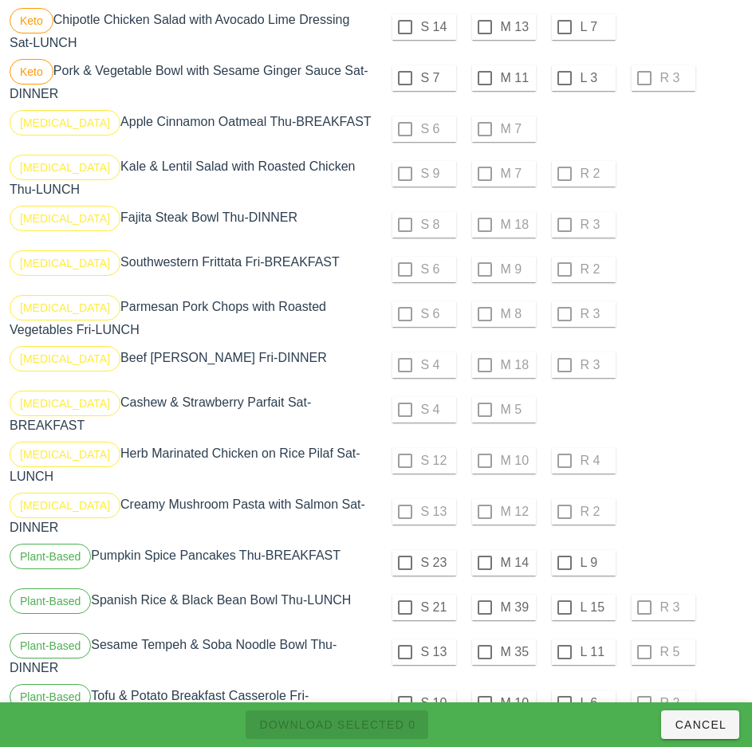
click at [683, 449] on div "S 12 M 10 R 4" at bounding box center [560, 461] width 363 height 38
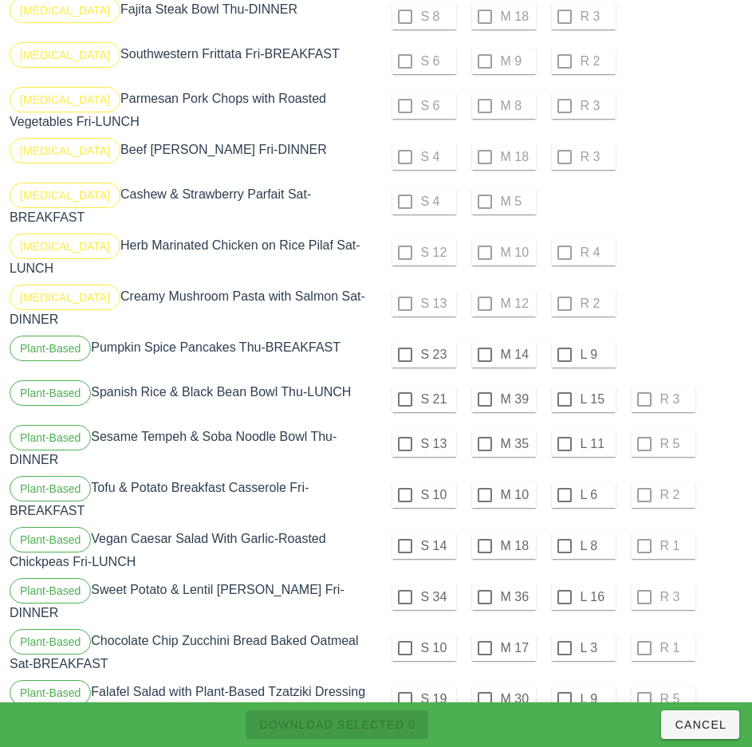
scroll to position [1651, 0]
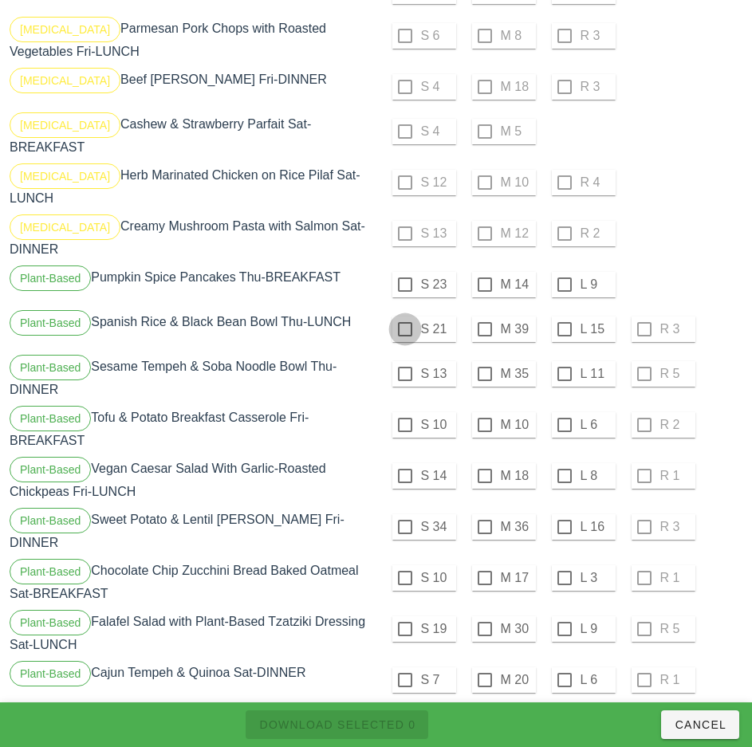
click at [404, 316] on div at bounding box center [404, 329] width 27 height 27
checkbox input "true"
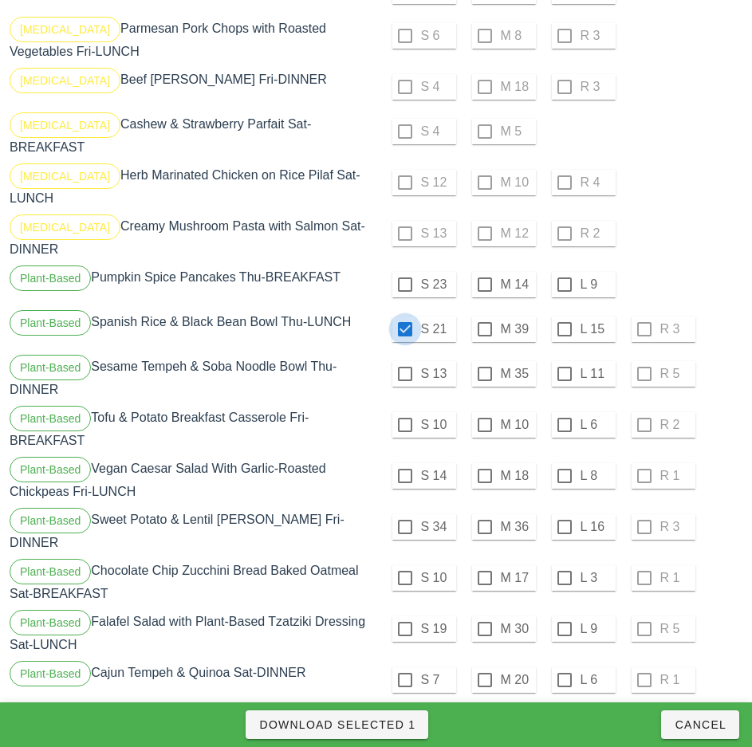
click at [403, 271] on div at bounding box center [404, 284] width 27 height 27
checkbox input "true"
click at [404, 360] on div at bounding box center [404, 373] width 27 height 27
checkbox input "true"
click at [404, 411] on div at bounding box center [404, 424] width 27 height 27
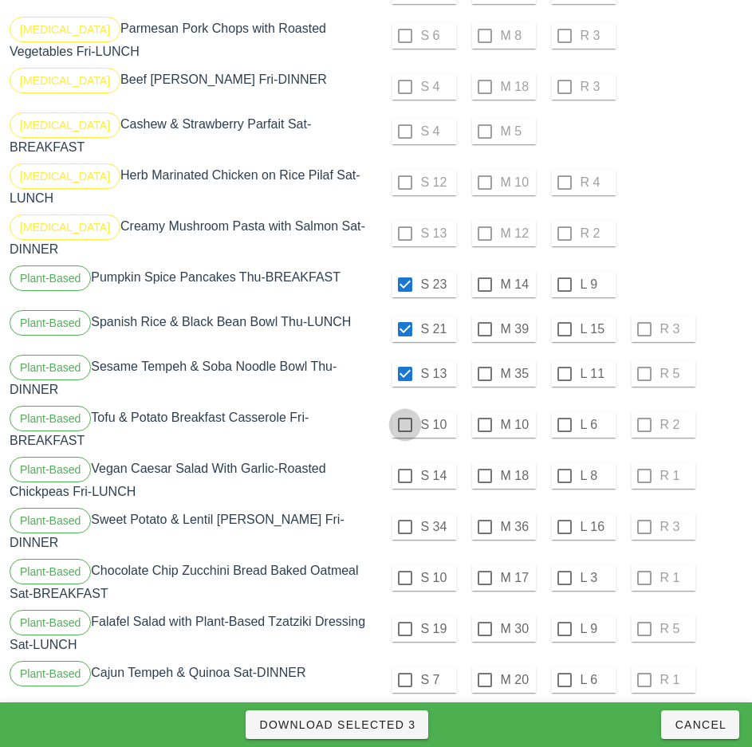
checkbox input "true"
click at [404, 462] on div at bounding box center [404, 475] width 27 height 27
checkbox input "true"
click at [403, 513] on div at bounding box center [404, 526] width 27 height 27
checkbox input "true"
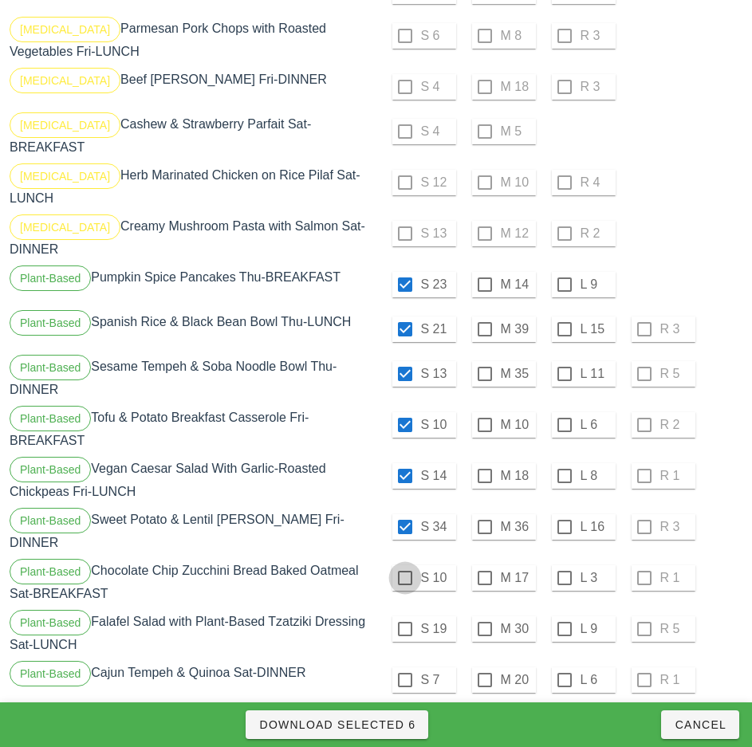
click at [404, 564] on div at bounding box center [404, 577] width 27 height 27
checkbox input "true"
click at [404, 615] on div at bounding box center [404, 628] width 27 height 27
checkbox input "true"
click at [404, 666] on div at bounding box center [404, 679] width 27 height 27
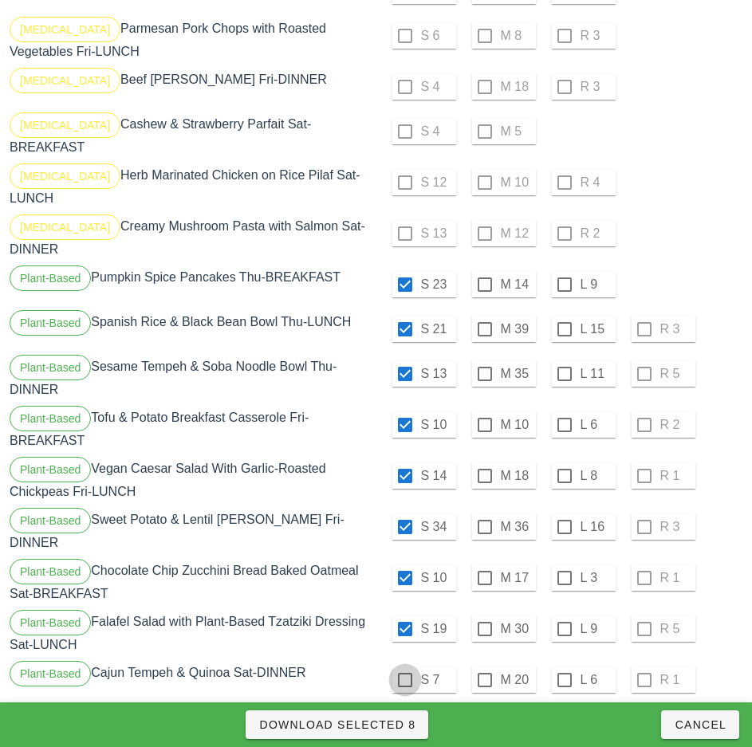
checkbox input "true"
click at [400, 724] on span "Download Selected 9" at bounding box center [336, 724] width 157 height 13
checkbox input "false"
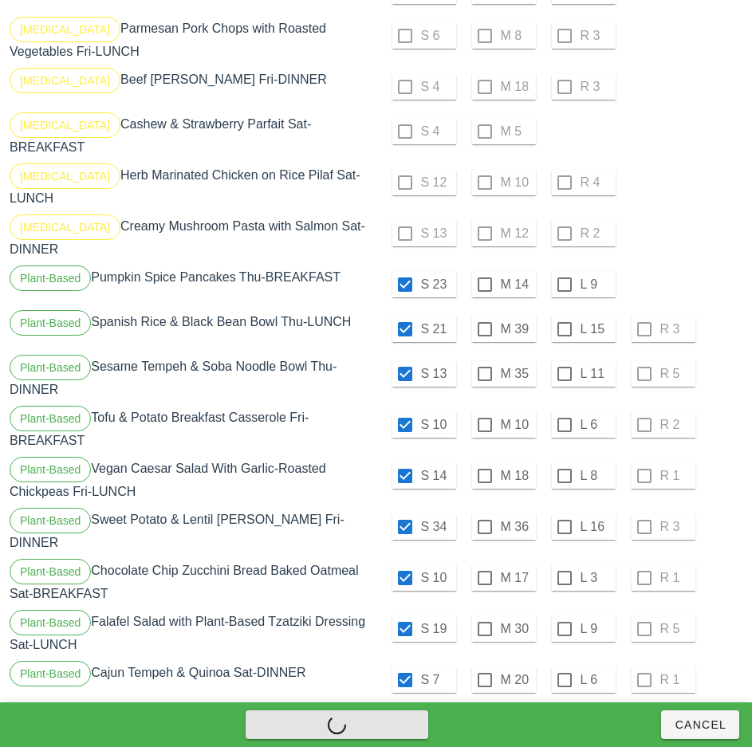
checkbox input "false"
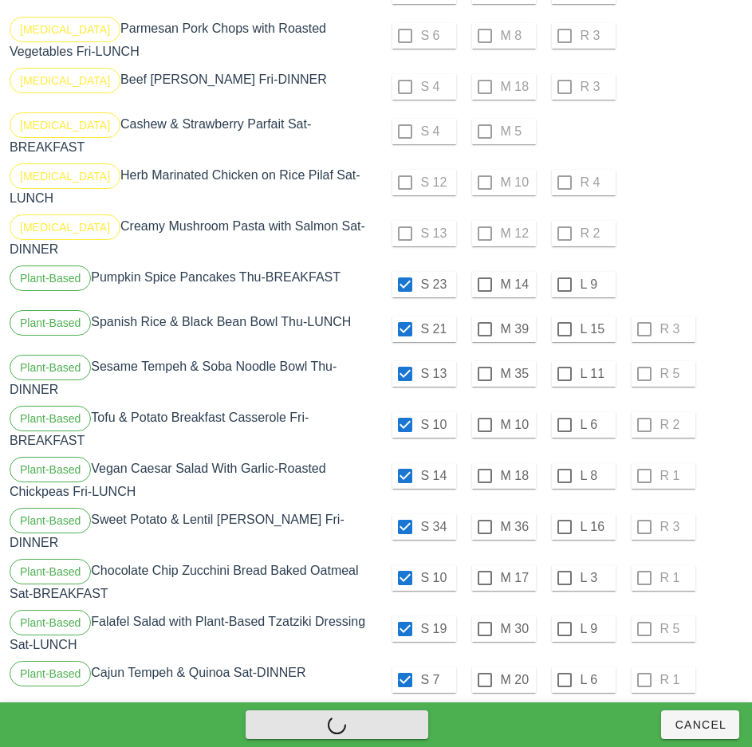
checkbox input "false"
